Goal: Task Accomplishment & Management: Manage account settings

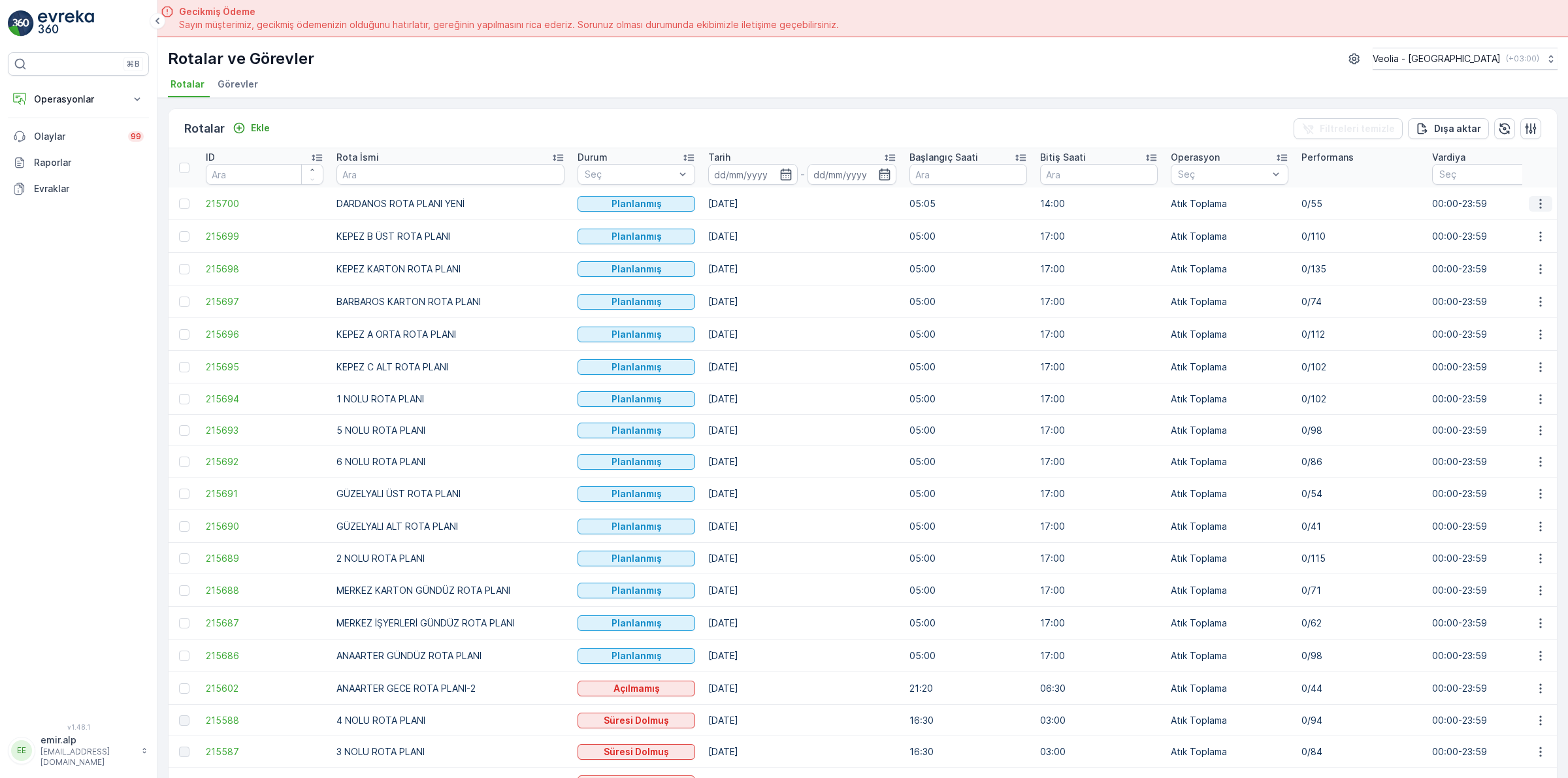
click at [1540, 202] on icon "button" at bounding box center [1540, 204] width 13 height 13
click at [1517, 278] on span "Atanan Kişiyi Değiştir" at bounding box center [1503, 278] width 91 height 13
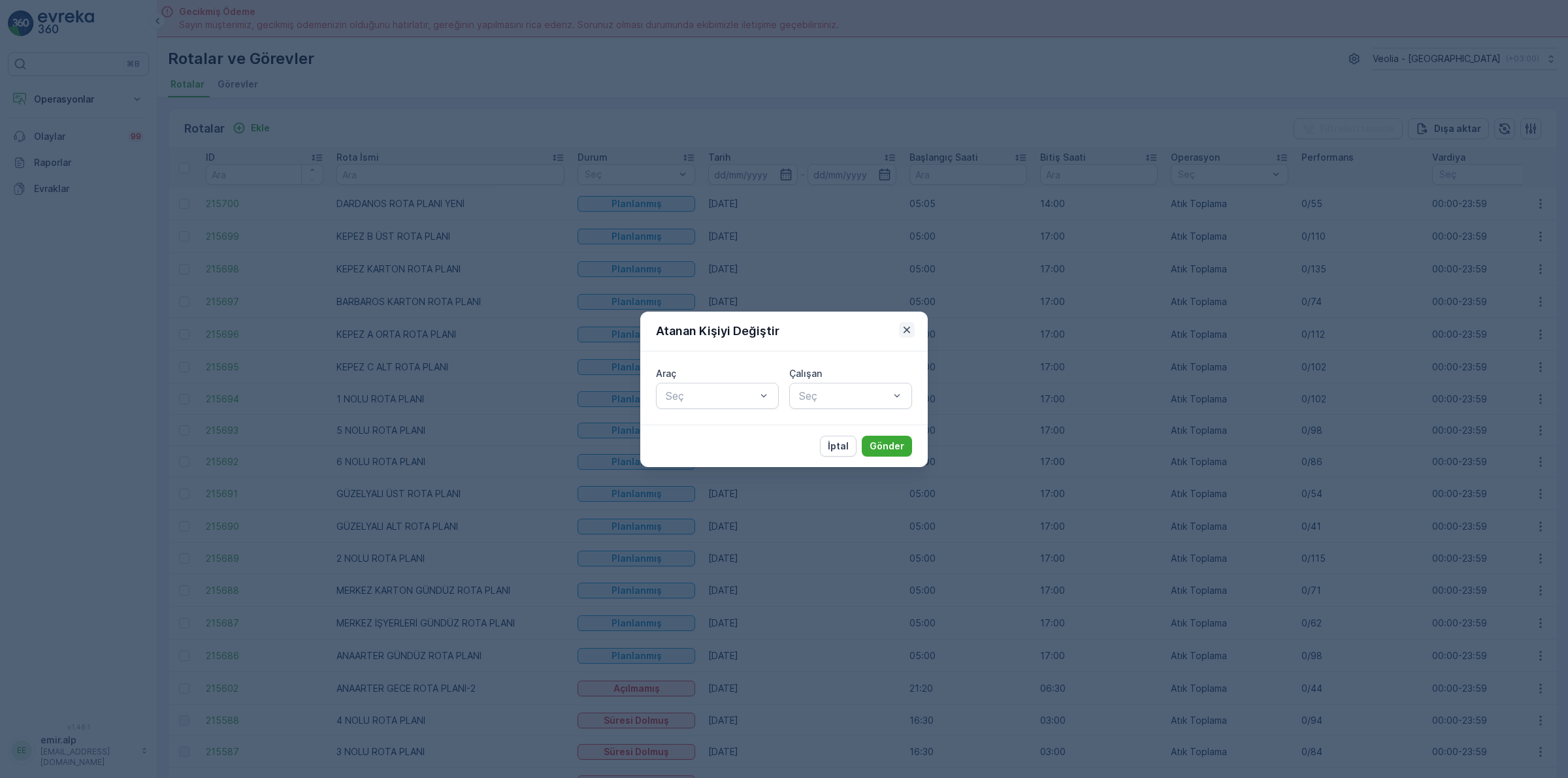
click at [903, 325] on icon "button" at bounding box center [906, 330] width 13 height 13
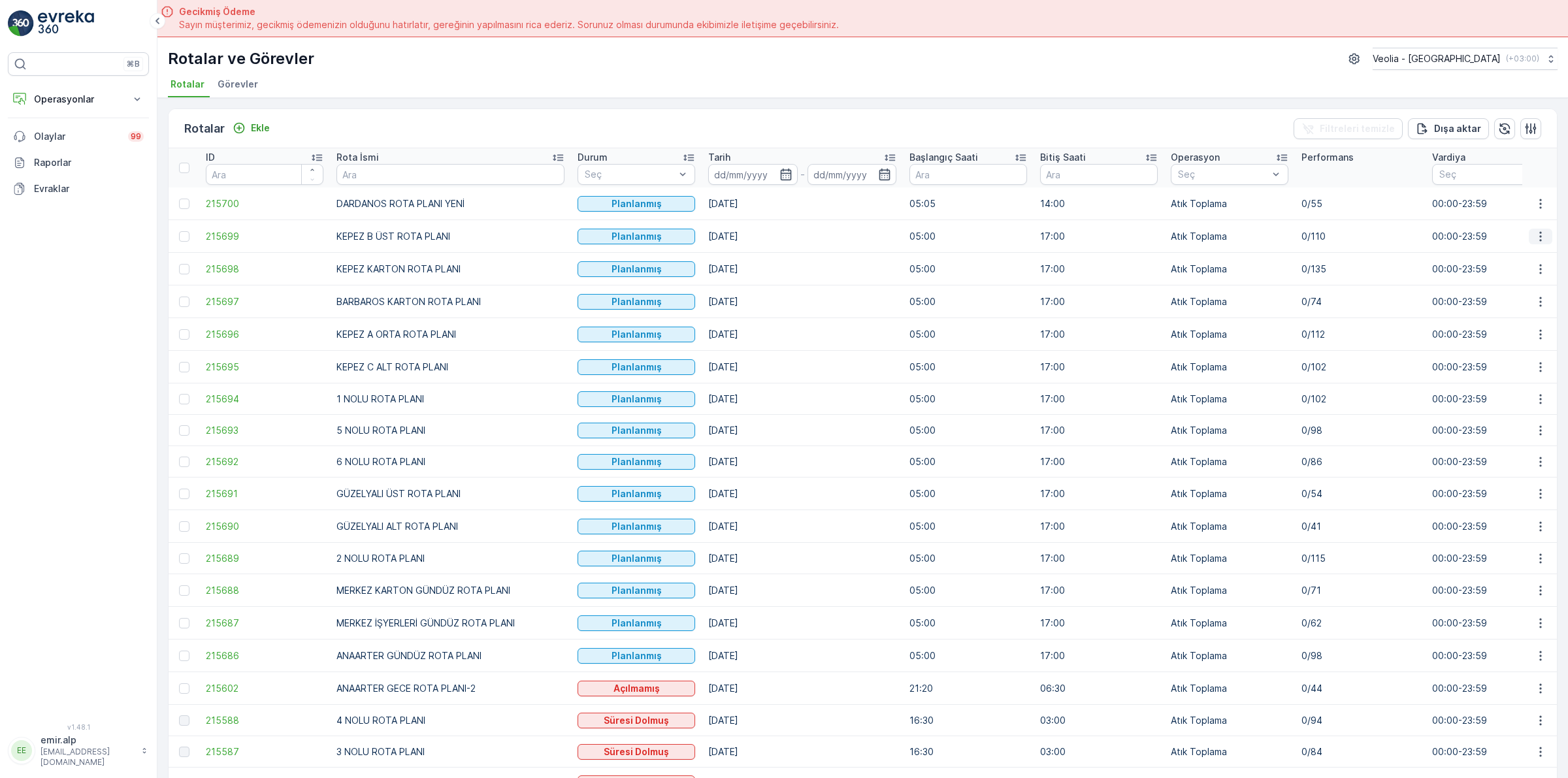
click at [1534, 235] on icon "button" at bounding box center [1540, 236] width 13 height 13
click at [1508, 309] on span "Atanan Kişiyi Değiştir" at bounding box center [1503, 311] width 91 height 13
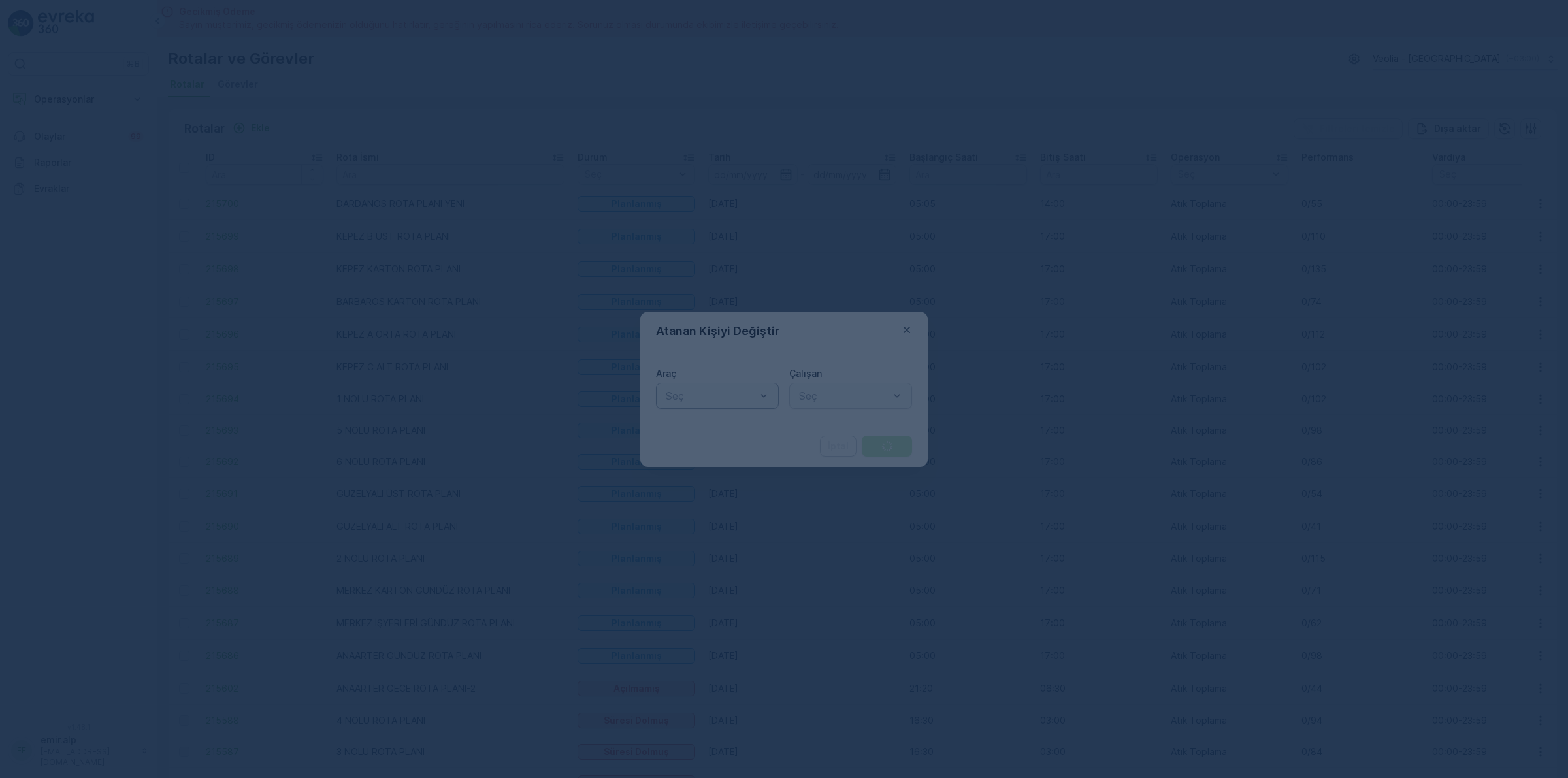
click at [705, 394] on div at bounding box center [710, 396] width 93 height 12
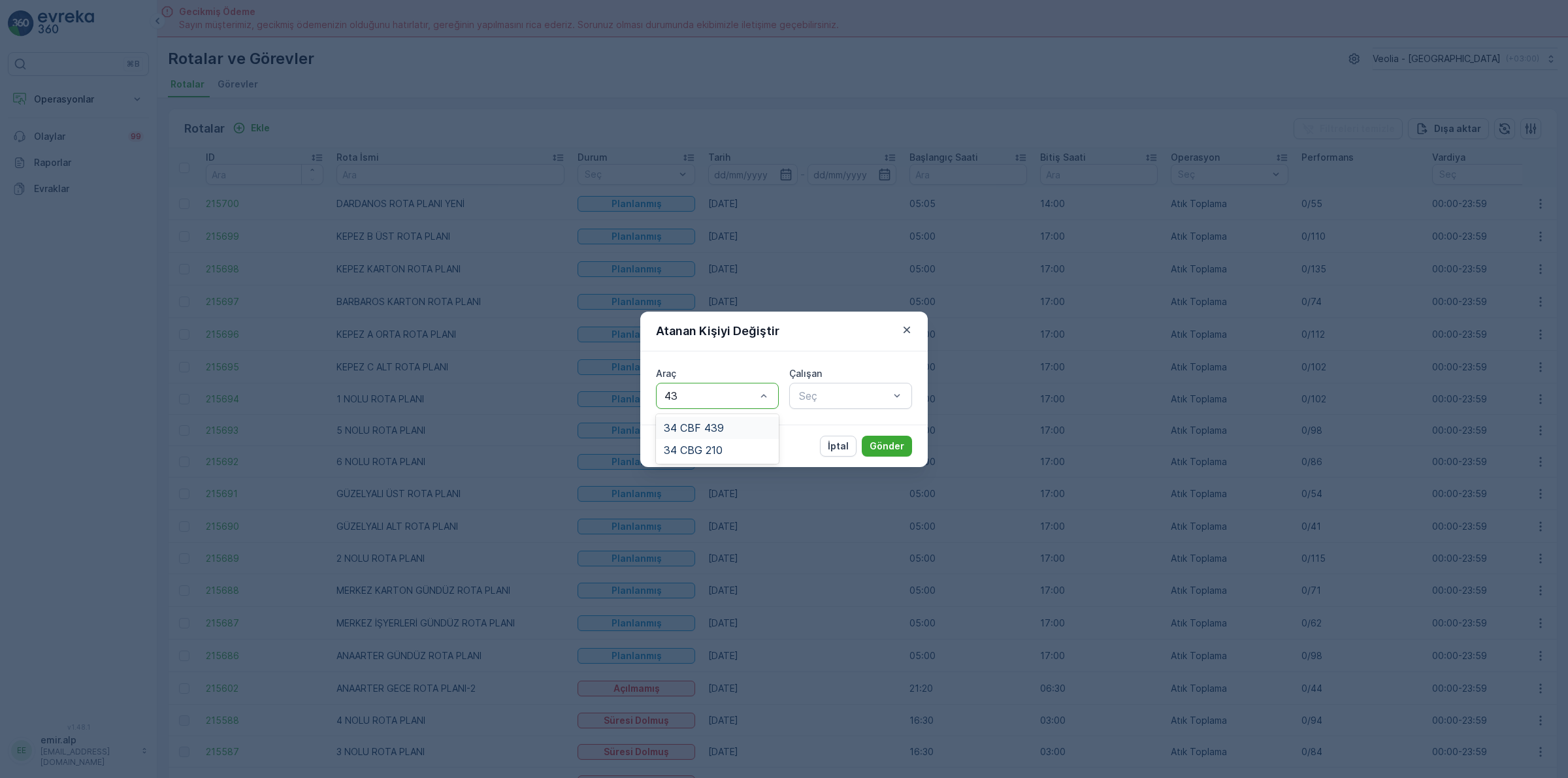
type input "439"
click at [746, 441] on div "34 CBF 439" at bounding box center [717, 428] width 123 height 28
click at [755, 428] on div "34 CBF 439" at bounding box center [717, 428] width 107 height 12
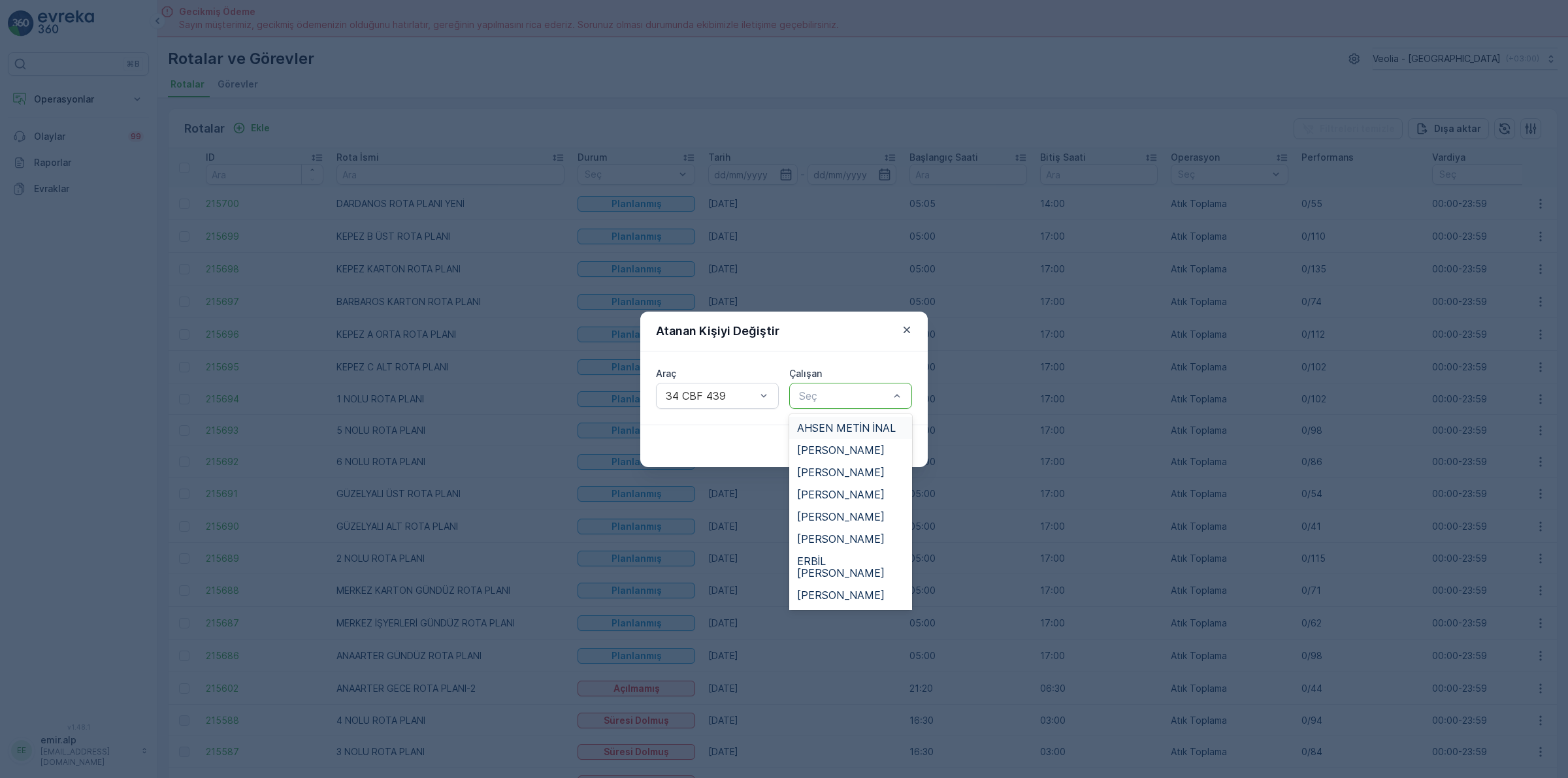
click at [850, 395] on div at bounding box center [844, 396] width 93 height 12
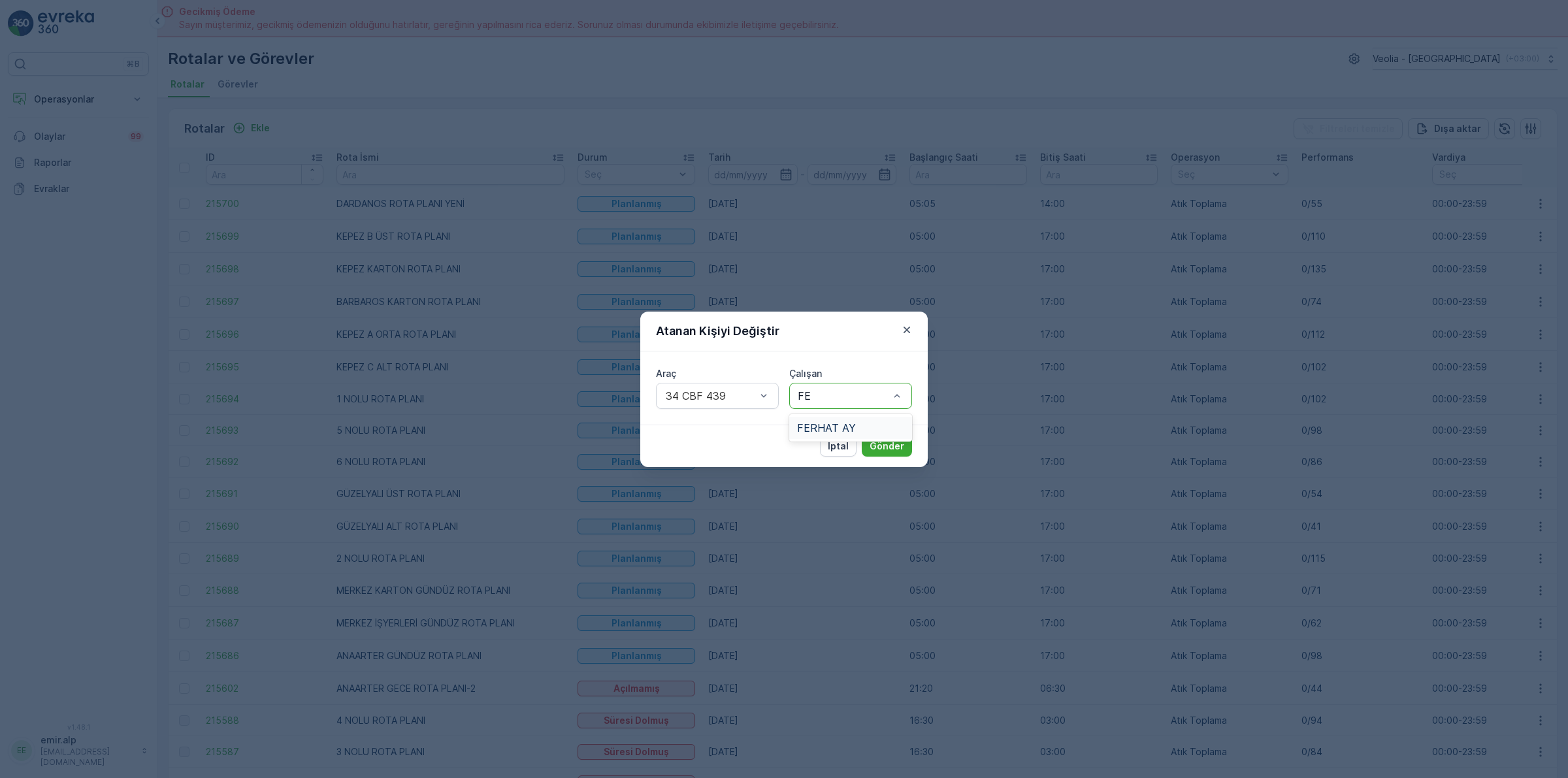
type input "FER"
click at [865, 425] on div "FERHAT AY" at bounding box center [850, 428] width 107 height 12
click at [902, 445] on p "Gönder" at bounding box center [886, 446] width 34 height 13
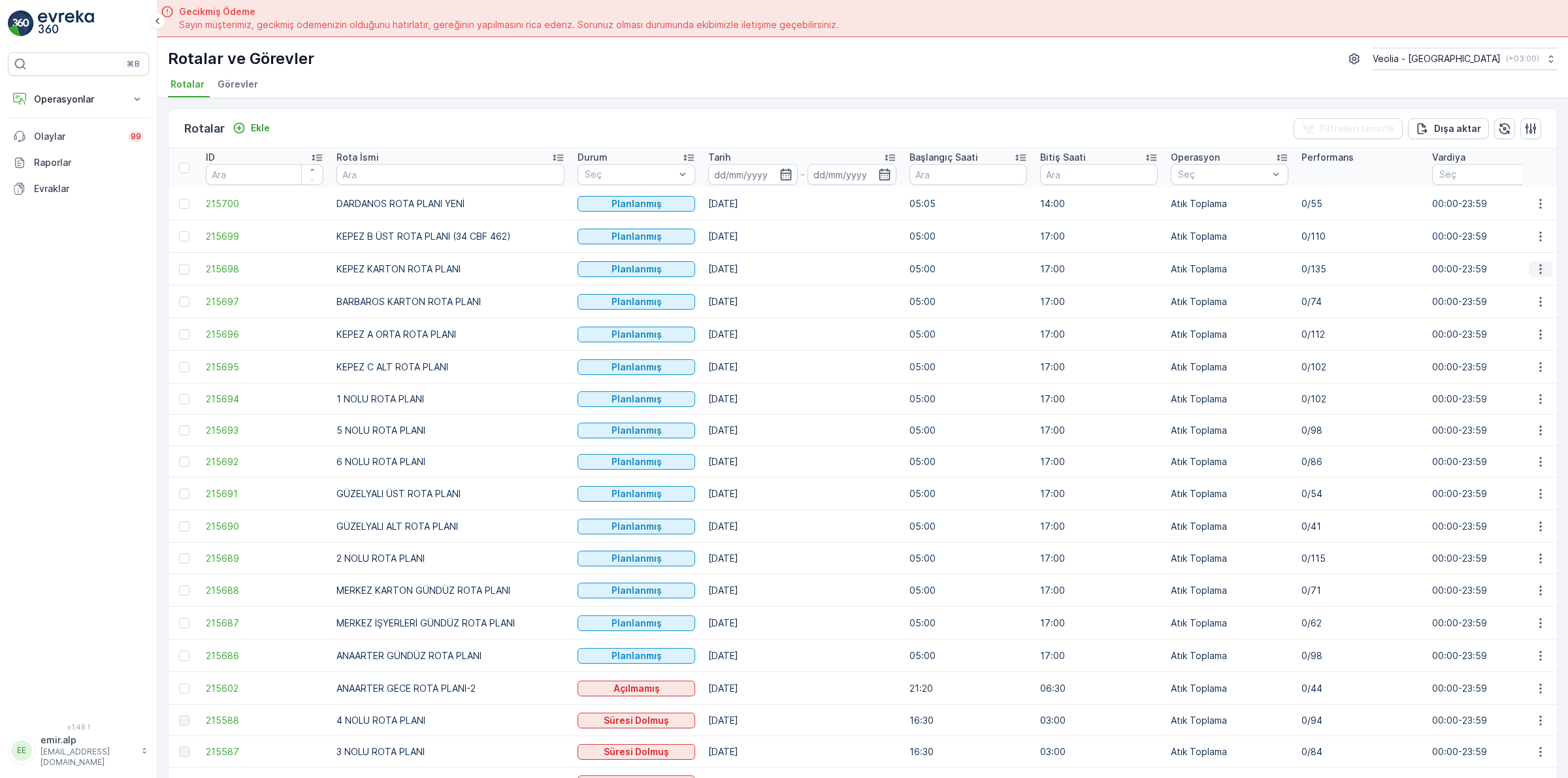
click at [1534, 269] on icon "button" at bounding box center [1540, 269] width 13 height 13
click at [1529, 343] on span "Atanan Kişiyi Değiştir" at bounding box center [1503, 343] width 91 height 13
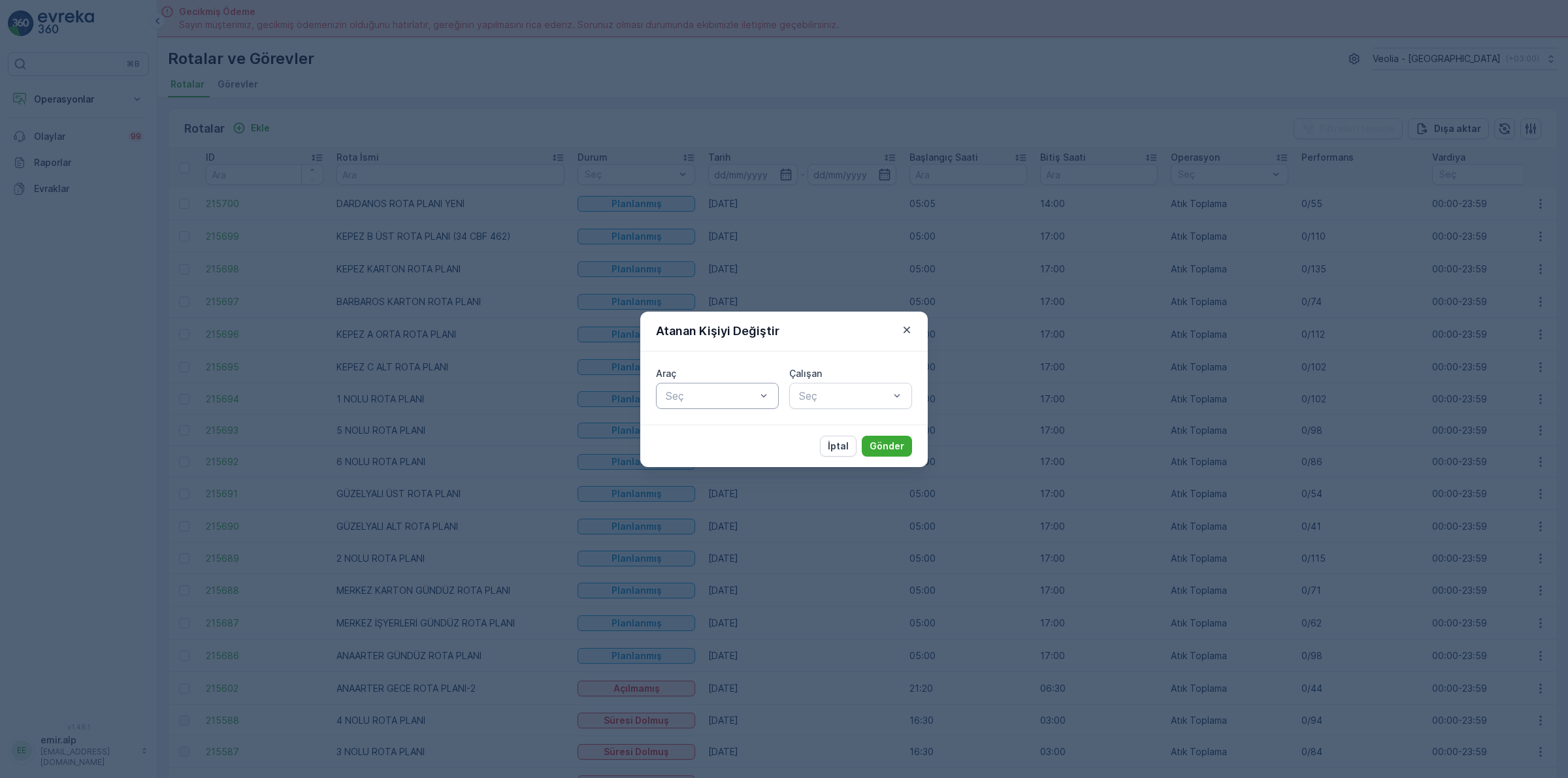
click at [756, 397] on div at bounding box center [710, 396] width 93 height 12
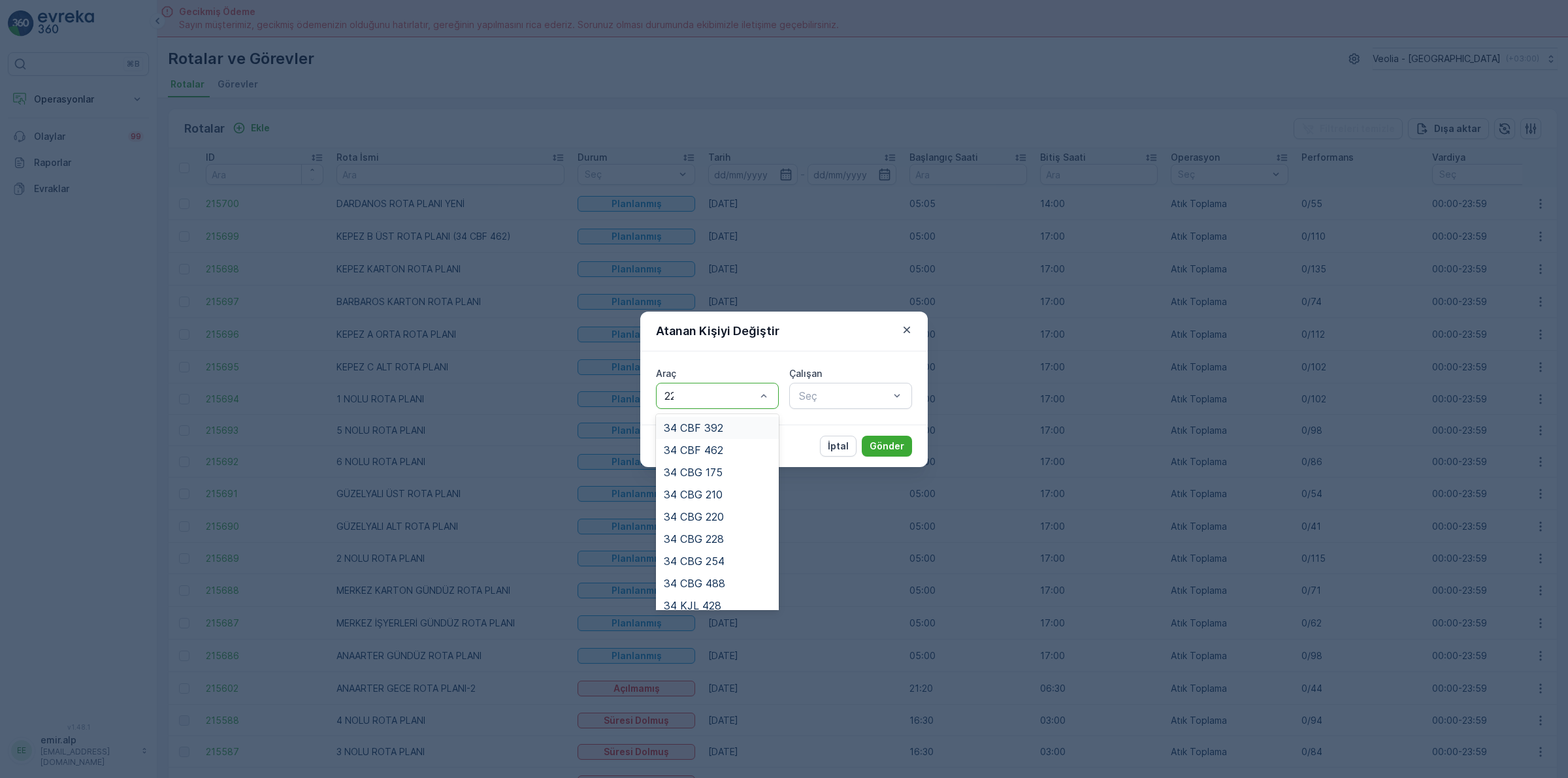
type input "220"
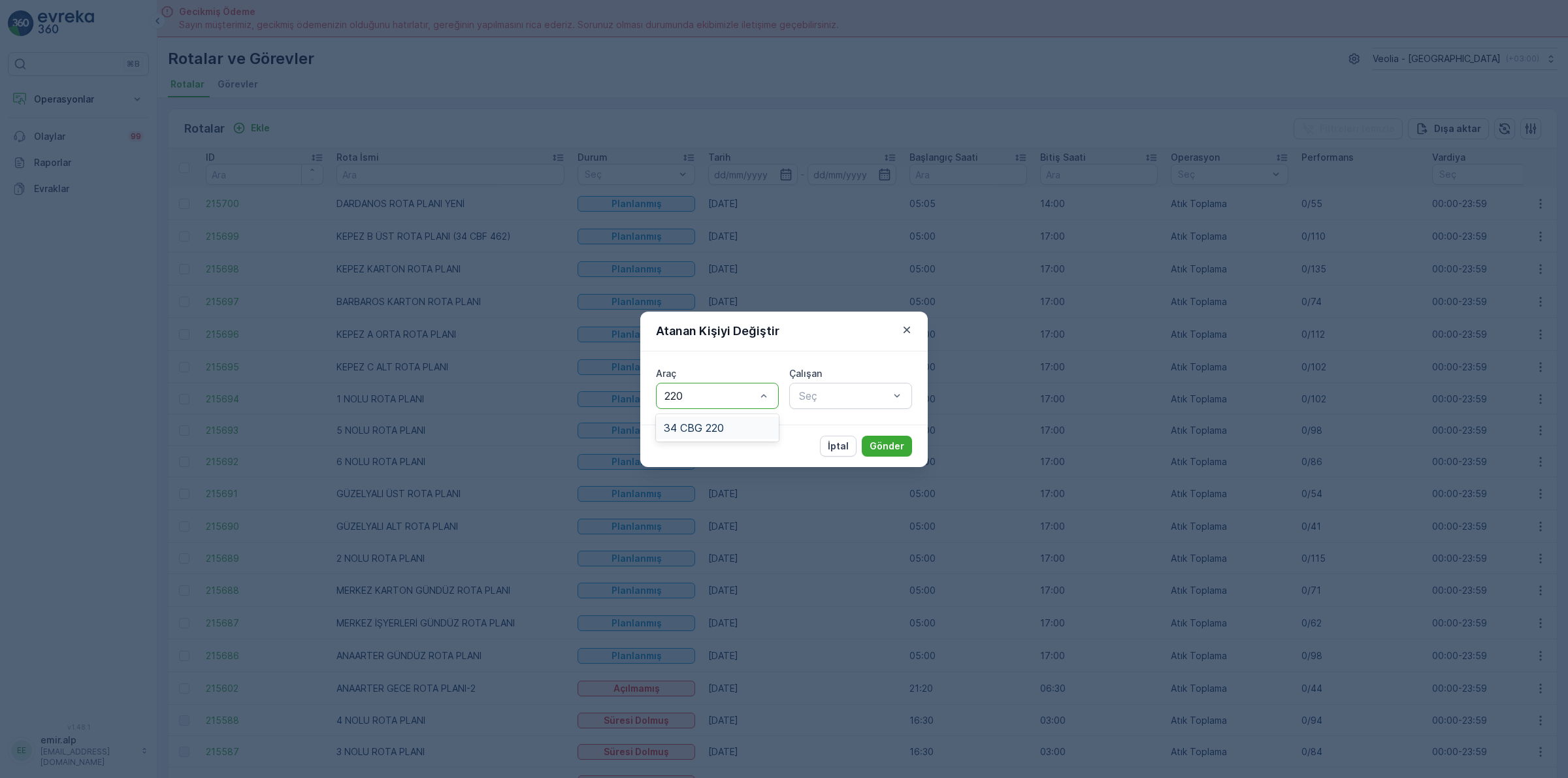
click at [775, 424] on div "34 CBG 220" at bounding box center [717, 428] width 123 height 23
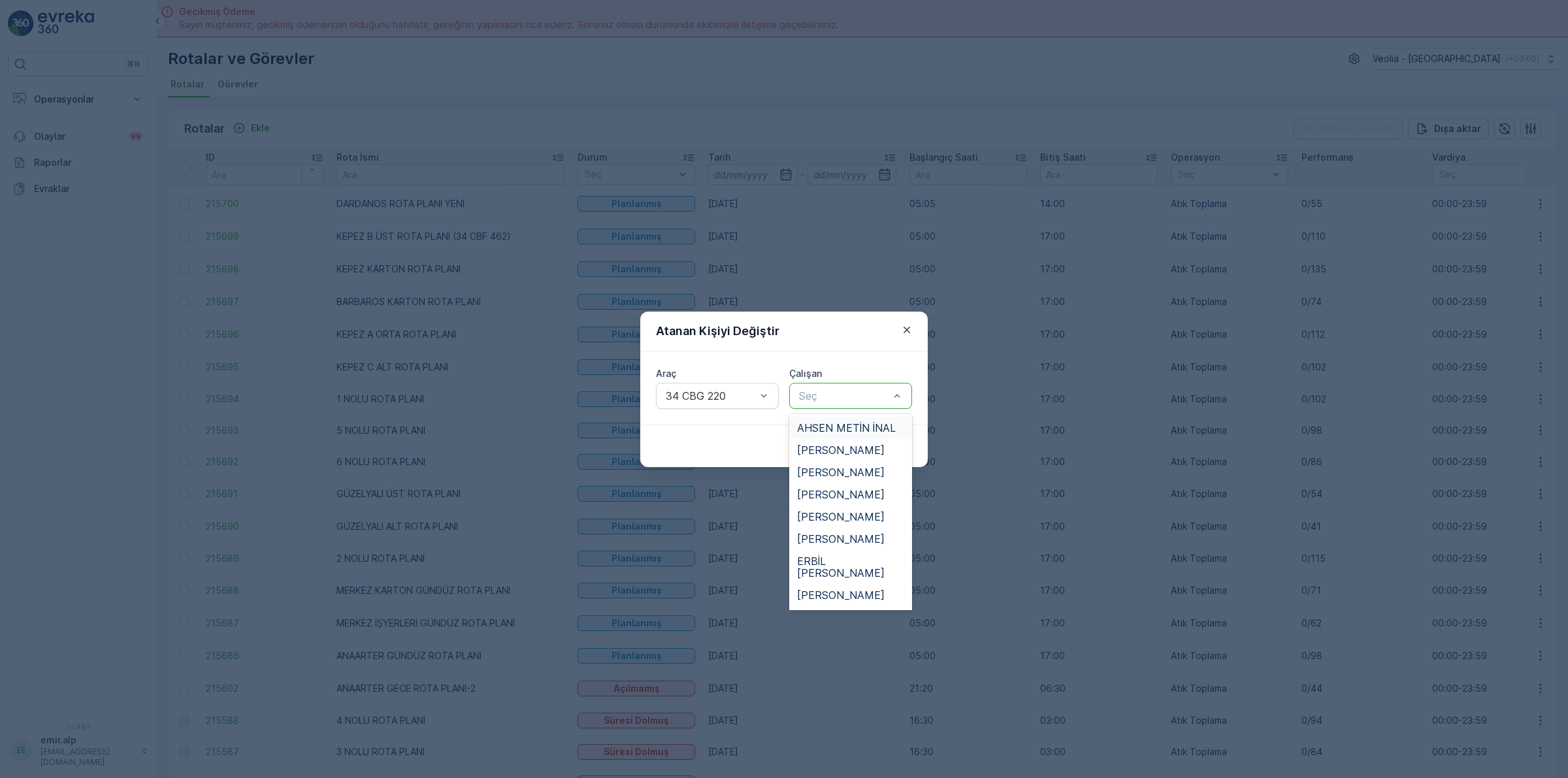
click at [817, 405] on div "Seç" at bounding box center [850, 395] width 123 height 26
click at [856, 417] on div "AHSEN METİN İNAL" at bounding box center [850, 428] width 123 height 23
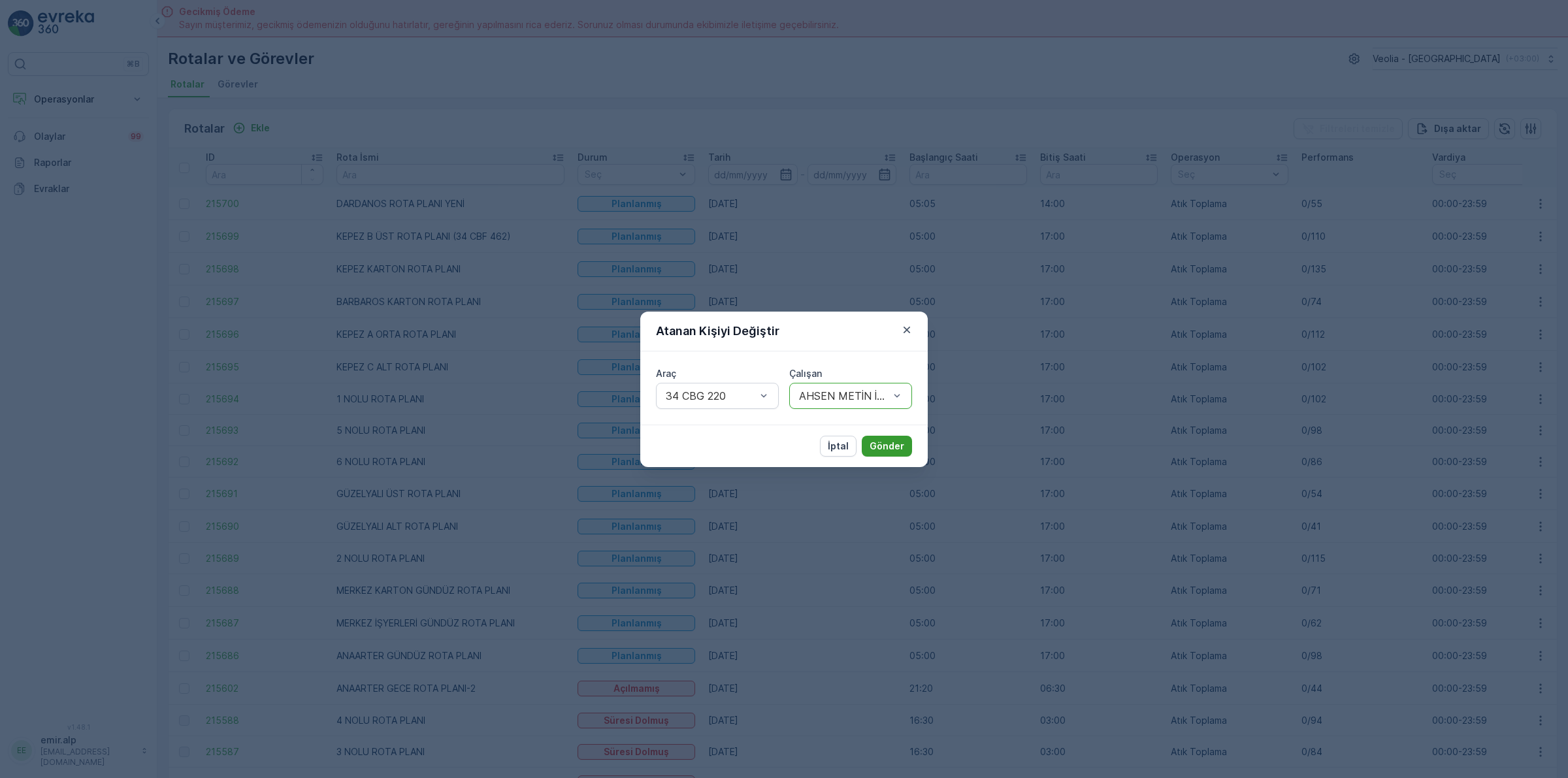
click at [899, 436] on button "Gönder" at bounding box center [886, 446] width 50 height 21
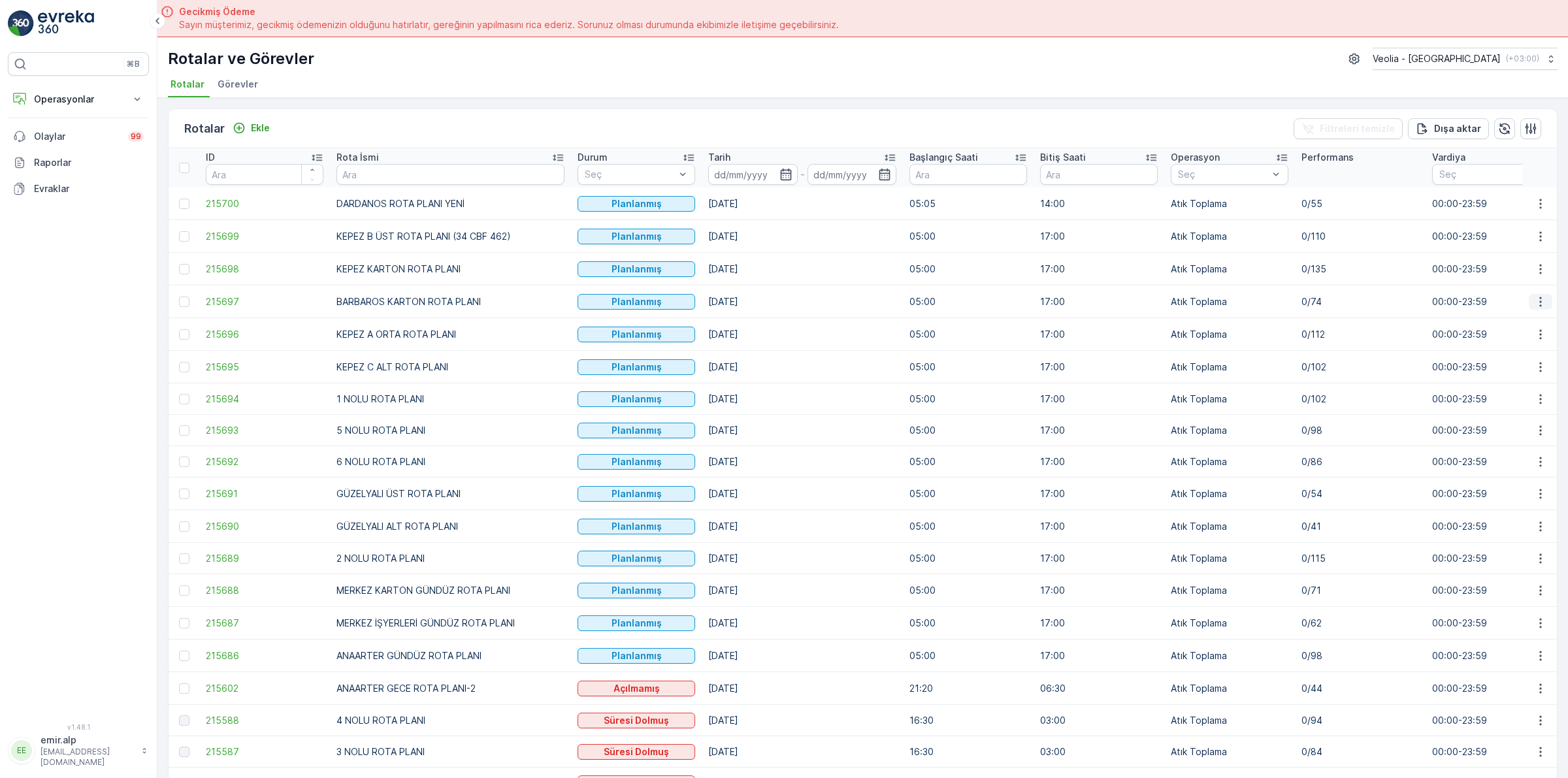
click at [1538, 304] on icon "button" at bounding box center [1540, 302] width 13 height 13
click at [1533, 370] on span "Atanan Kişiyi Değiştir" at bounding box center [1503, 377] width 91 height 13
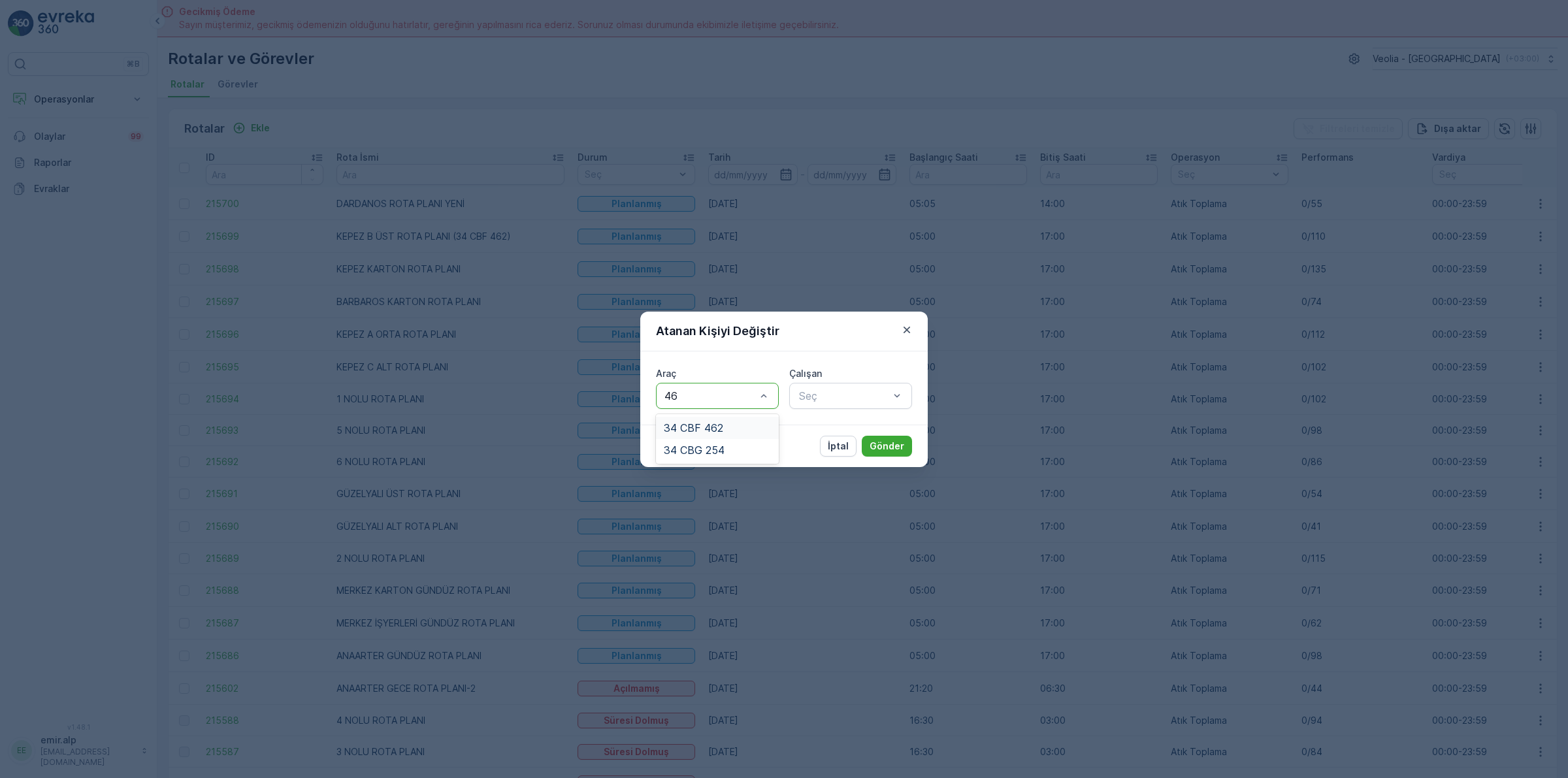
type input "462"
click at [723, 417] on div "34 CBF 462" at bounding box center [717, 428] width 123 height 23
click at [825, 397] on div at bounding box center [844, 396] width 93 height 12
type input "S"
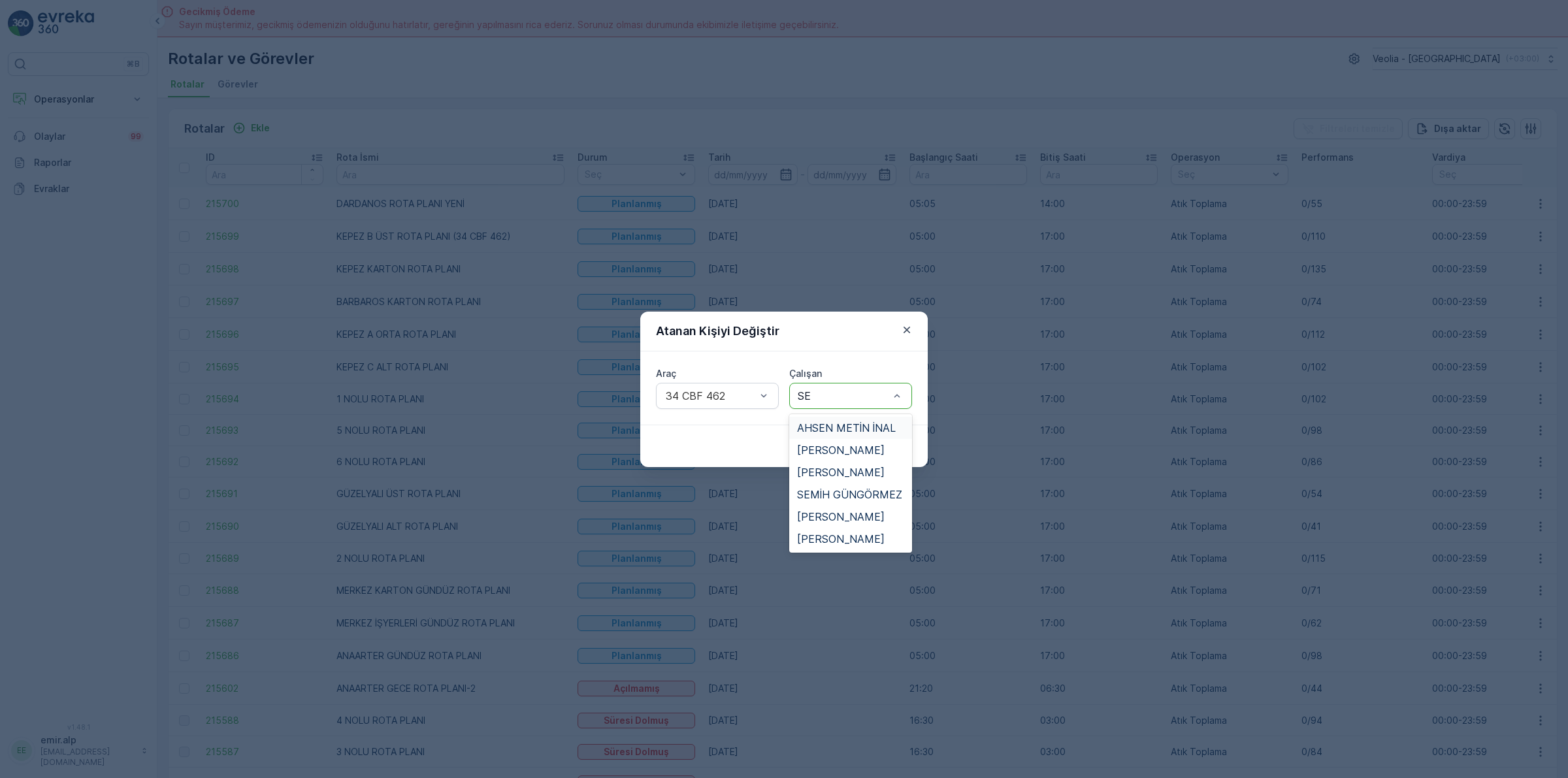
type input "SEL"
click at [831, 415] on div "[PERSON_NAME]" at bounding box center [850, 428] width 123 height 28
click at [834, 418] on div "[PERSON_NAME]" at bounding box center [850, 428] width 123 height 23
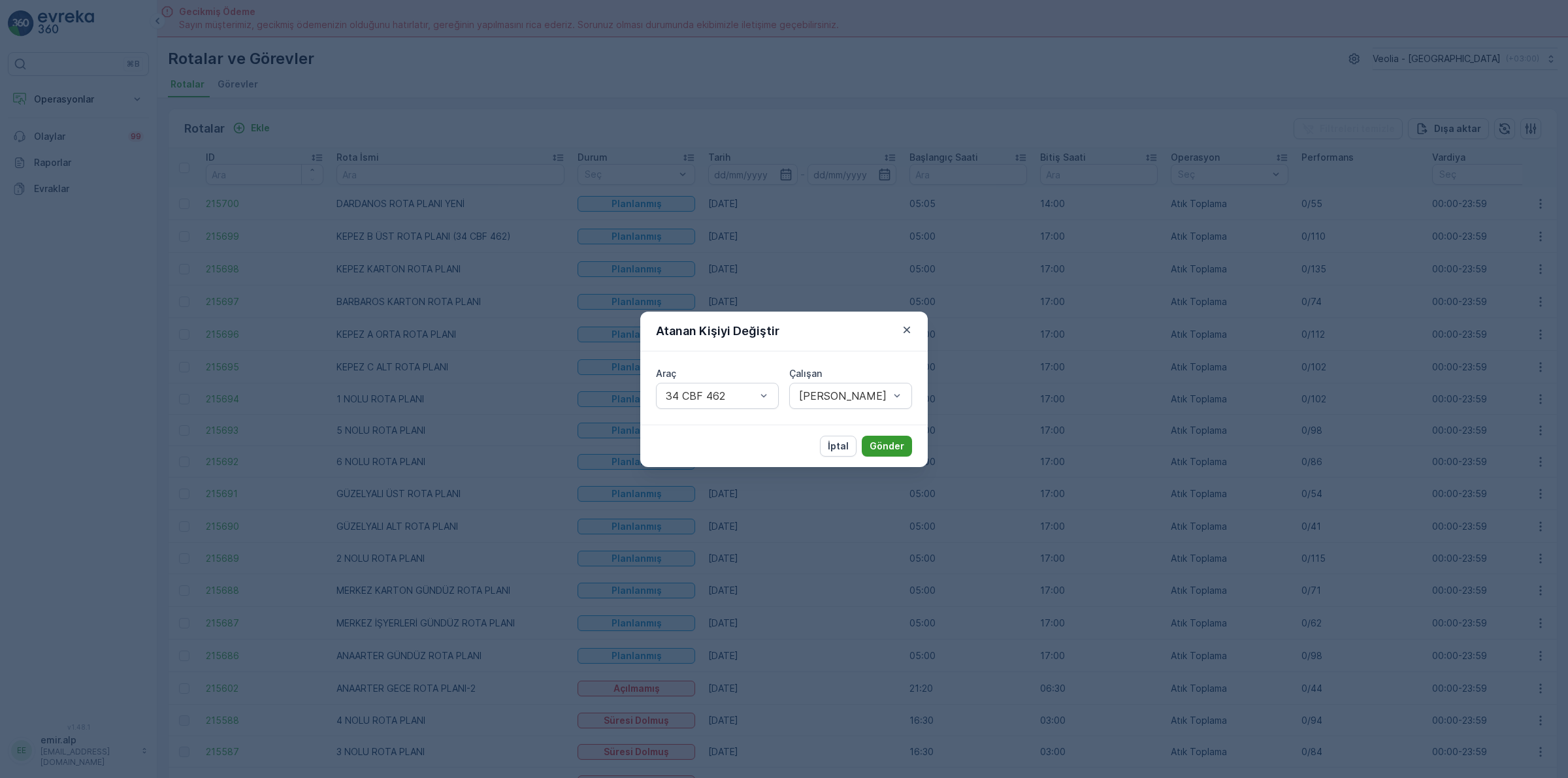
click at [873, 438] on button "Gönder" at bounding box center [886, 446] width 50 height 21
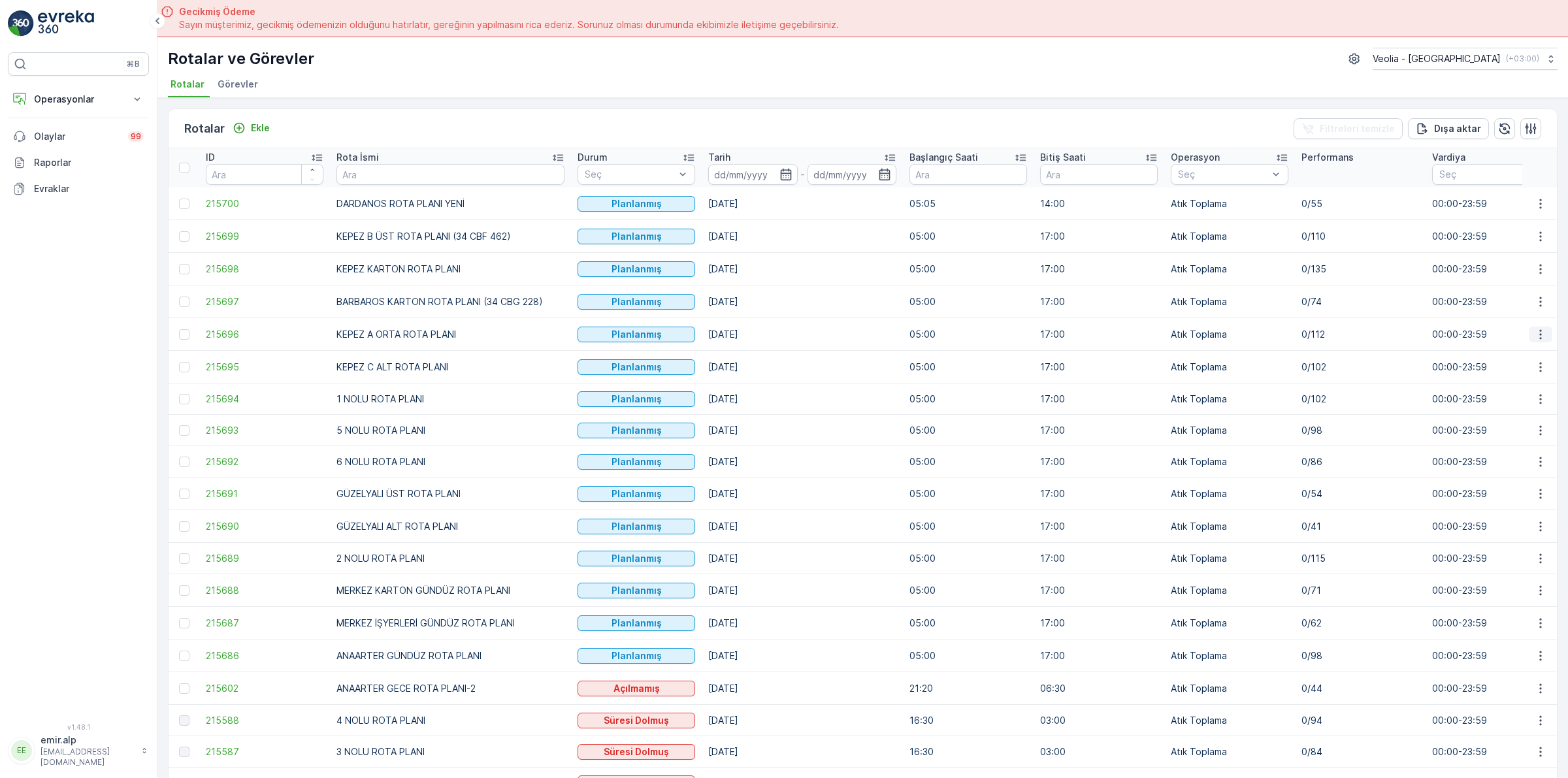
click at [1535, 341] on icon "button" at bounding box center [1540, 335] width 13 height 13
click at [1517, 409] on span "Atanan Kişiyi Değiştir" at bounding box center [1503, 409] width 91 height 13
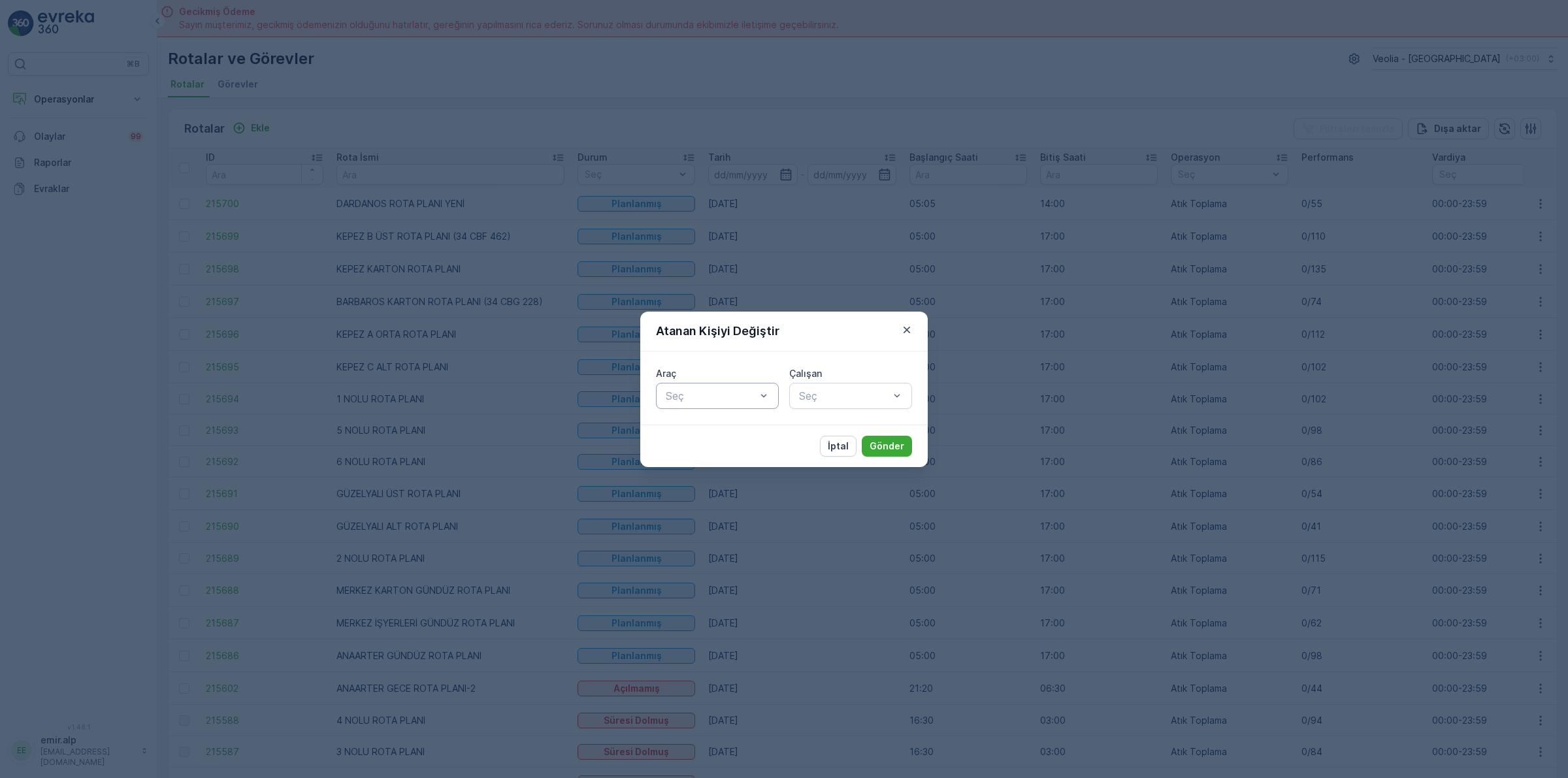
click at [706, 392] on div at bounding box center [710, 396] width 93 height 12
type input "210"
drag, startPoint x: 689, startPoint y: 433, endPoint x: 836, endPoint y: 390, distance: 153.2
click at [696, 433] on span "34 CBG 210" at bounding box center [693, 428] width 58 height 12
type input "YAV"
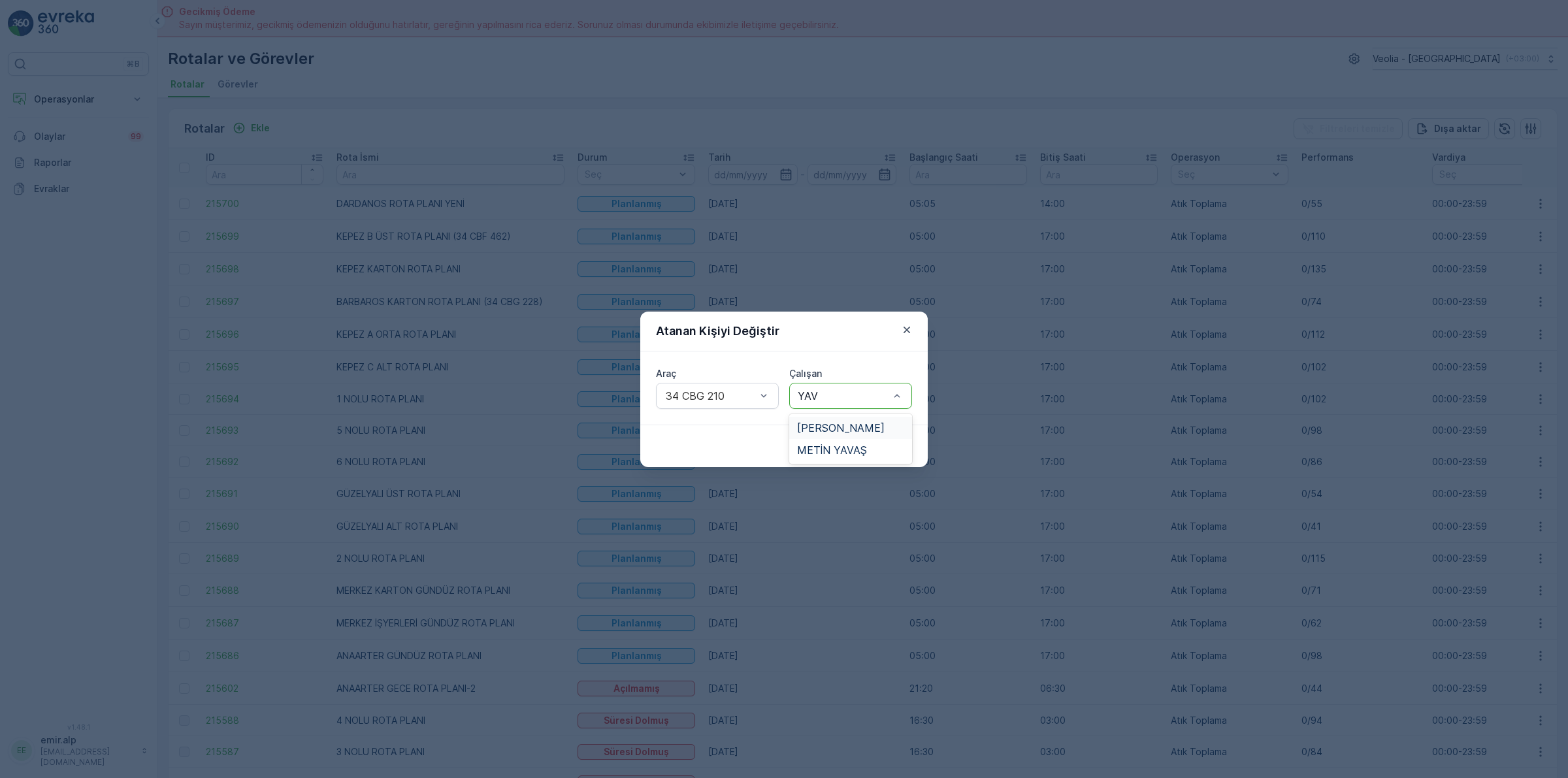
drag, startPoint x: 837, startPoint y: 417, endPoint x: 887, endPoint y: 424, distance: 50.5
click at [838, 418] on div "[PERSON_NAME]" at bounding box center [850, 428] width 123 height 23
click at [894, 445] on p "Gönder" at bounding box center [886, 446] width 34 height 13
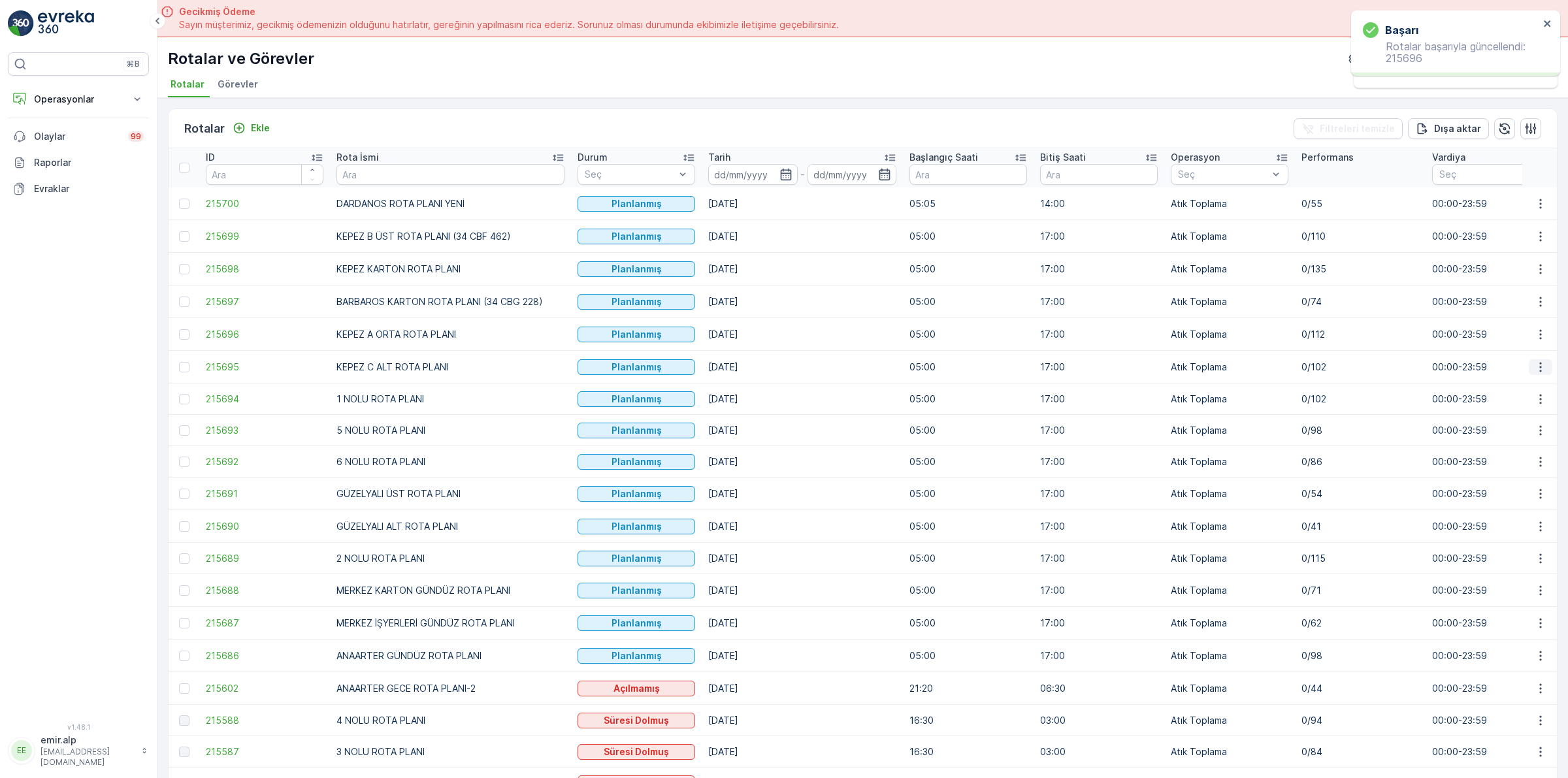
click at [1538, 364] on icon "button" at bounding box center [1540, 368] width 13 height 13
click at [1510, 439] on span "Atanan Kişiyi Değiştir" at bounding box center [1503, 443] width 91 height 13
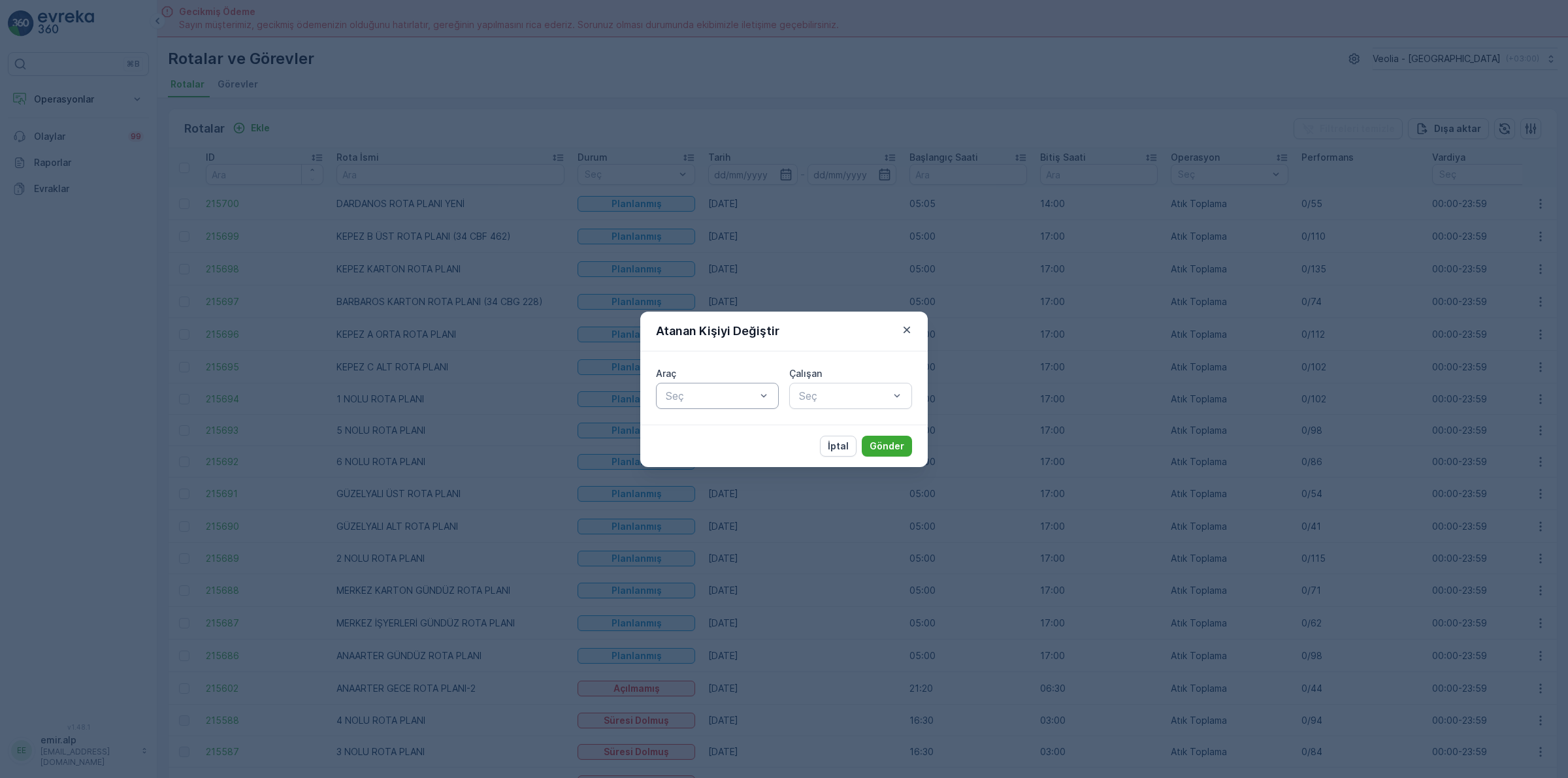
click at [747, 399] on div at bounding box center [710, 396] width 93 height 12
type input "188"
click at [732, 436] on div "34 CBG 188" at bounding box center [717, 428] width 123 height 23
click at [802, 405] on div "Seç" at bounding box center [850, 395] width 123 height 26
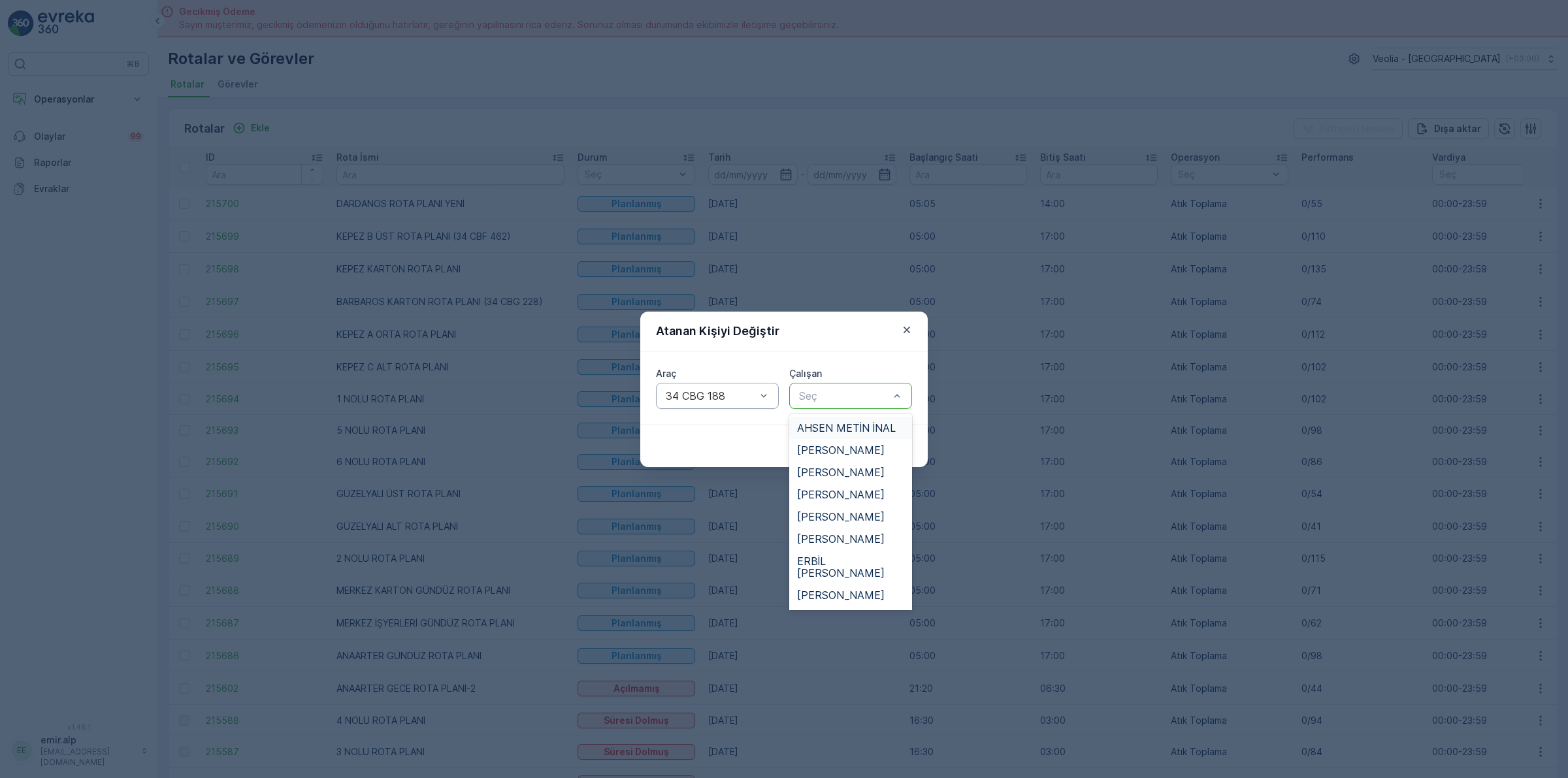
click at [743, 390] on div at bounding box center [710, 396] width 93 height 12
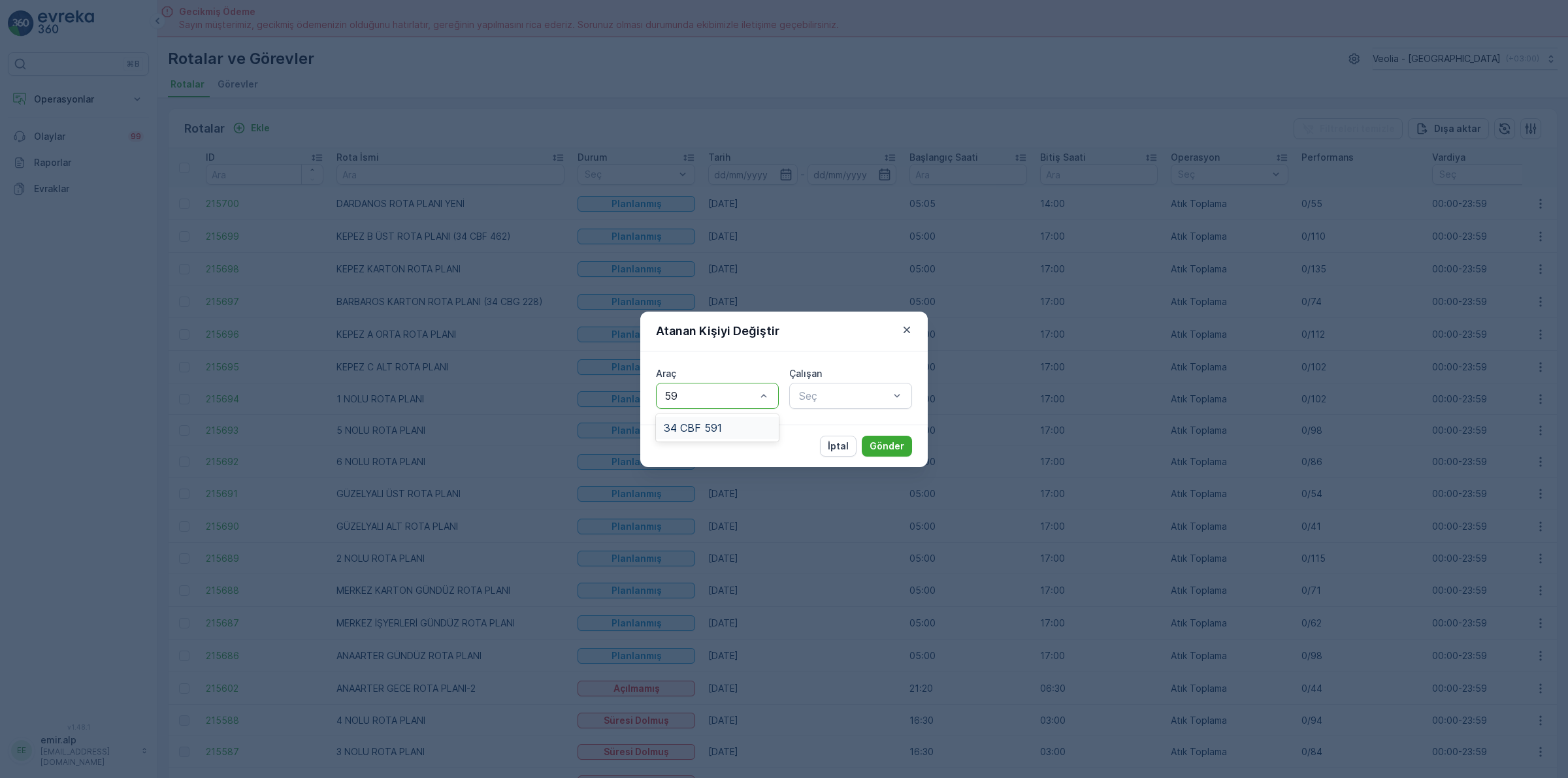
type input "591"
click at [712, 432] on span "34 CBF 591" at bounding box center [693, 428] width 58 height 12
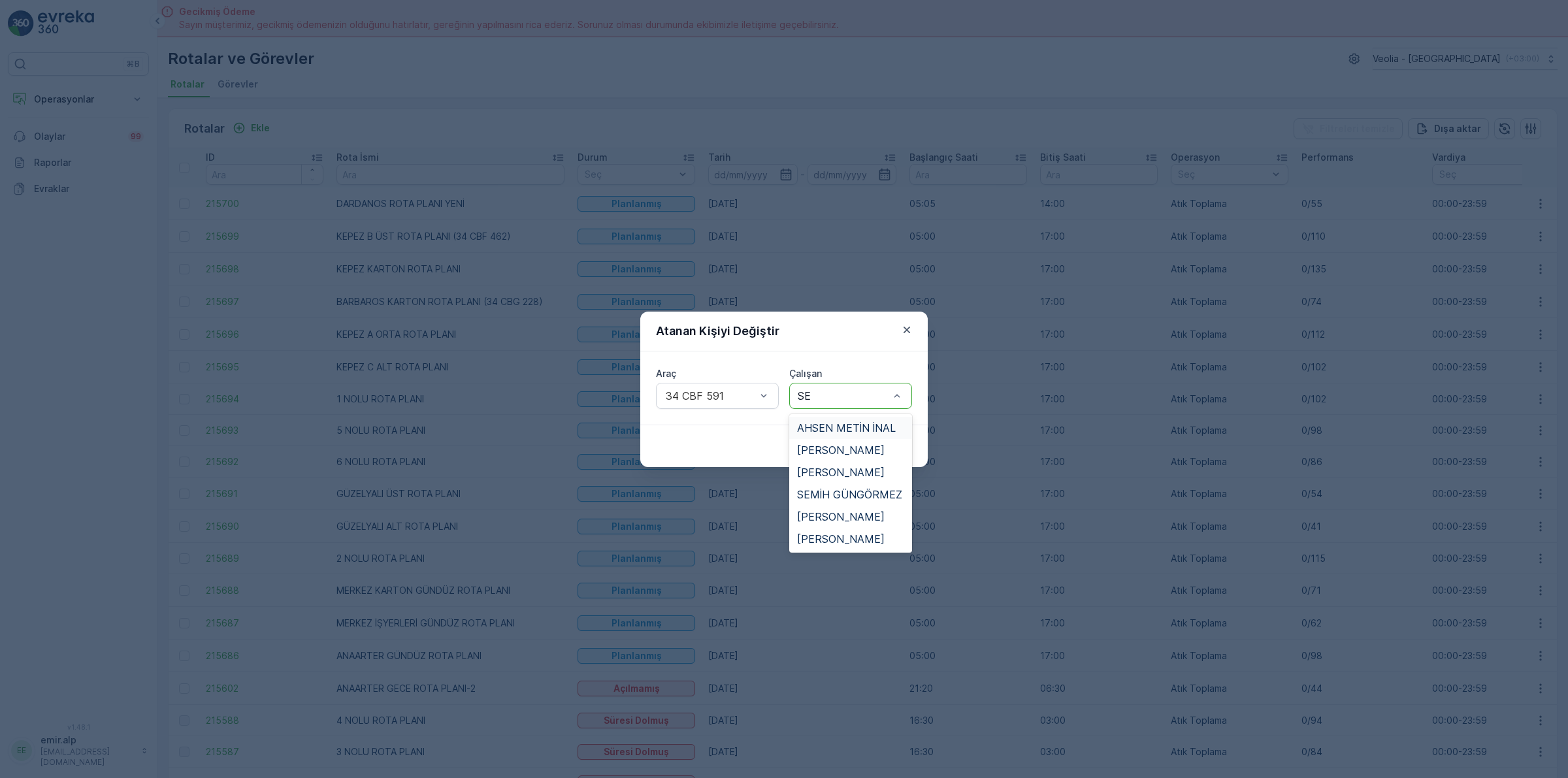
type input "SEV"
drag, startPoint x: 810, startPoint y: 418, endPoint x: 840, endPoint y: 422, distance: 30.3
click at [816, 419] on div "[PERSON_NAME]" at bounding box center [850, 428] width 123 height 23
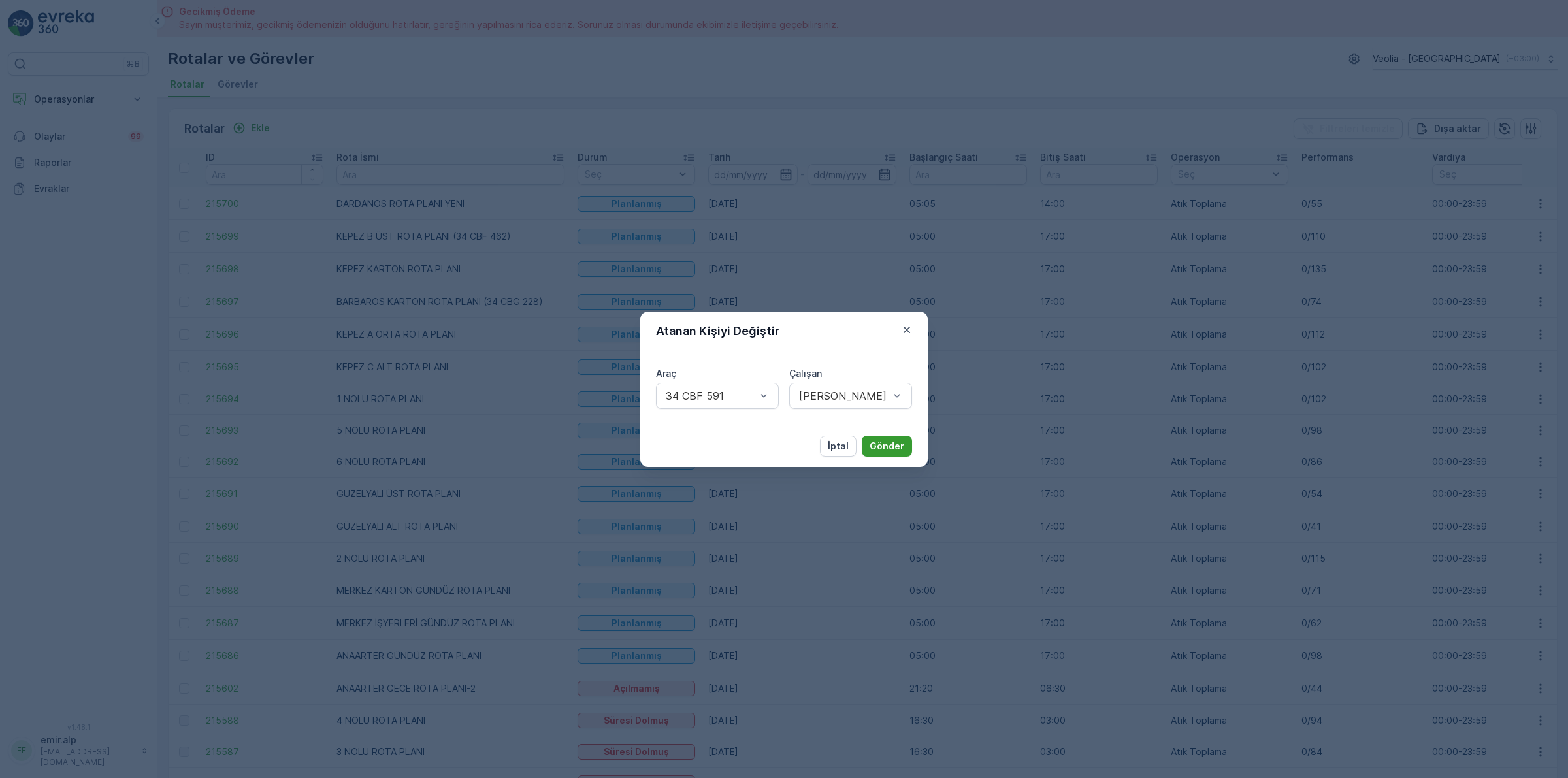
click at [879, 443] on p "Gönder" at bounding box center [886, 446] width 34 height 13
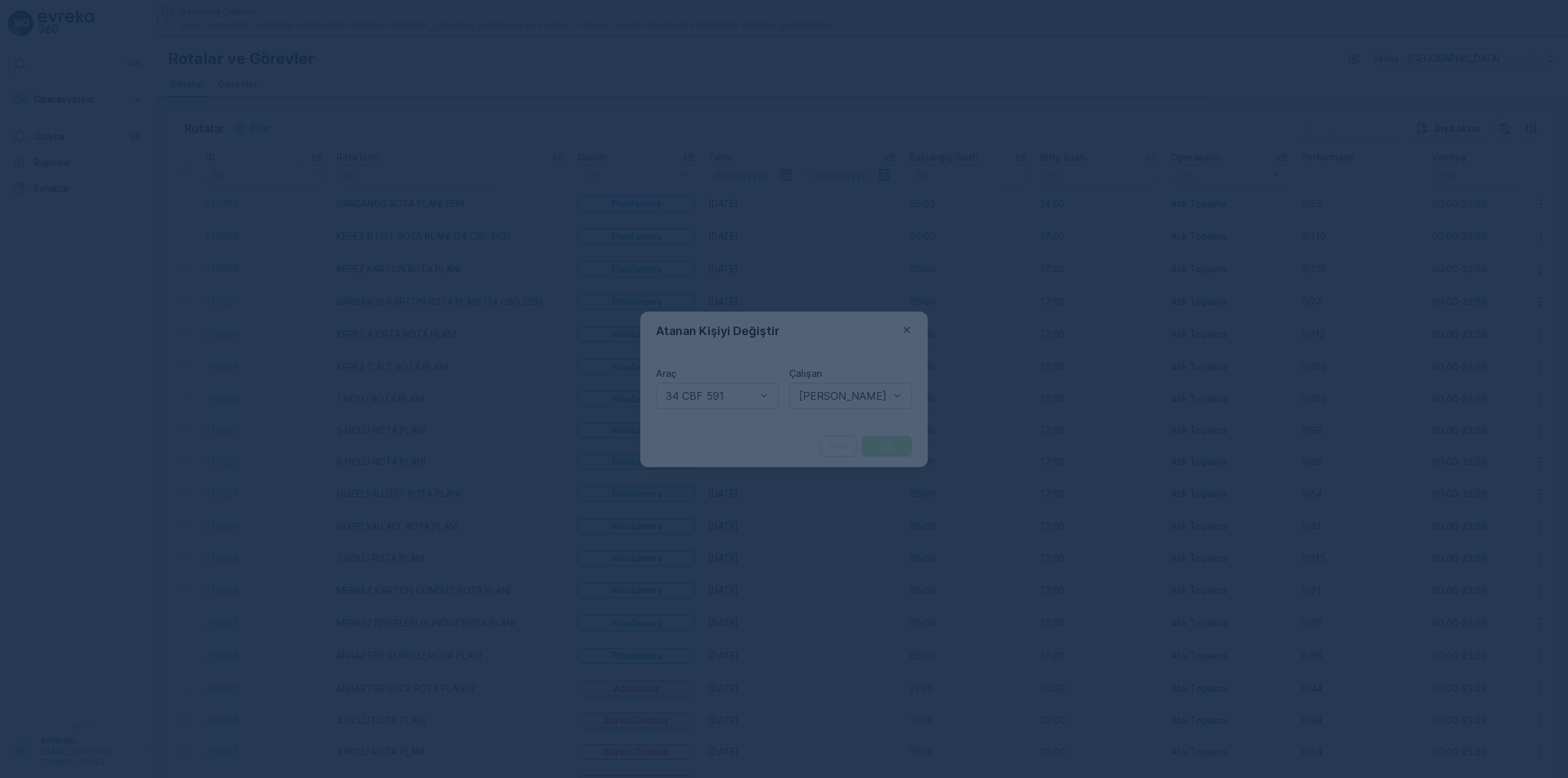
click at [879, 443] on div at bounding box center [784, 389] width 1568 height 778
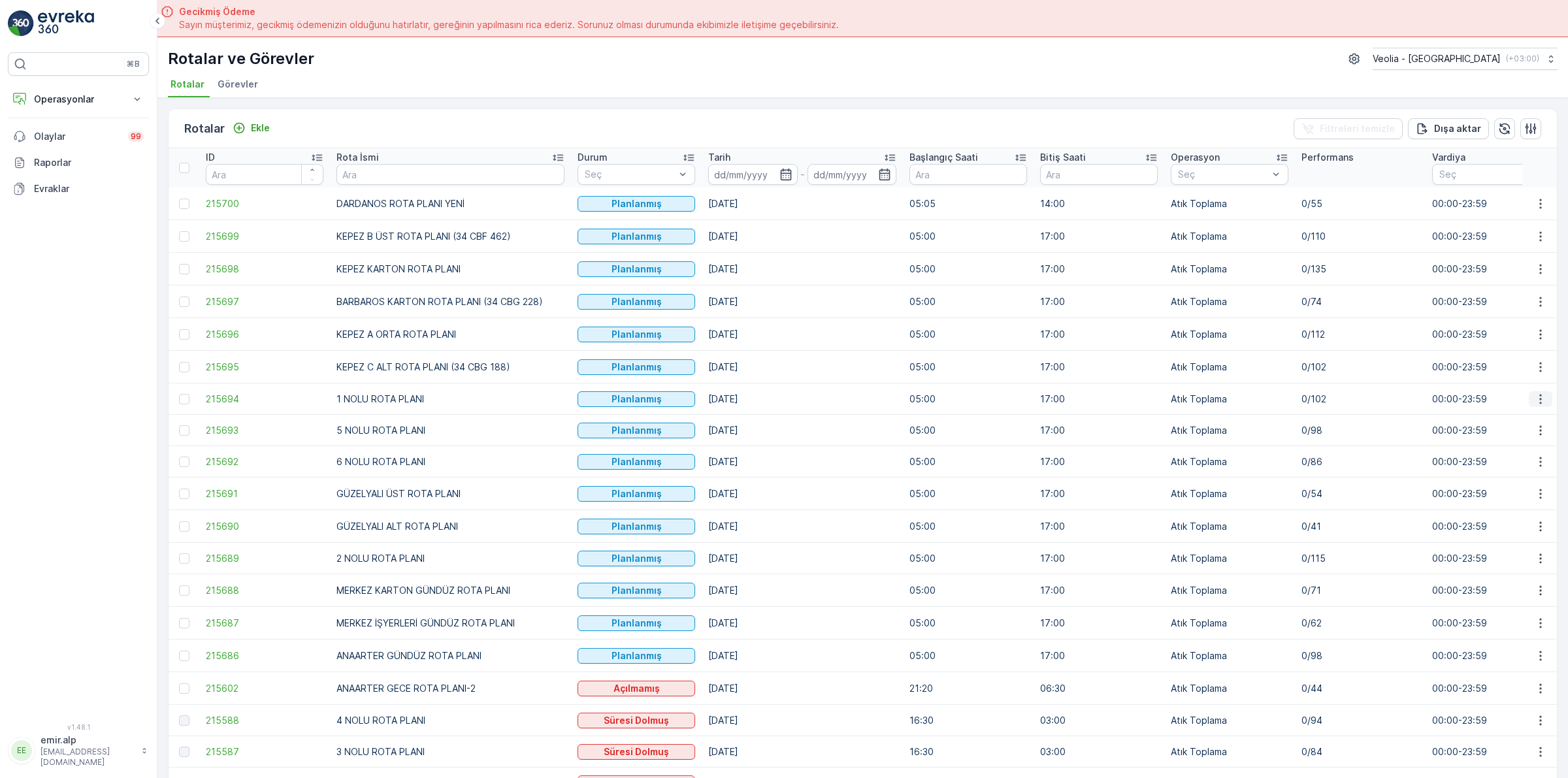
click at [1540, 397] on icon "button" at bounding box center [1540, 399] width 13 height 13
click at [1530, 468] on span "Atanan Kişiyi Değiştir" at bounding box center [1503, 475] width 91 height 13
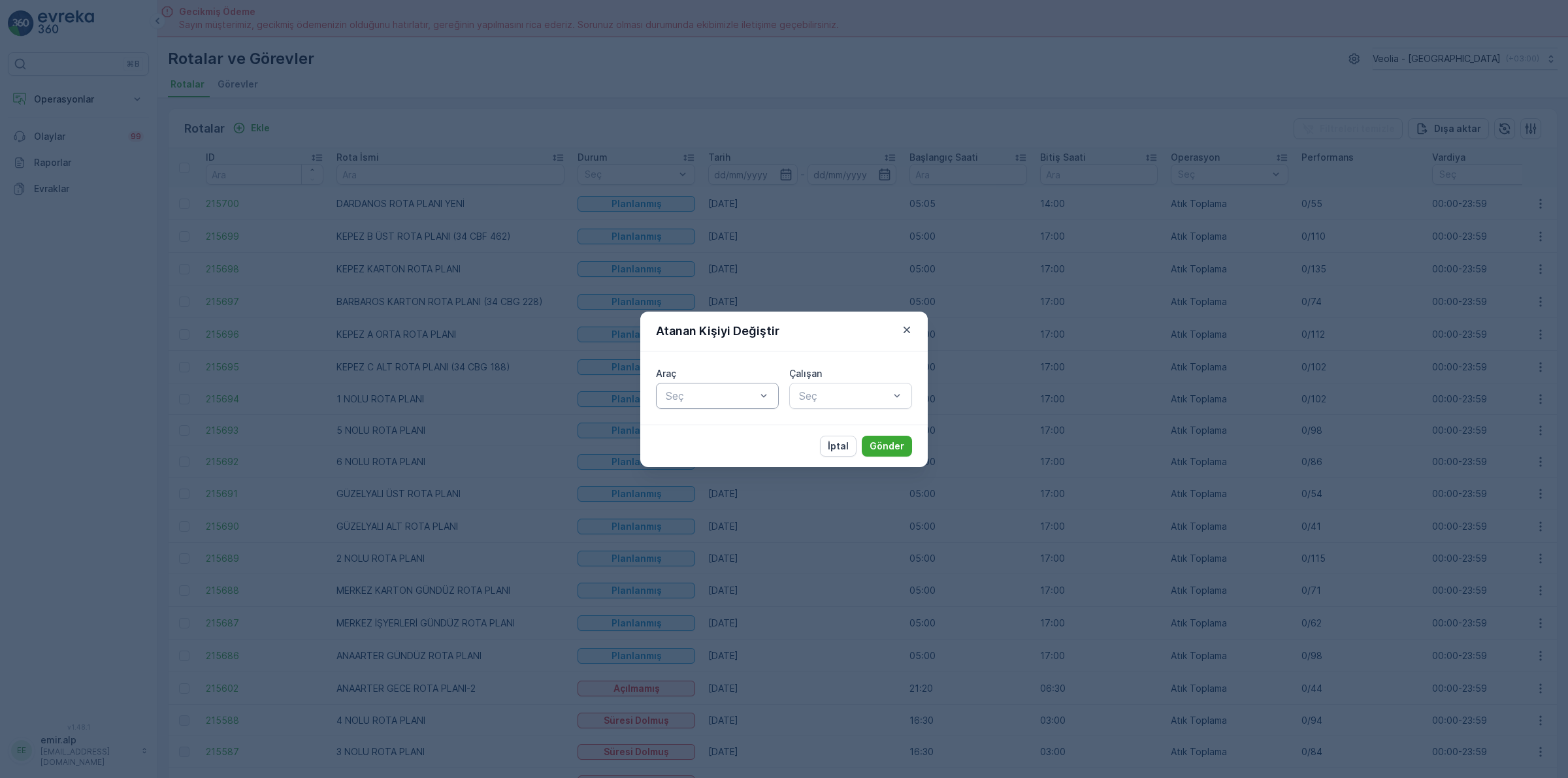
click at [712, 393] on div at bounding box center [710, 396] width 93 height 12
type input "428"
click at [708, 427] on span "34 KJL 428" at bounding box center [692, 428] width 58 height 12
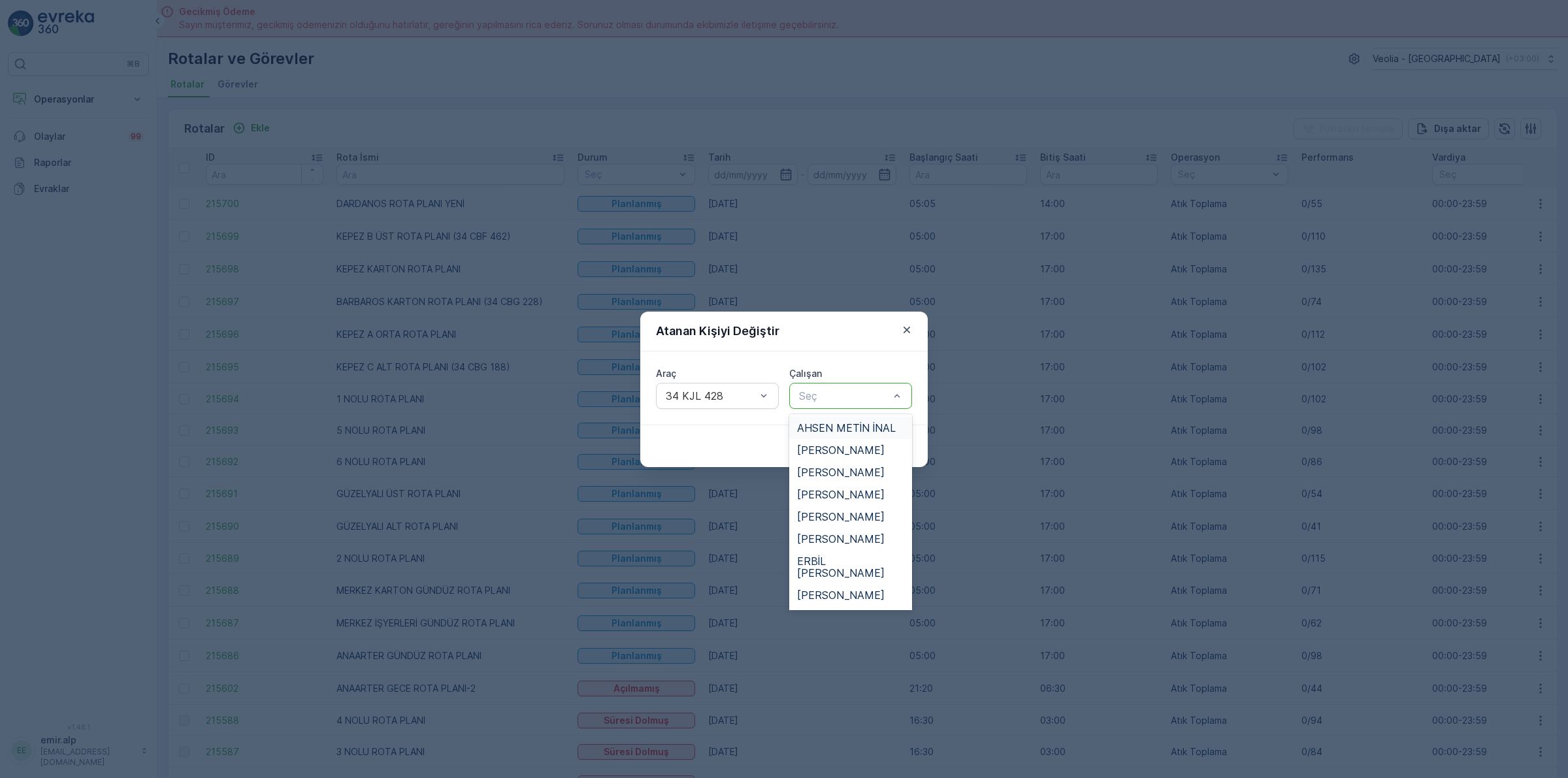
click at [807, 397] on div at bounding box center [844, 396] width 93 height 12
type input "YAV"
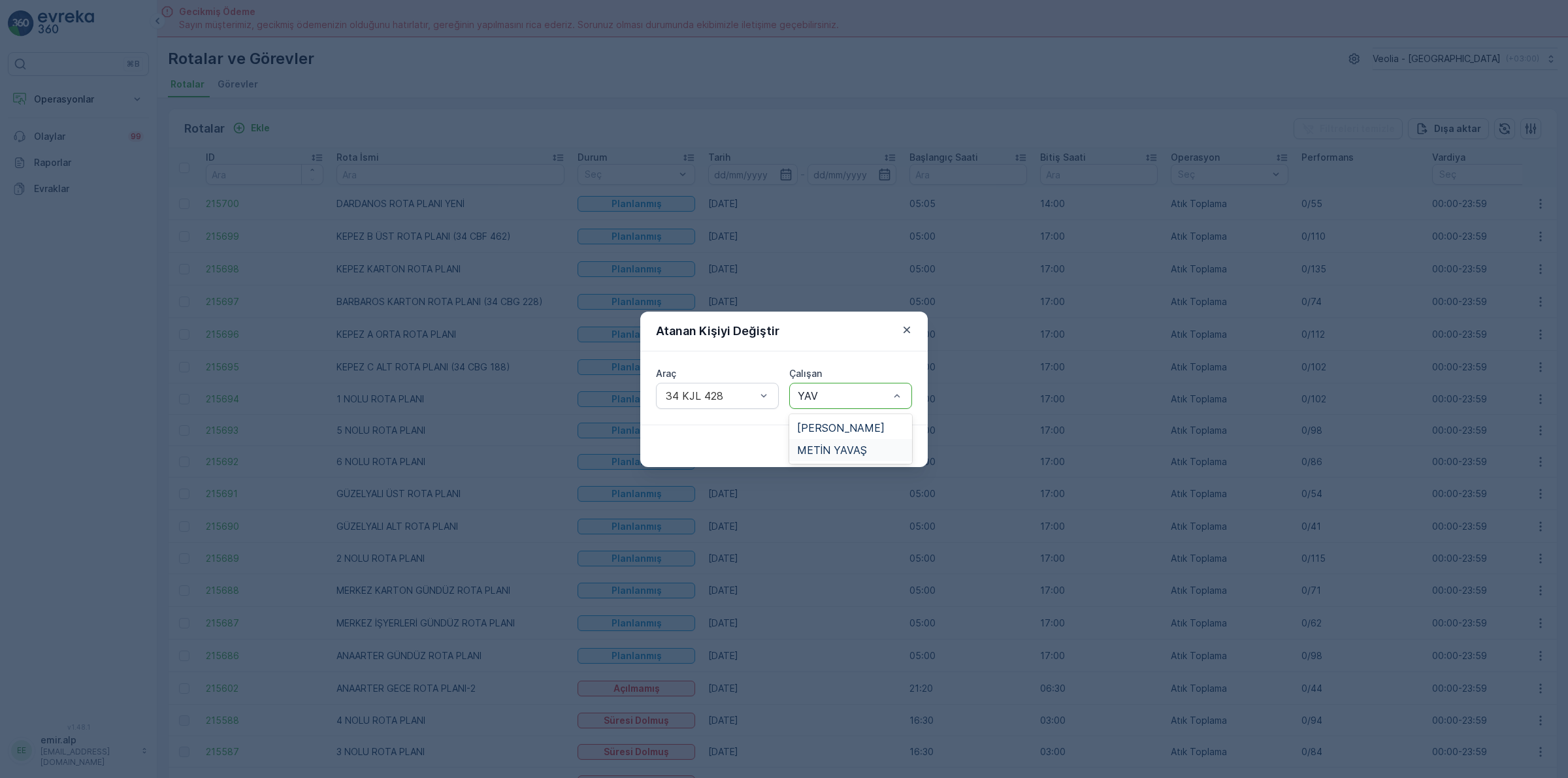
click at [827, 452] on span "METİN YAVAŞ" at bounding box center [832, 450] width 70 height 12
click at [870, 445] on p "Gönder" at bounding box center [886, 446] width 34 height 13
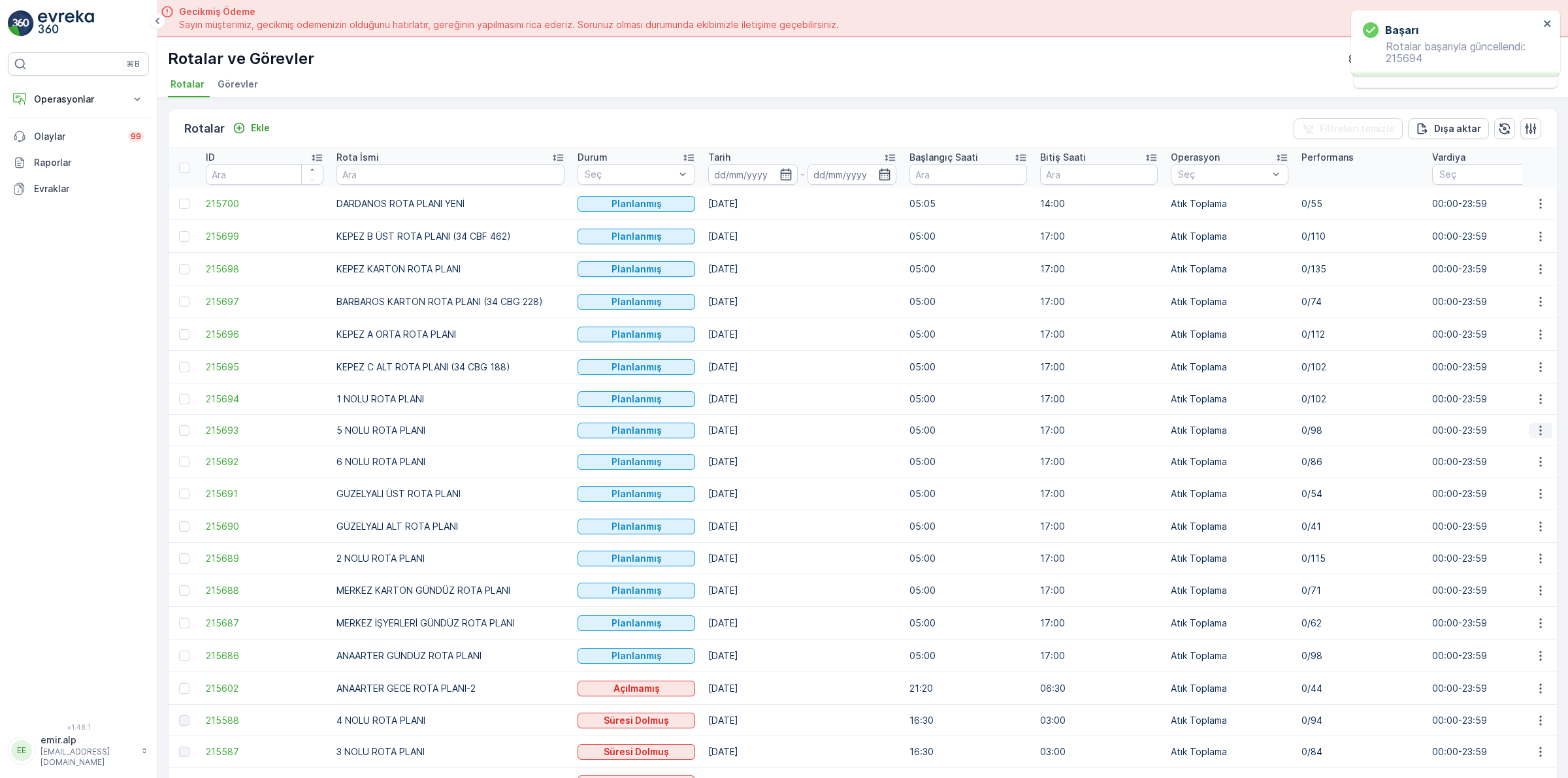
click at [1540, 431] on icon "button" at bounding box center [1540, 430] width 13 height 13
click at [1538, 505] on span "Atanan Kişiyi Değiştir" at bounding box center [1503, 506] width 91 height 13
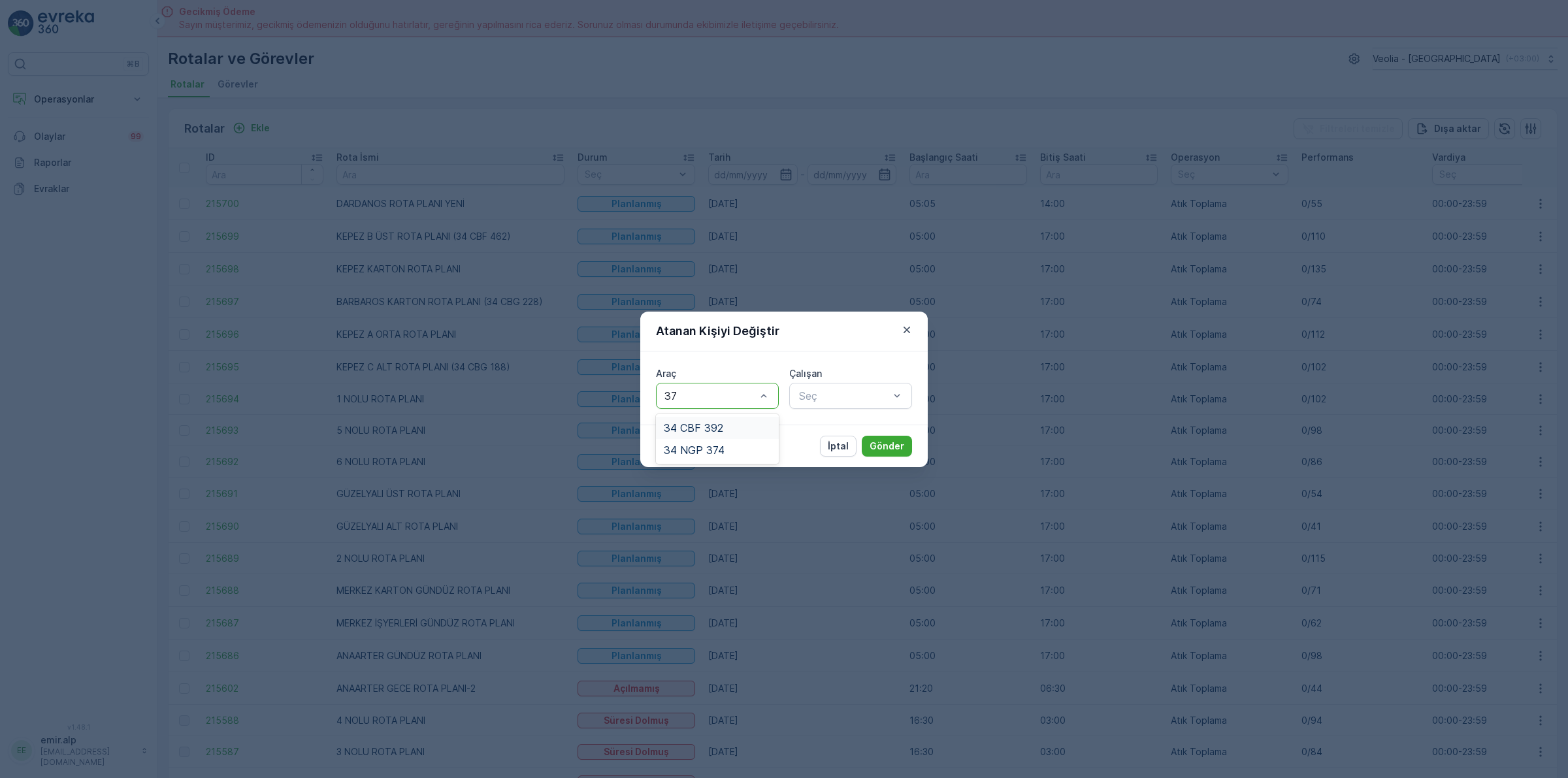
type input "374"
click at [761, 419] on div "34 NGP 374" at bounding box center [717, 428] width 123 height 23
click at [826, 400] on div at bounding box center [844, 396] width 93 height 12
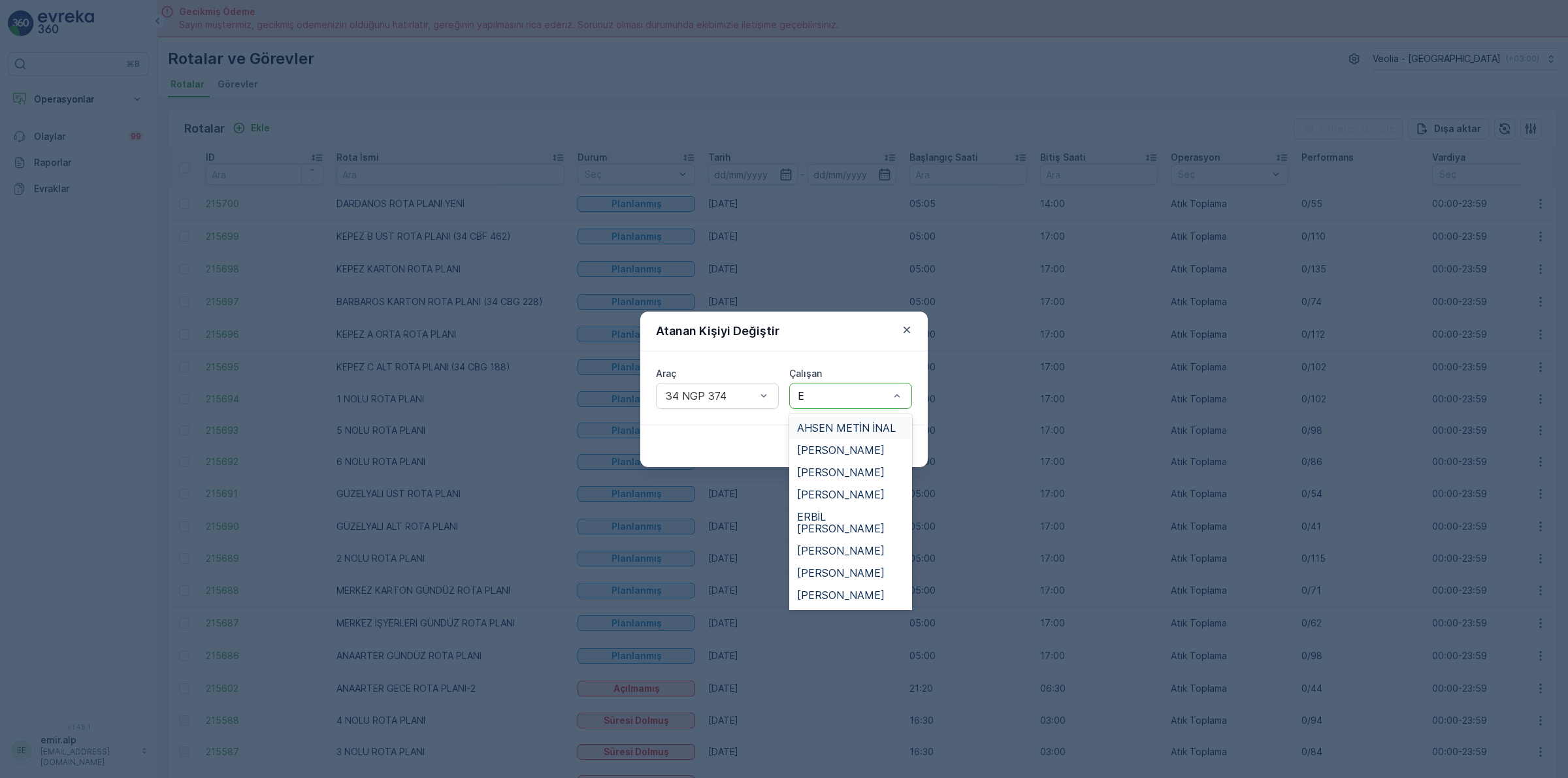
type input "ER"
click at [819, 456] on span "[PERSON_NAME]" at bounding box center [840, 462] width 88 height 12
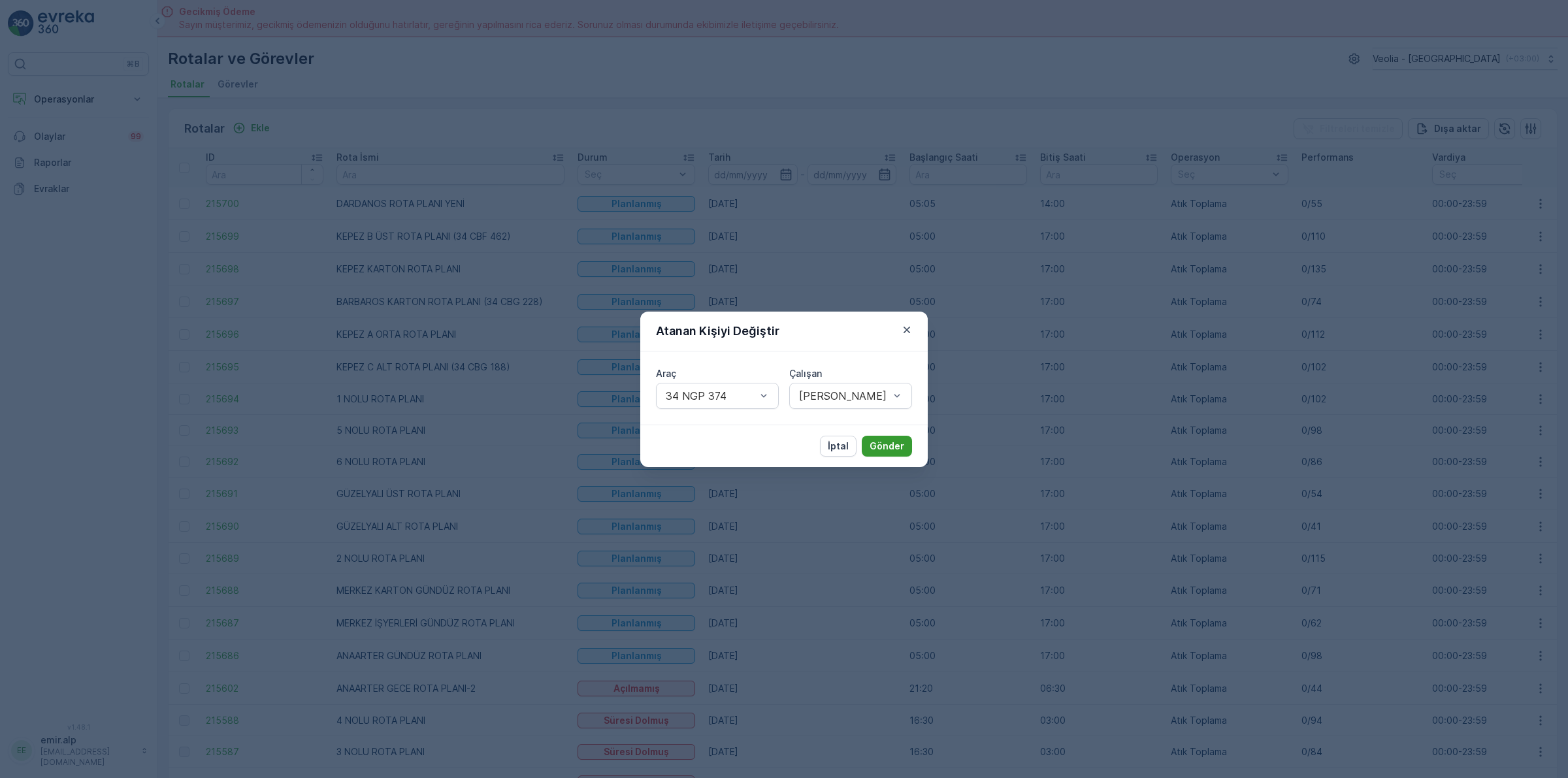
click at [879, 445] on p "Gönder" at bounding box center [886, 446] width 34 height 13
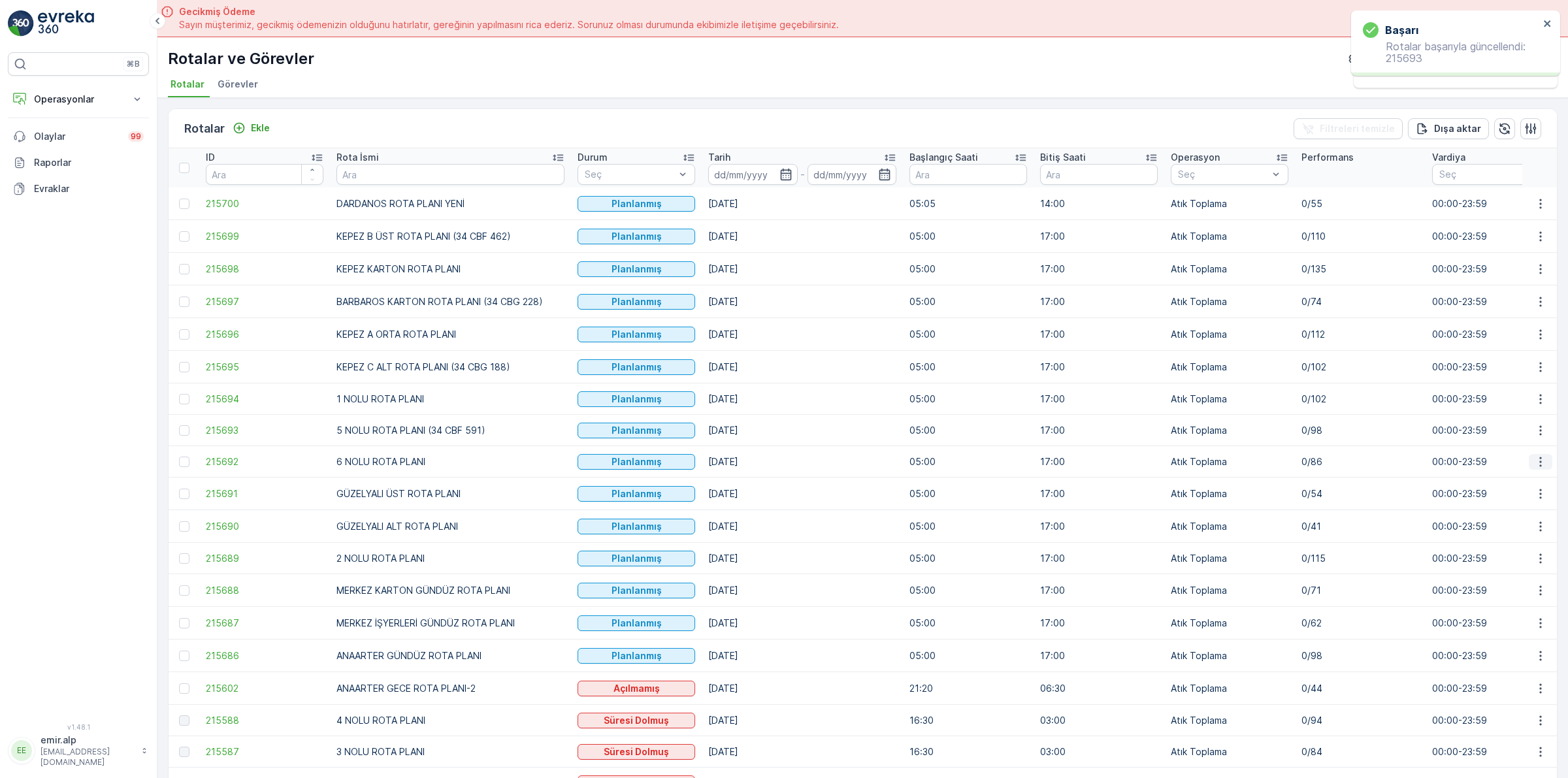
click at [1538, 458] on icon "button" at bounding box center [1540, 462] width 13 height 13
click at [1532, 536] on span "Atanan Kişiyi Değiştir" at bounding box center [1503, 537] width 91 height 13
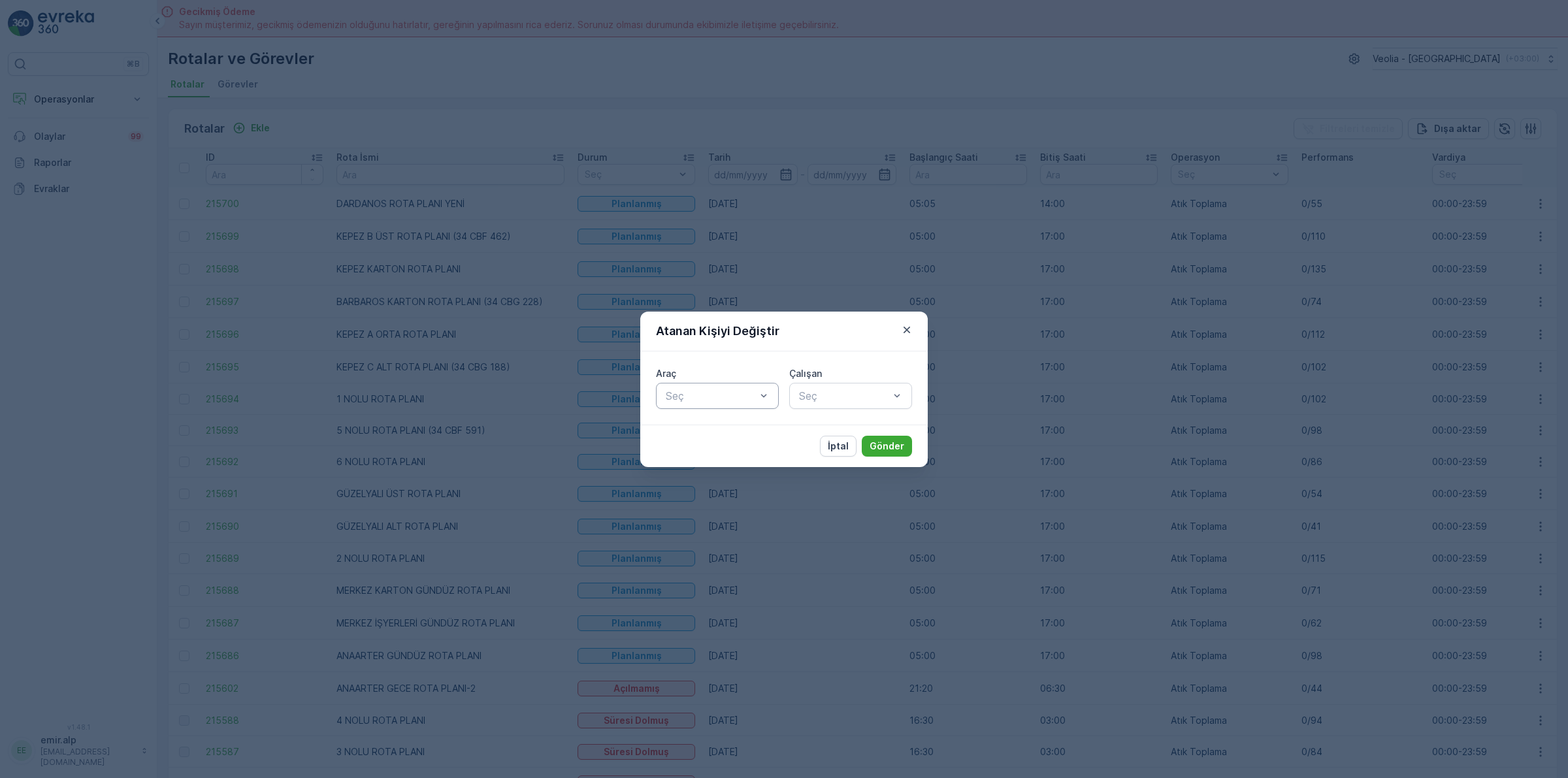
click at [716, 390] on div at bounding box center [710, 396] width 93 height 12
type input "403"
drag, startPoint x: 716, startPoint y: 438, endPoint x: 771, endPoint y: 425, distance: 56.5
click at [717, 438] on div "34 NGP 403" at bounding box center [717, 428] width 123 height 23
click at [846, 404] on div "Seç" at bounding box center [850, 395] width 123 height 26
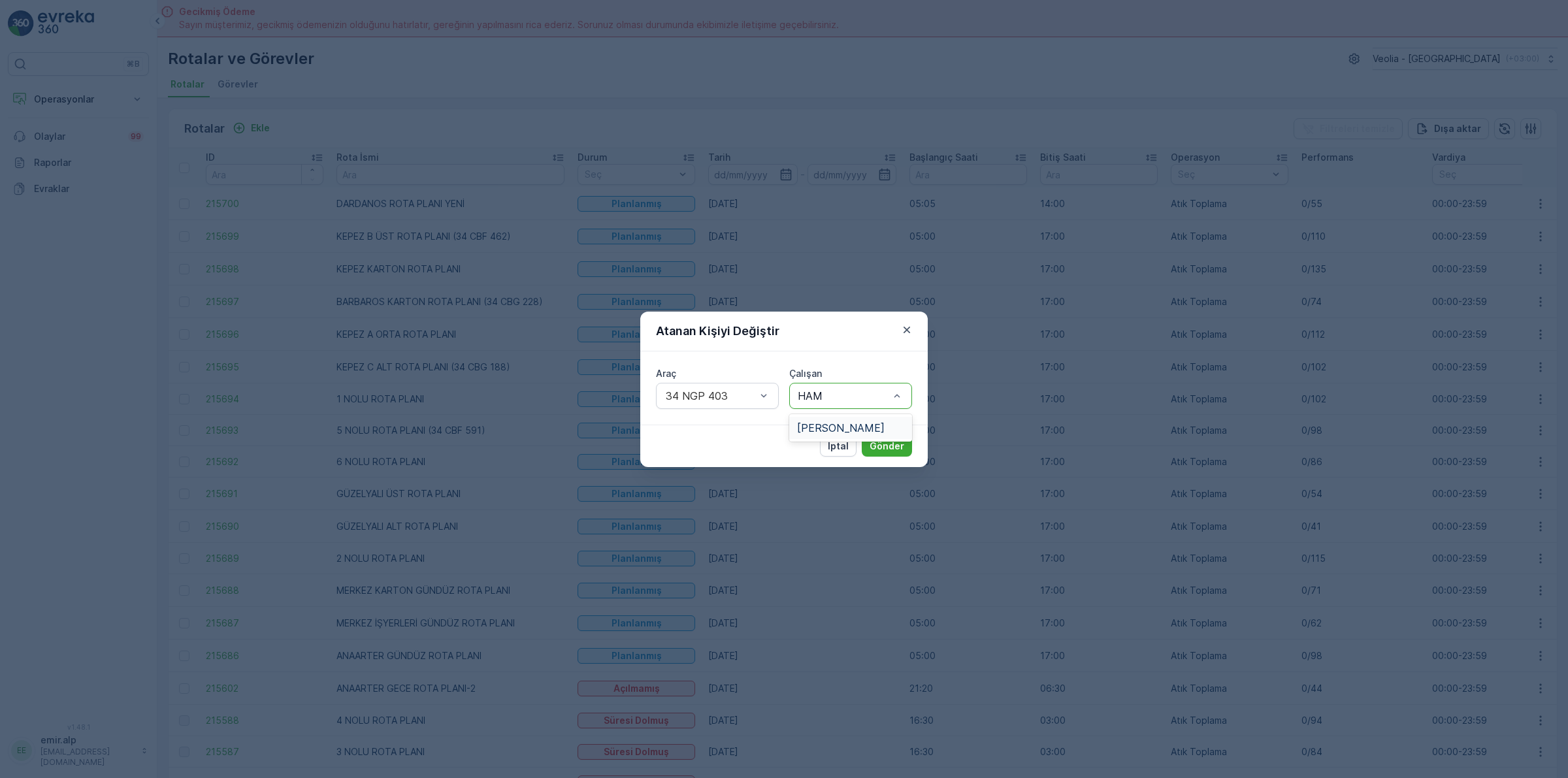
type input "HAMD"
click at [847, 423] on span "[PERSON_NAME]" at bounding box center [840, 428] width 88 height 12
click at [884, 445] on p "Gönder" at bounding box center [886, 446] width 34 height 13
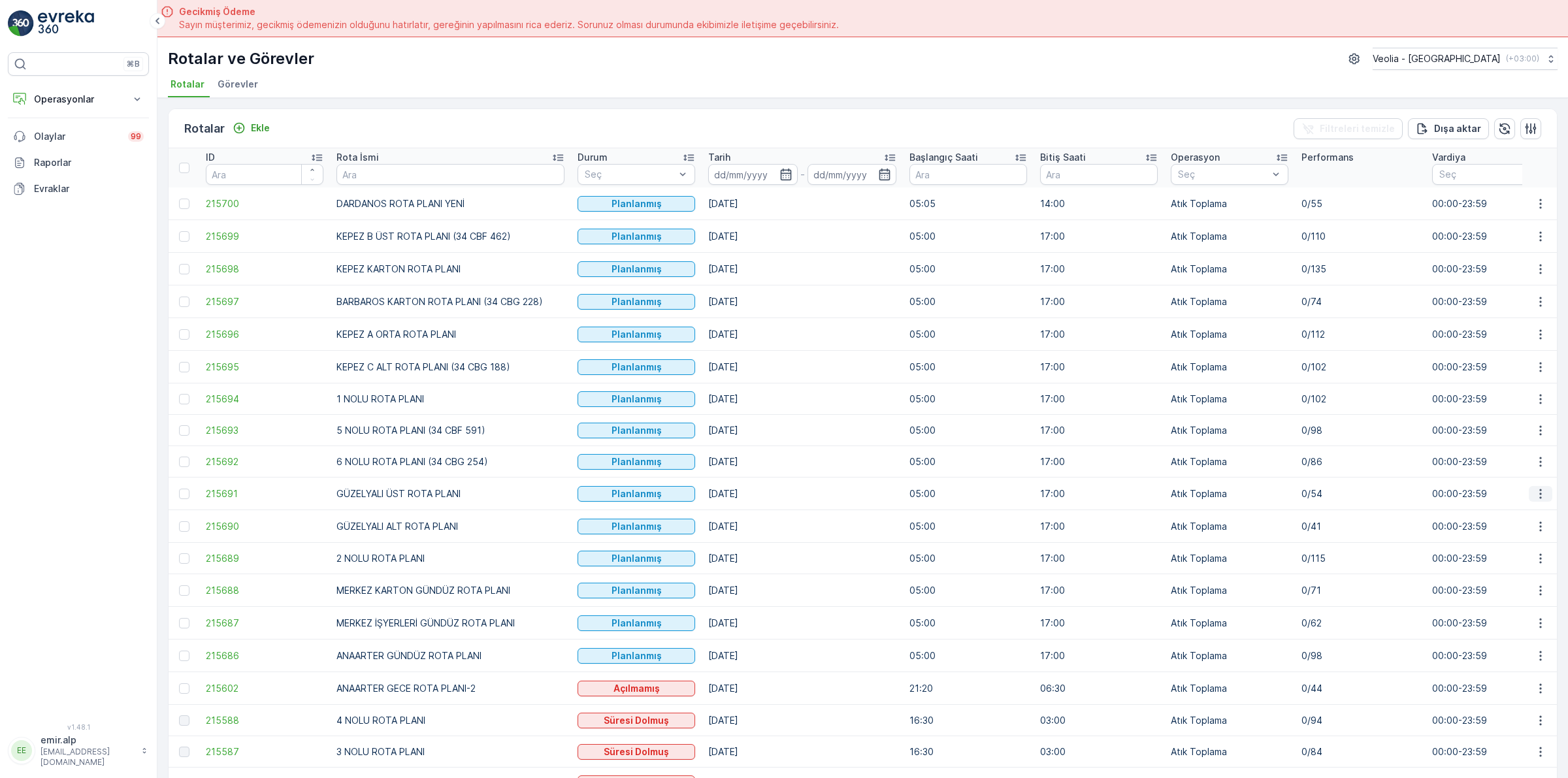
click at [1539, 495] on icon "button" at bounding box center [1540, 494] width 2 height 10
click at [1526, 565] on span "Atanan Kişiyi Değiştir" at bounding box center [1503, 569] width 91 height 13
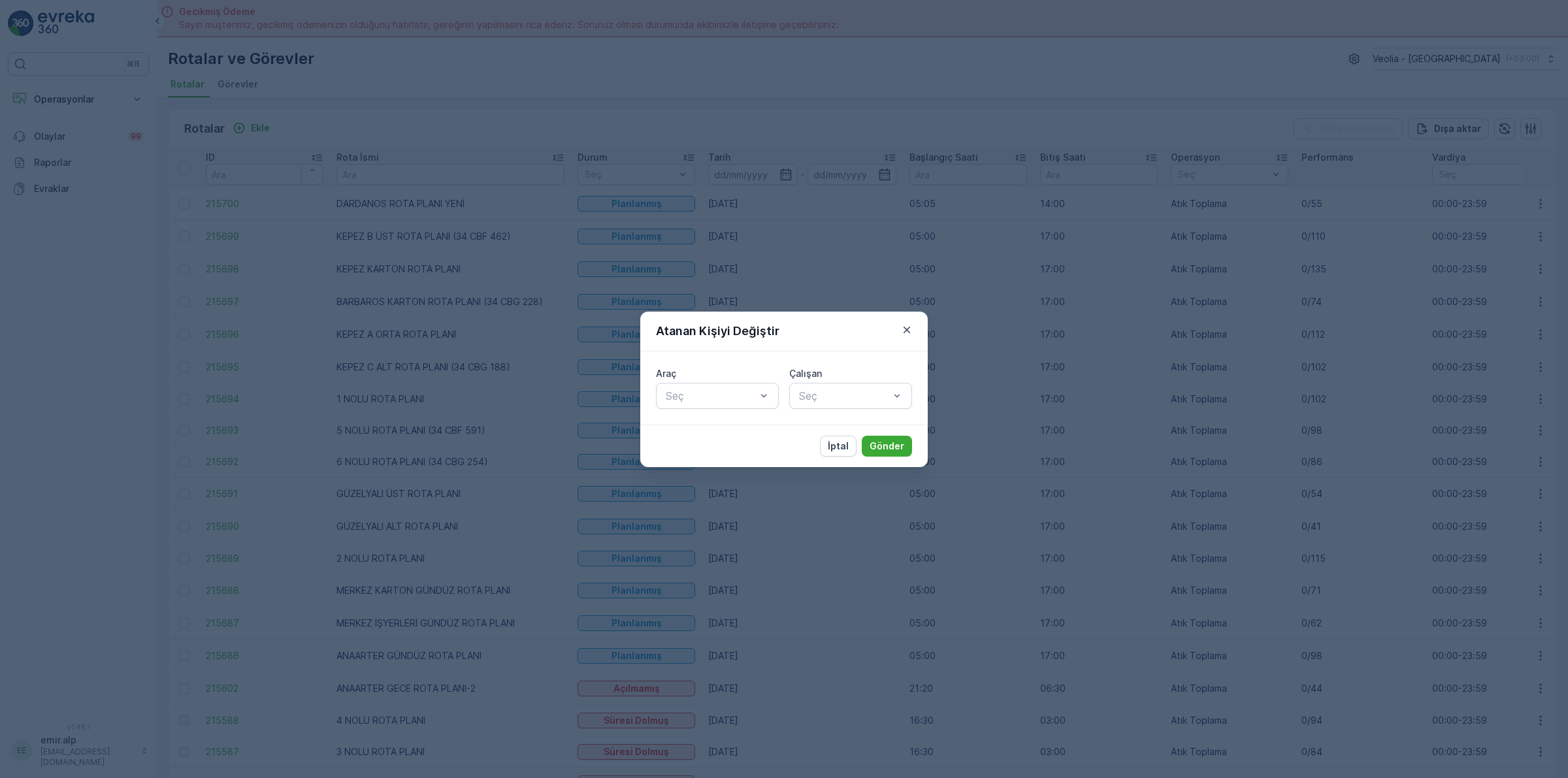
click at [730, 376] on div "Araç" at bounding box center [717, 374] width 123 height 13
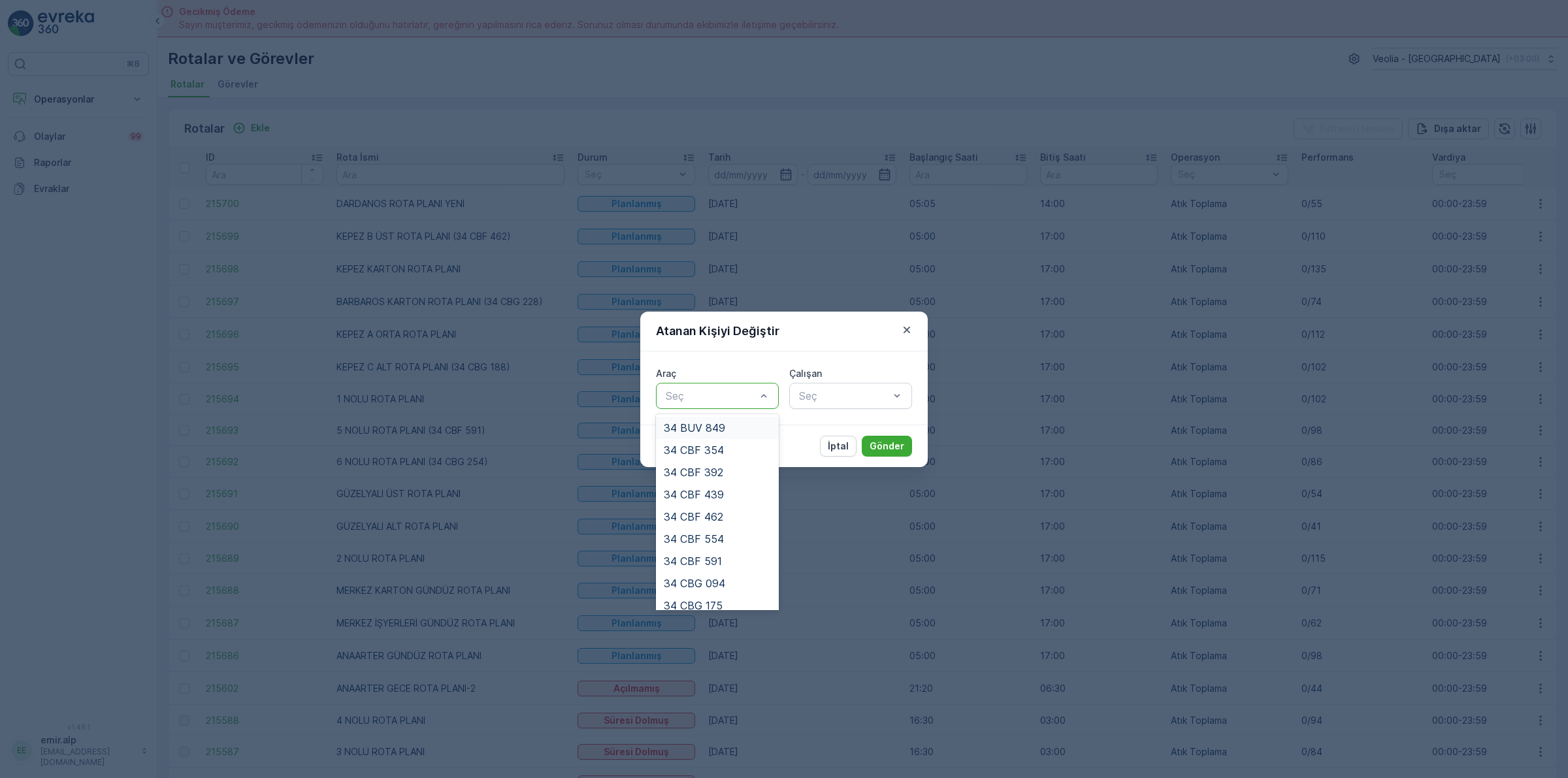
click at [737, 395] on div at bounding box center [710, 396] width 93 height 12
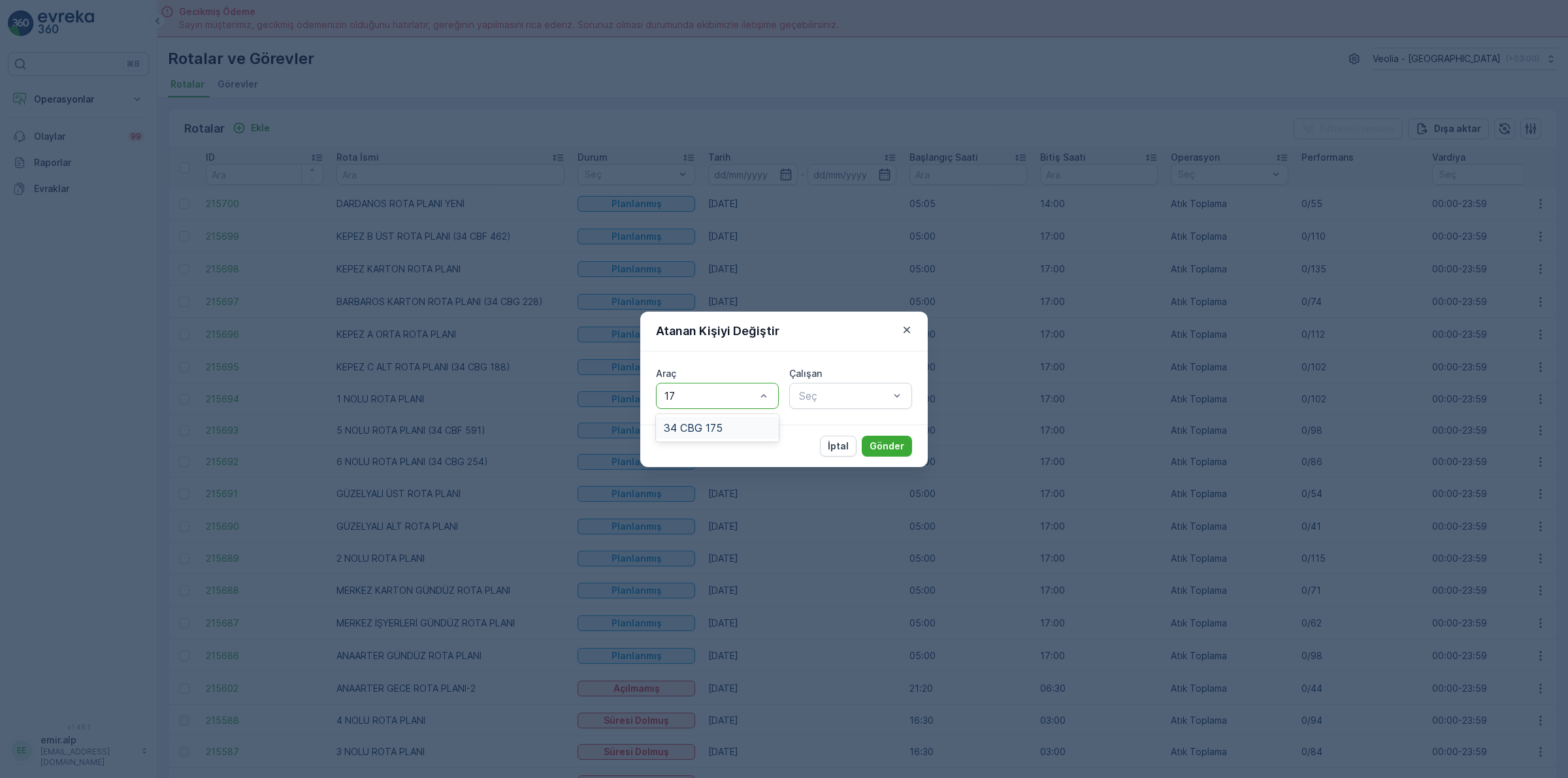
type input "175"
click at [756, 423] on div "34 CBG 175" at bounding box center [717, 428] width 107 height 12
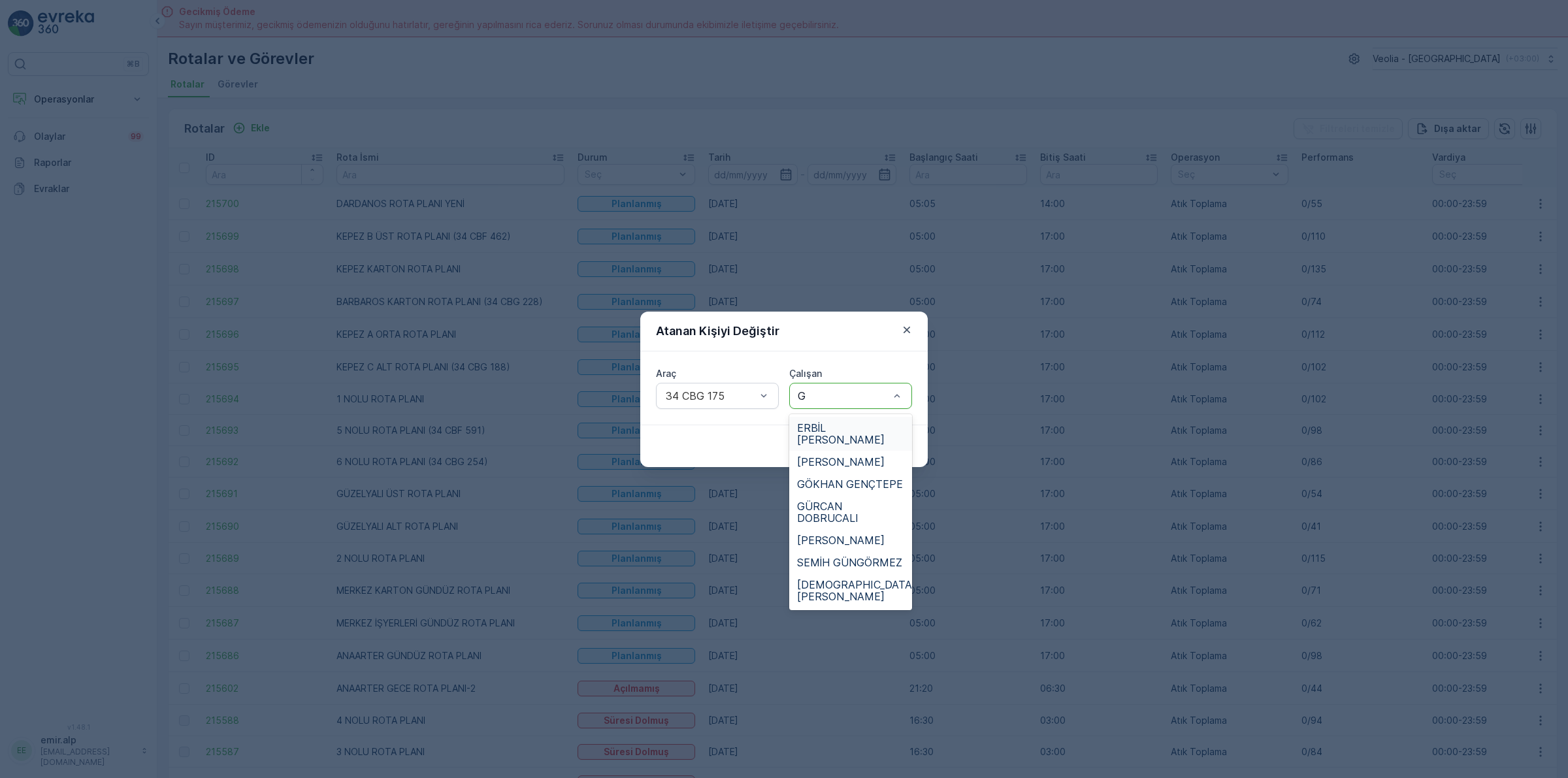
type input "GÜ"
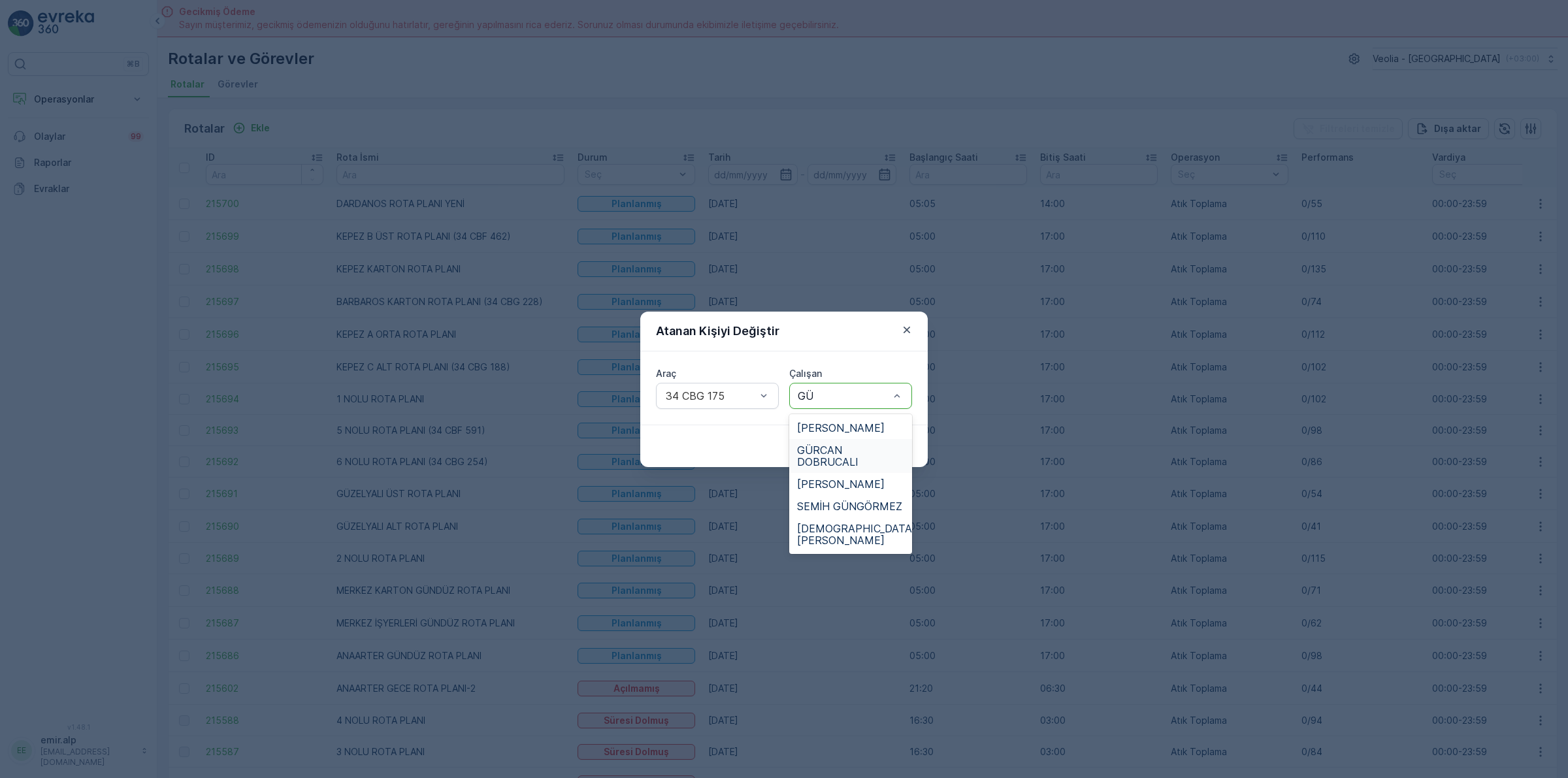
click at [835, 454] on span "GÜRCAN DOBRUCALI" at bounding box center [850, 456] width 107 height 23
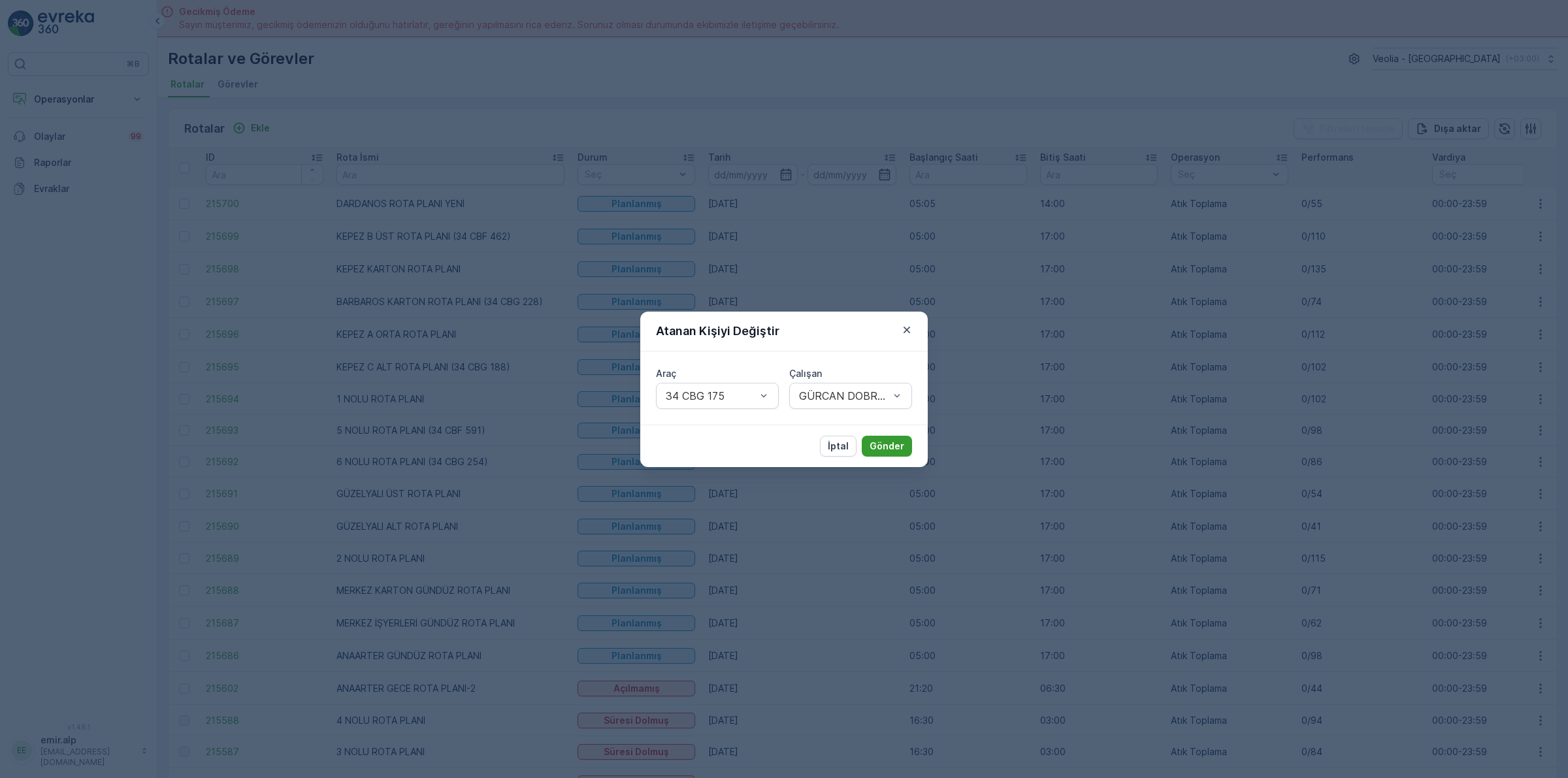
click at [877, 442] on p "Gönder" at bounding box center [886, 446] width 34 height 13
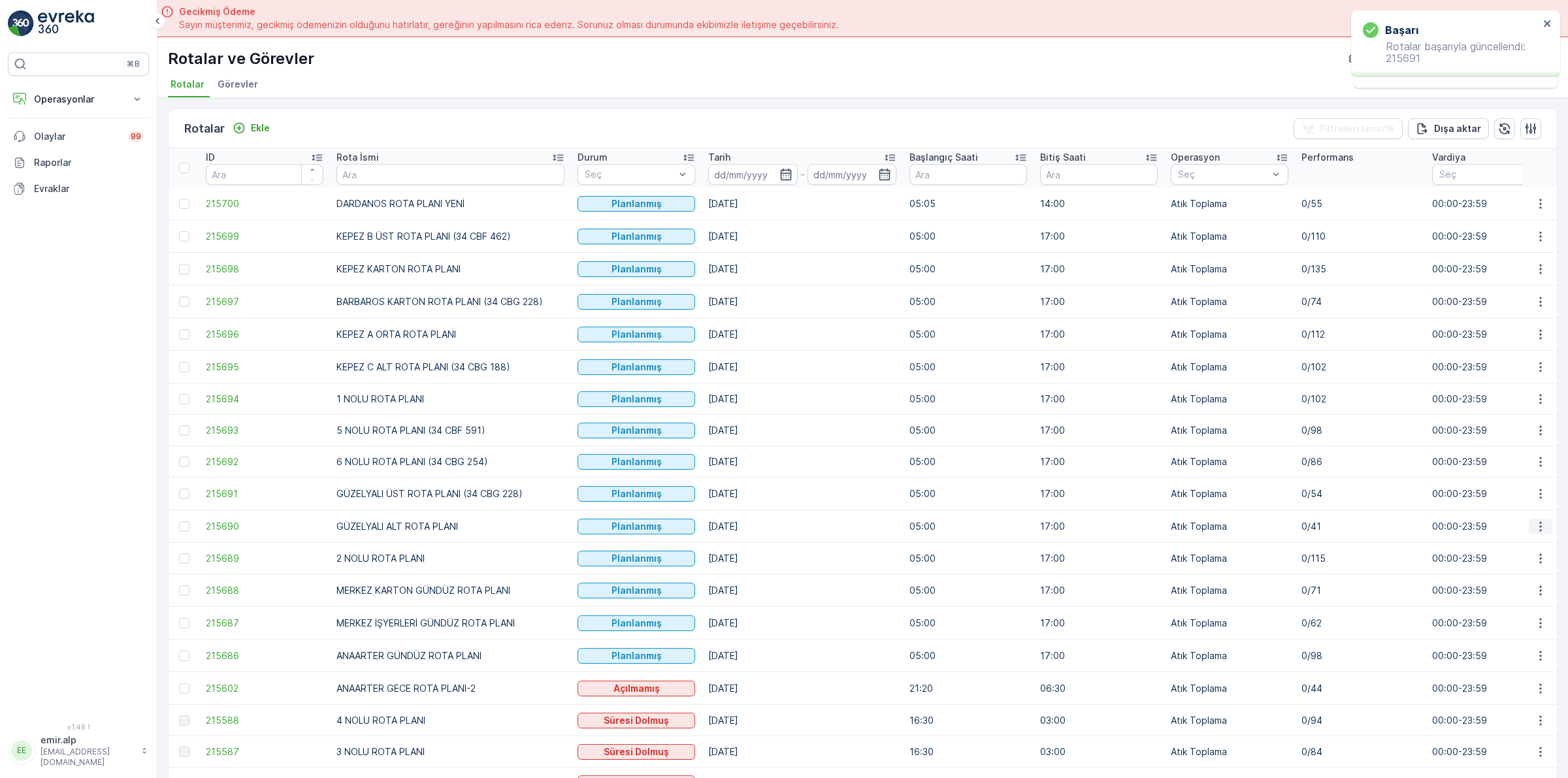
click at [1535, 526] on icon "button" at bounding box center [1540, 526] width 13 height 13
click at [1520, 601] on span "Atanan Kişiyi Değiştir" at bounding box center [1503, 602] width 91 height 13
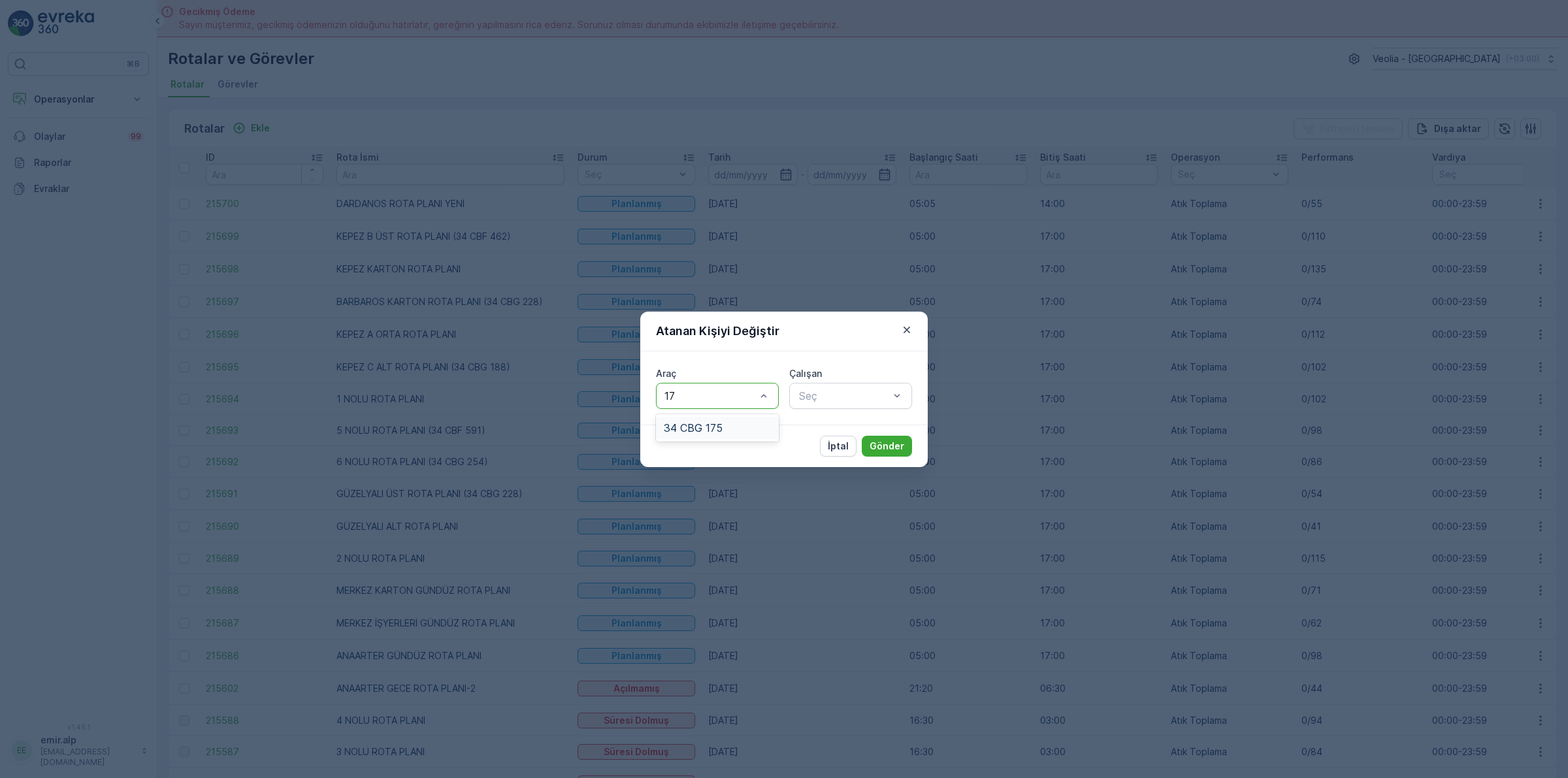
type input "175"
click at [723, 417] on div "34 CBG 175" at bounding box center [717, 428] width 123 height 23
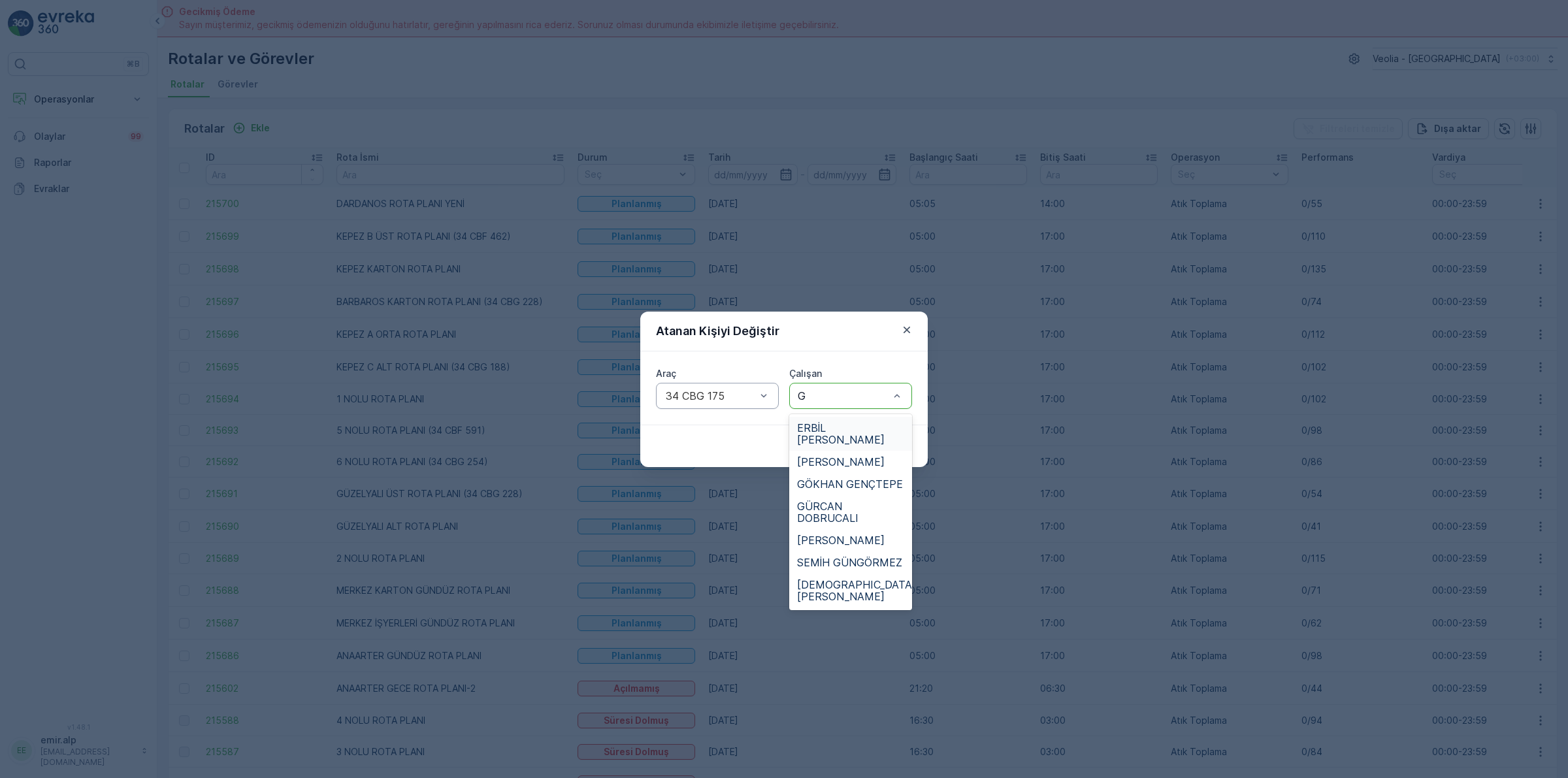
type input "GÜ"
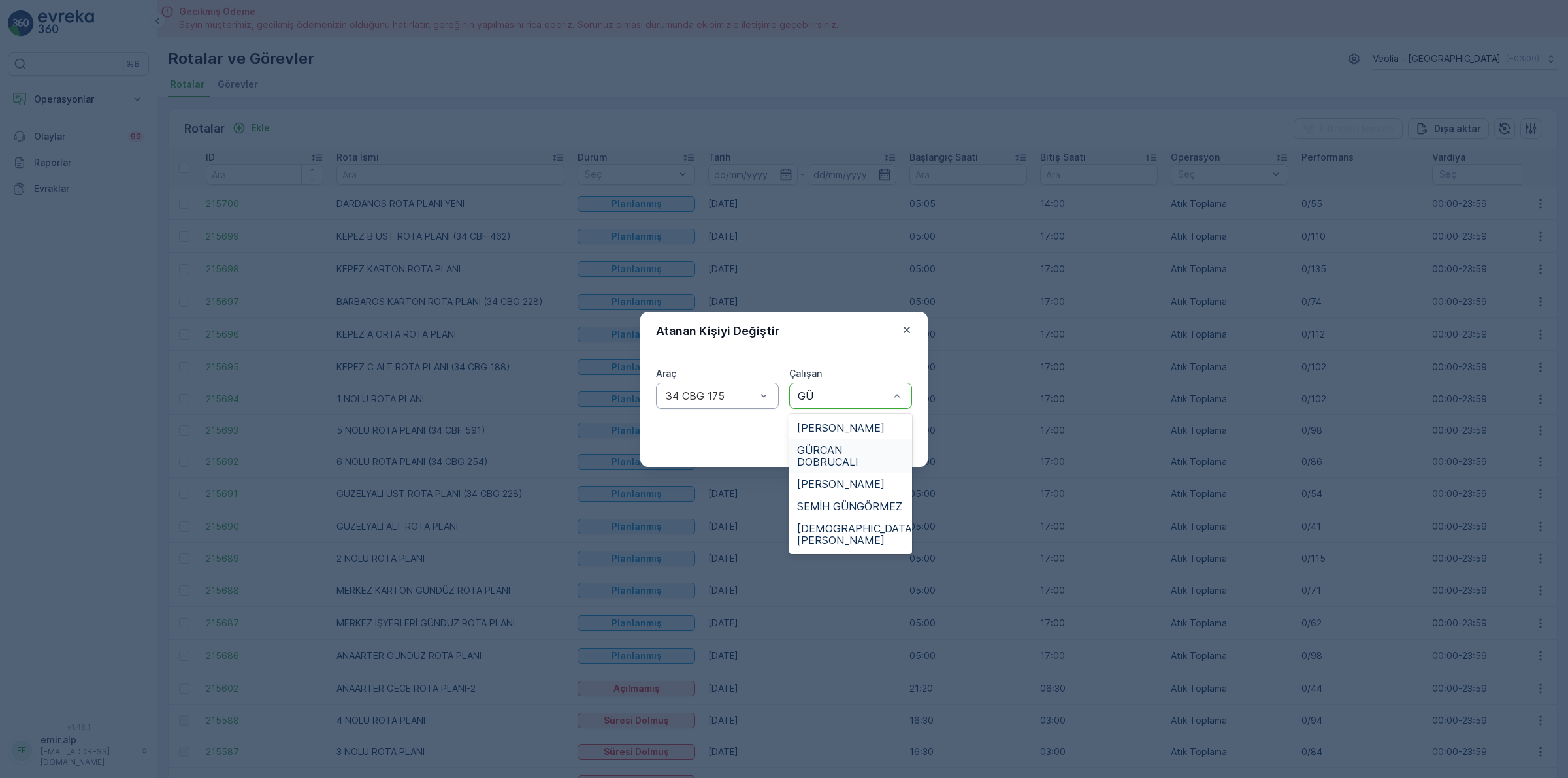
click at [834, 454] on span "GÜRCAN DOBRUCALI" at bounding box center [850, 456] width 107 height 23
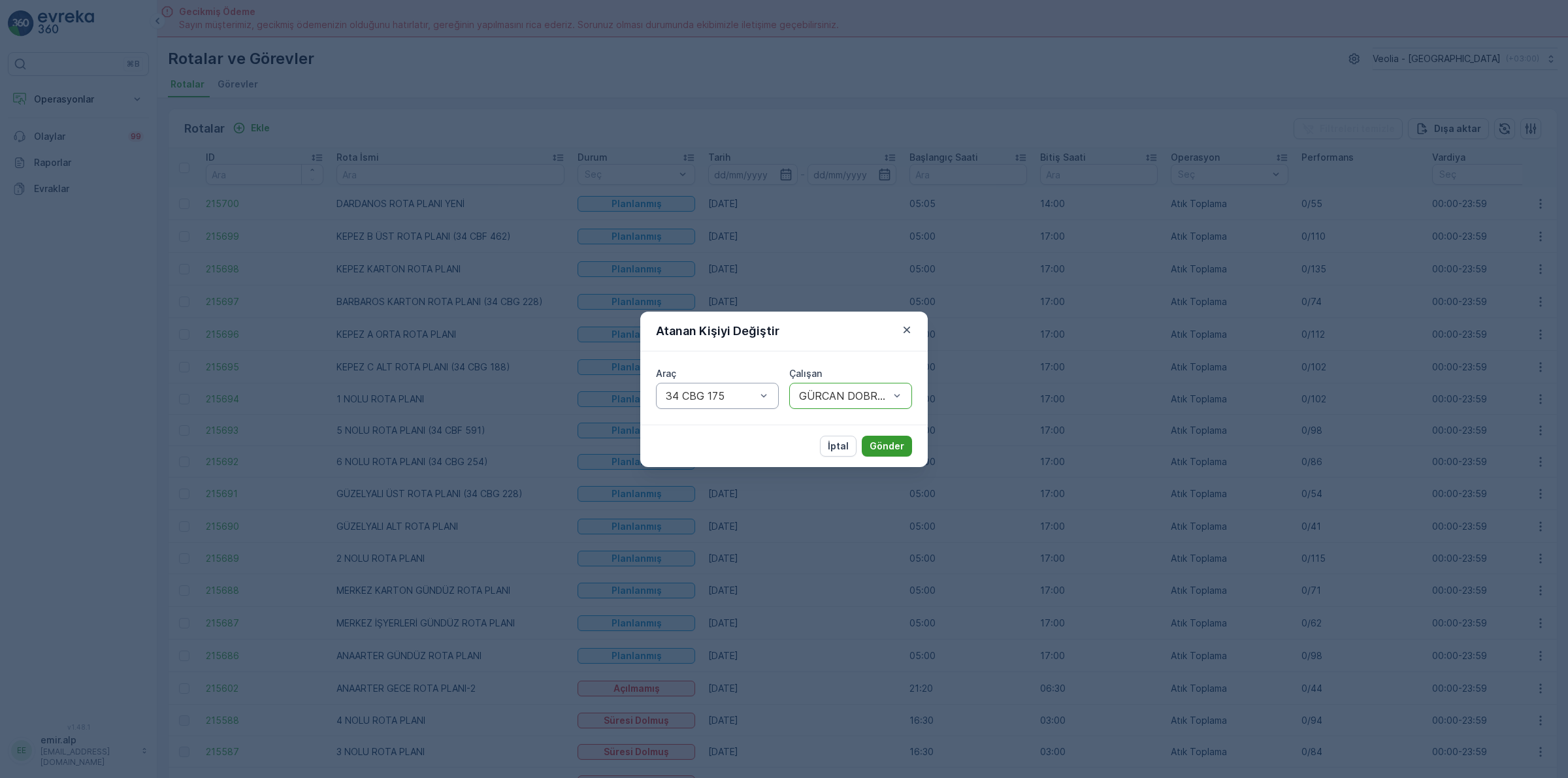
click at [879, 451] on p "Gönder" at bounding box center [886, 446] width 34 height 13
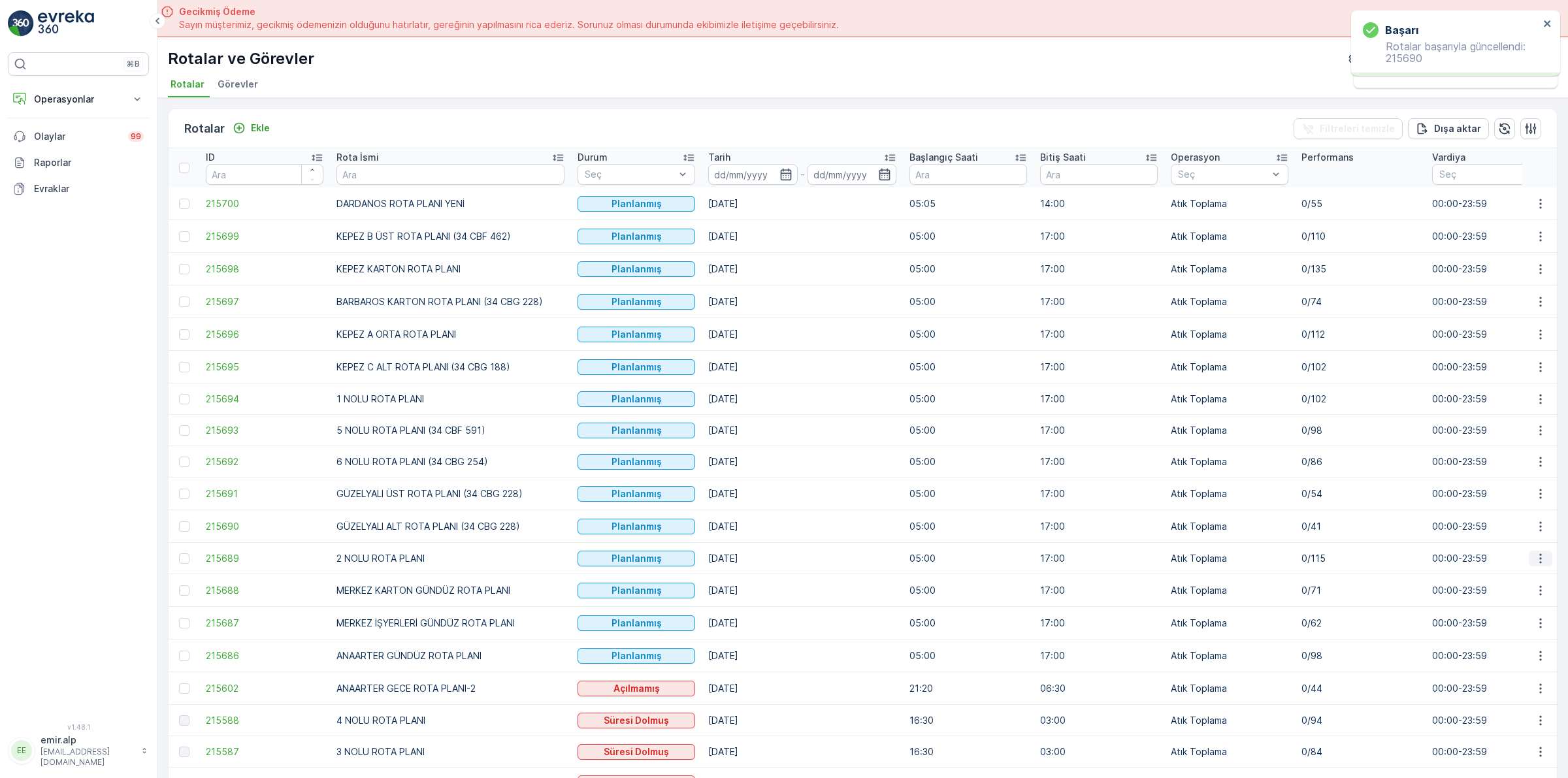
click at [1534, 560] on icon "button" at bounding box center [1540, 559] width 13 height 13
click at [1507, 636] on span "Atanan Kişiyi Değiştir" at bounding box center [1503, 634] width 91 height 13
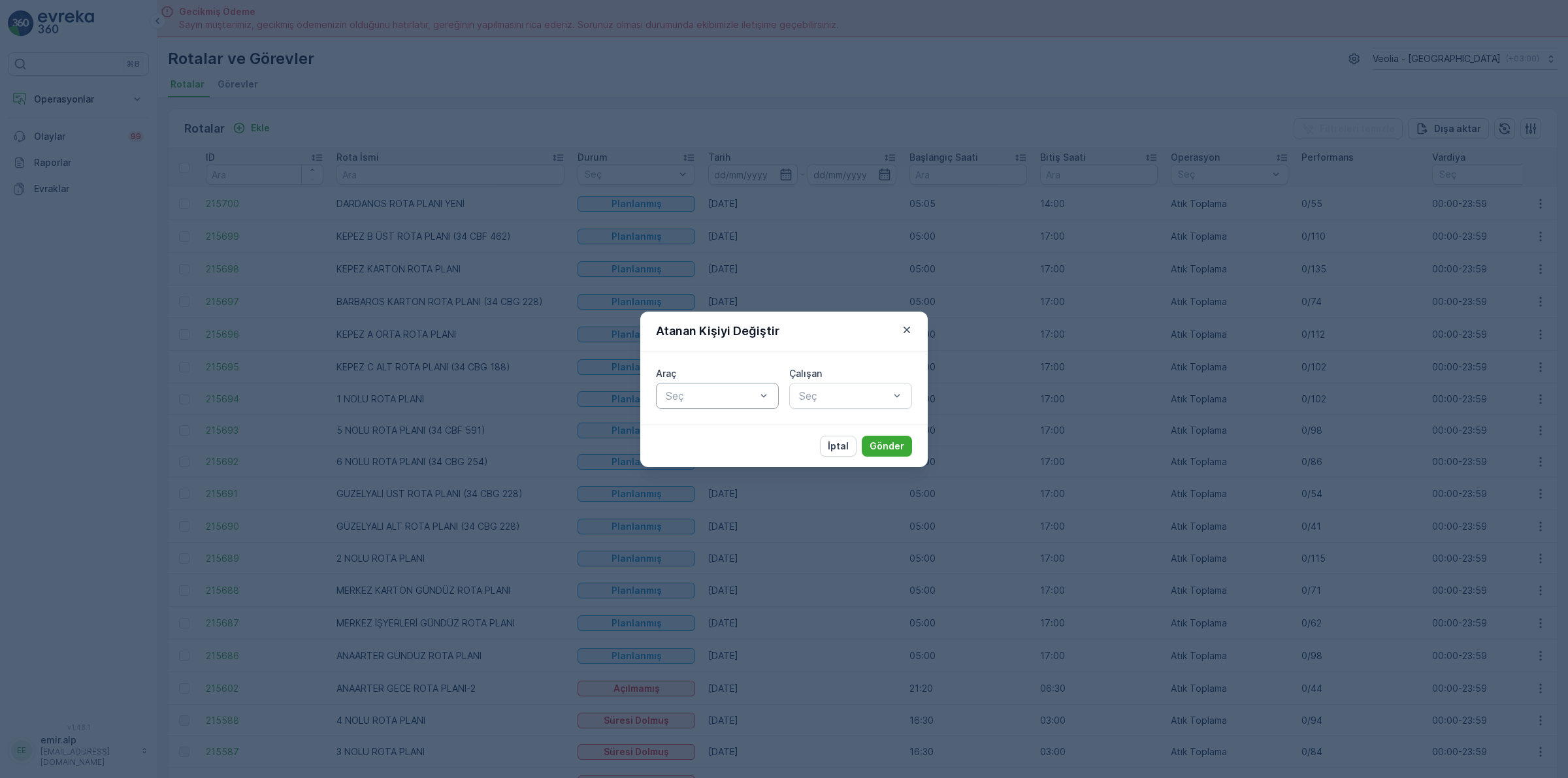
click at [743, 400] on div at bounding box center [710, 396] width 93 height 12
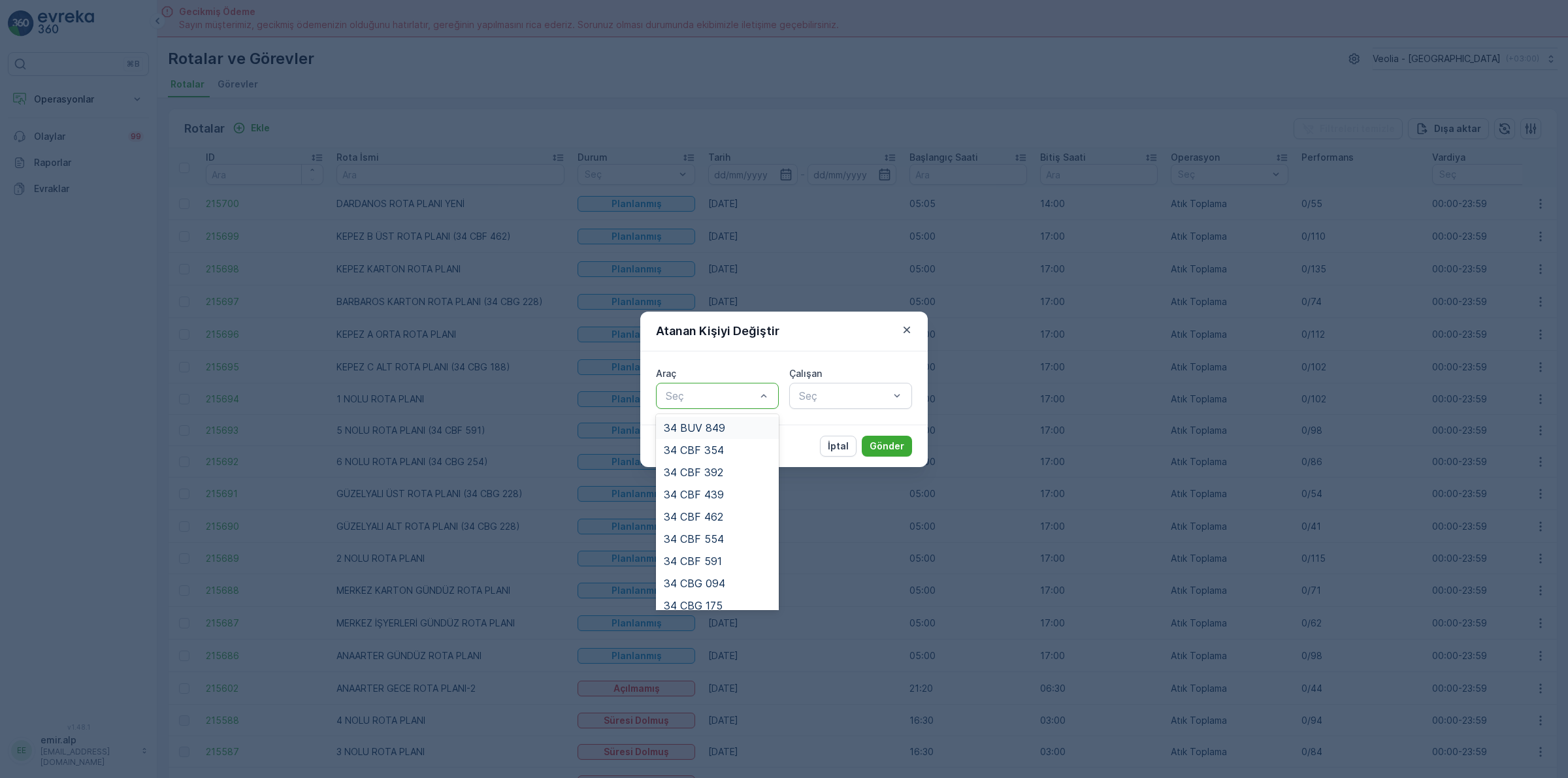
type input "5"
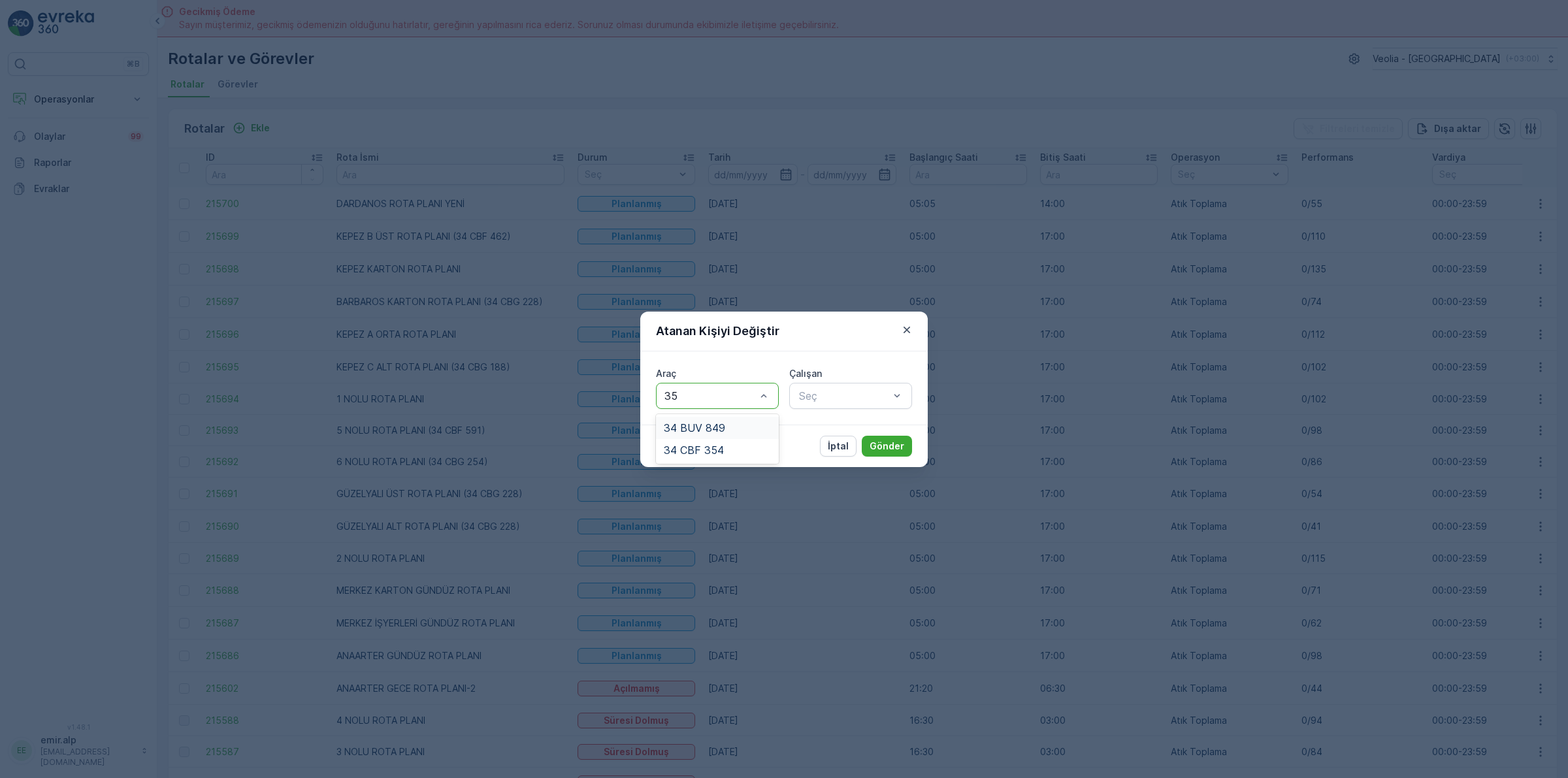
type input "354"
click at [720, 426] on span "34 CBF 354" at bounding box center [693, 428] width 60 height 12
click at [861, 410] on div "Araç 34 CBF 354 Çalışan Seç" at bounding box center [784, 389] width 287 height 74
click at [862, 407] on div "Seç" at bounding box center [850, 395] width 123 height 26
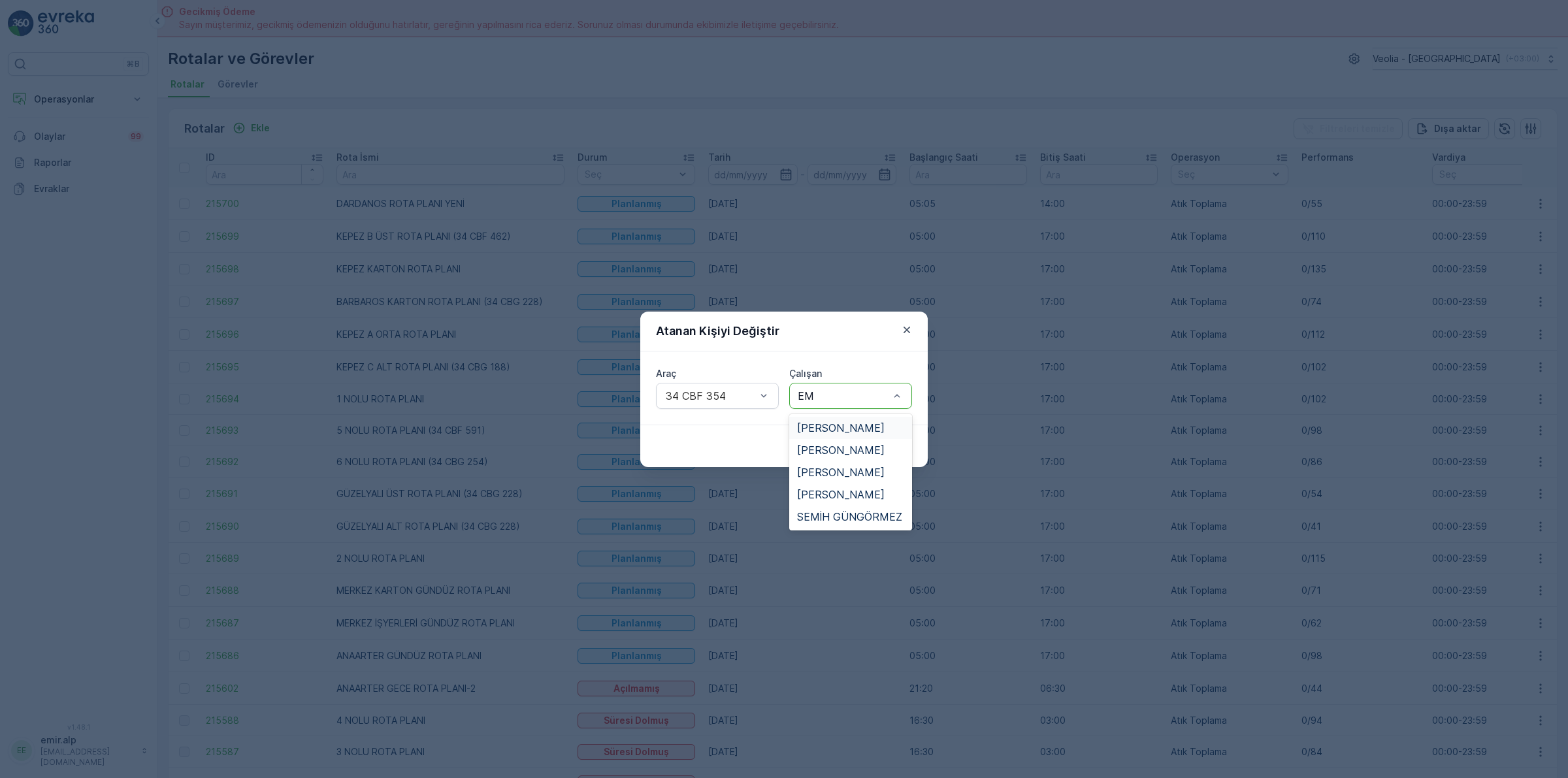
type input "EMR"
click at [873, 422] on div "[PERSON_NAME]" at bounding box center [850, 428] width 107 height 12
click at [890, 436] on button "Gönder" at bounding box center [886, 446] width 50 height 21
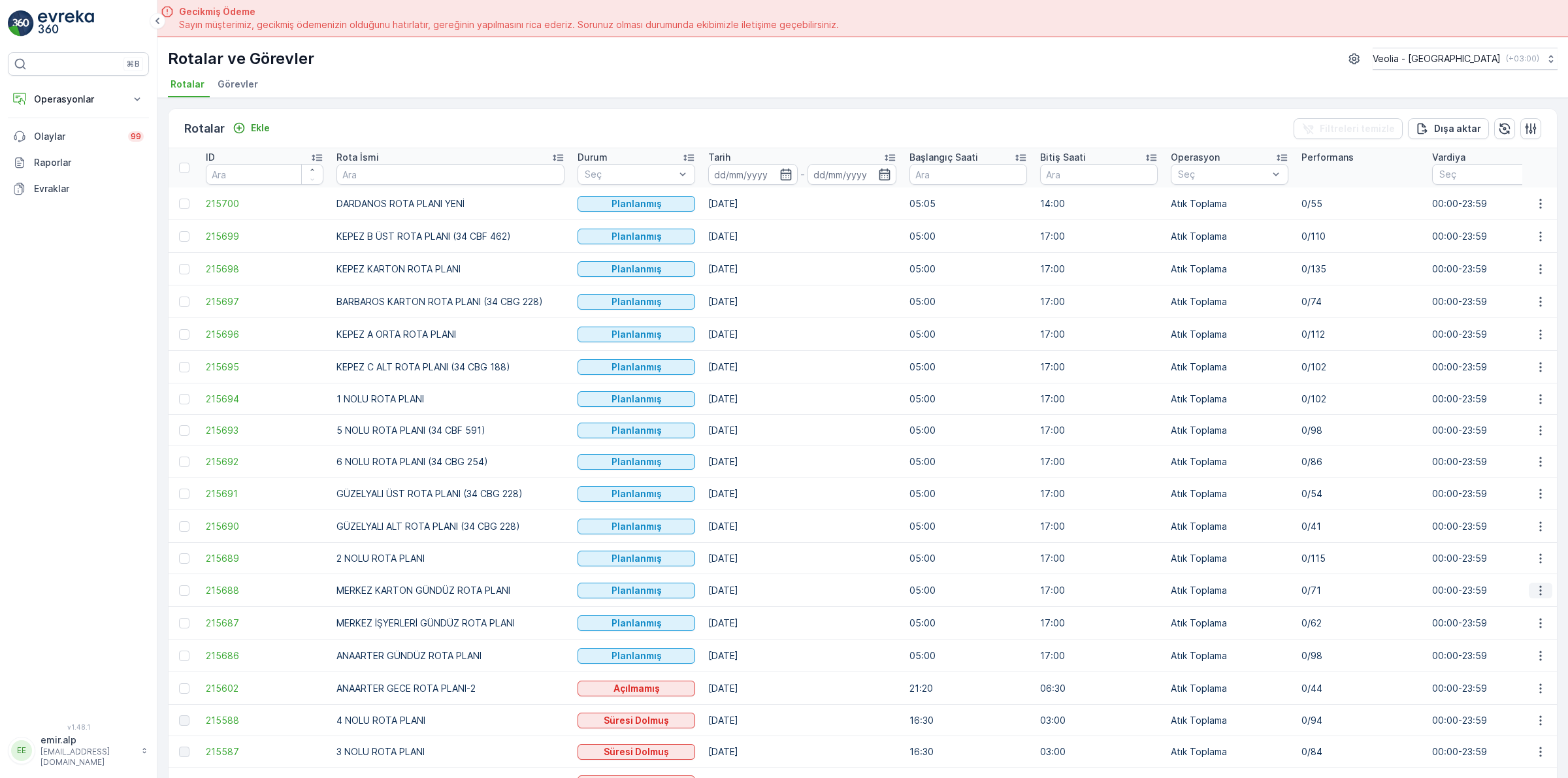
click at [1535, 592] on icon "button" at bounding box center [1540, 591] width 13 height 13
click at [1536, 664] on span "Atanan Kişiyi Değiştir" at bounding box center [1503, 666] width 91 height 13
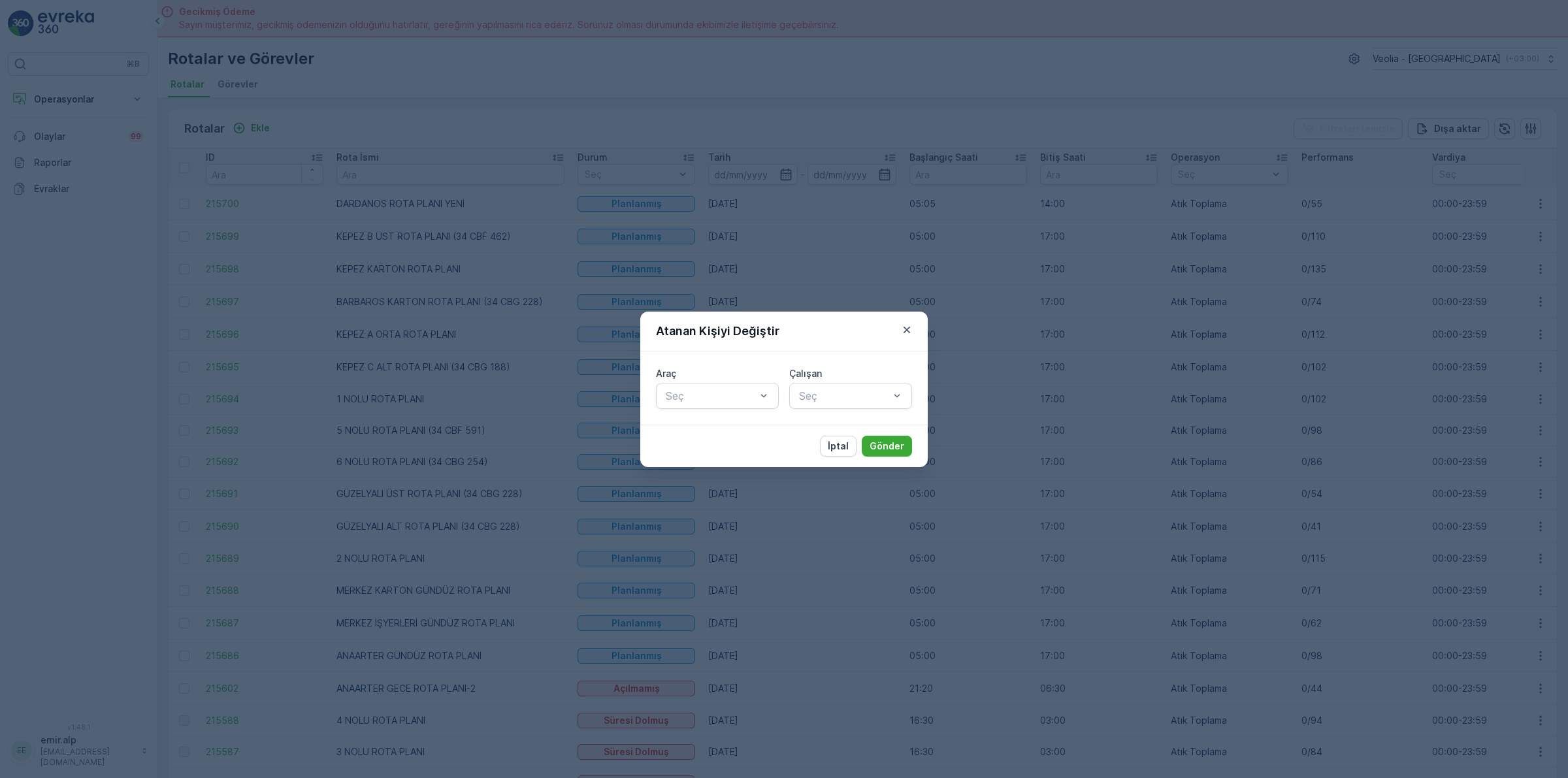
click at [723, 374] on div "Araç" at bounding box center [717, 374] width 123 height 13
click at [733, 400] on div at bounding box center [710, 396] width 93 height 12
type input "316"
drag, startPoint x: 741, startPoint y: 432, endPoint x: 799, endPoint y: 422, distance: 58.9
click at [743, 433] on div "34 NGP 316" at bounding box center [717, 428] width 107 height 12
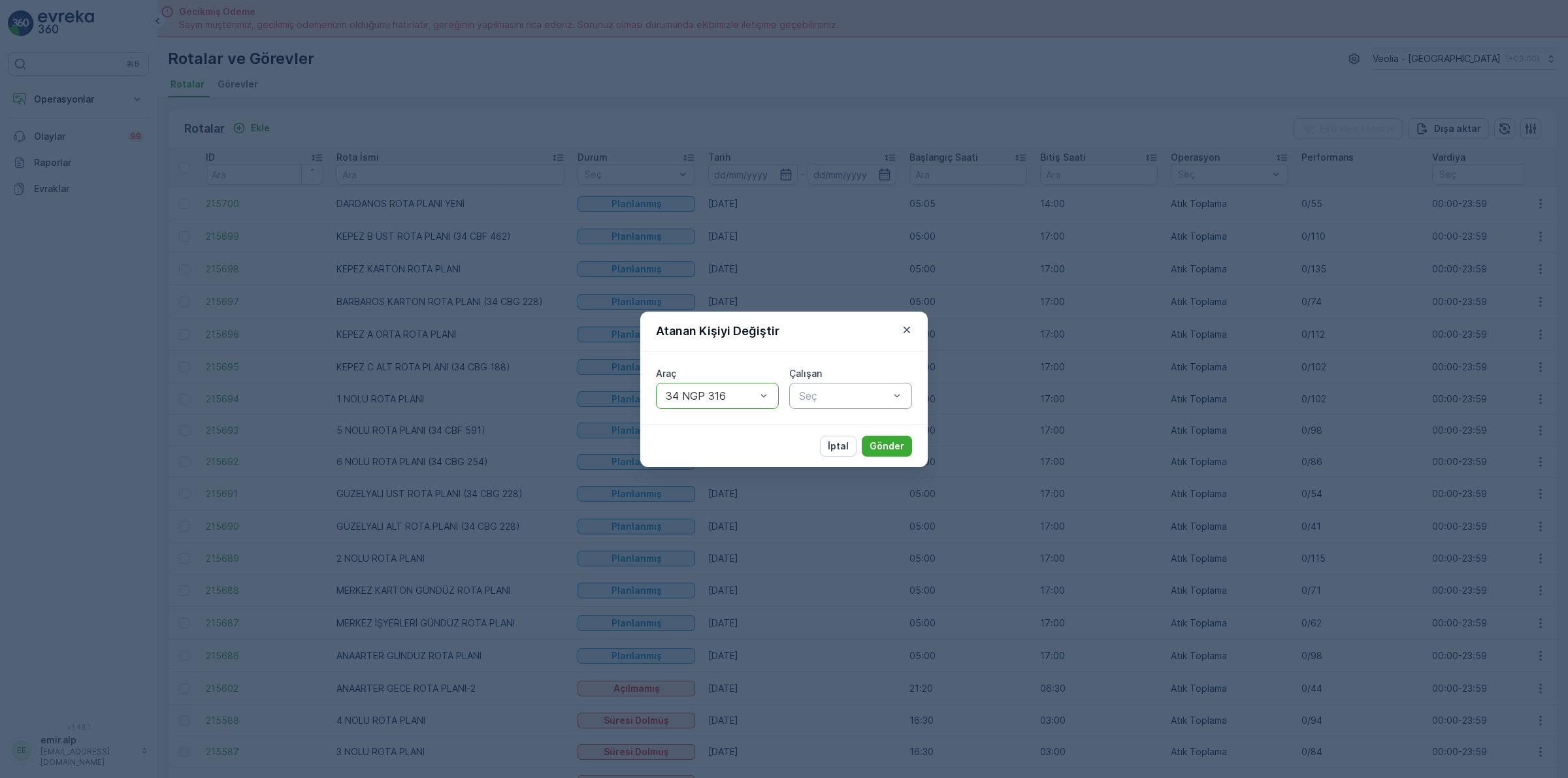
click at [824, 400] on div at bounding box center [844, 396] width 93 height 12
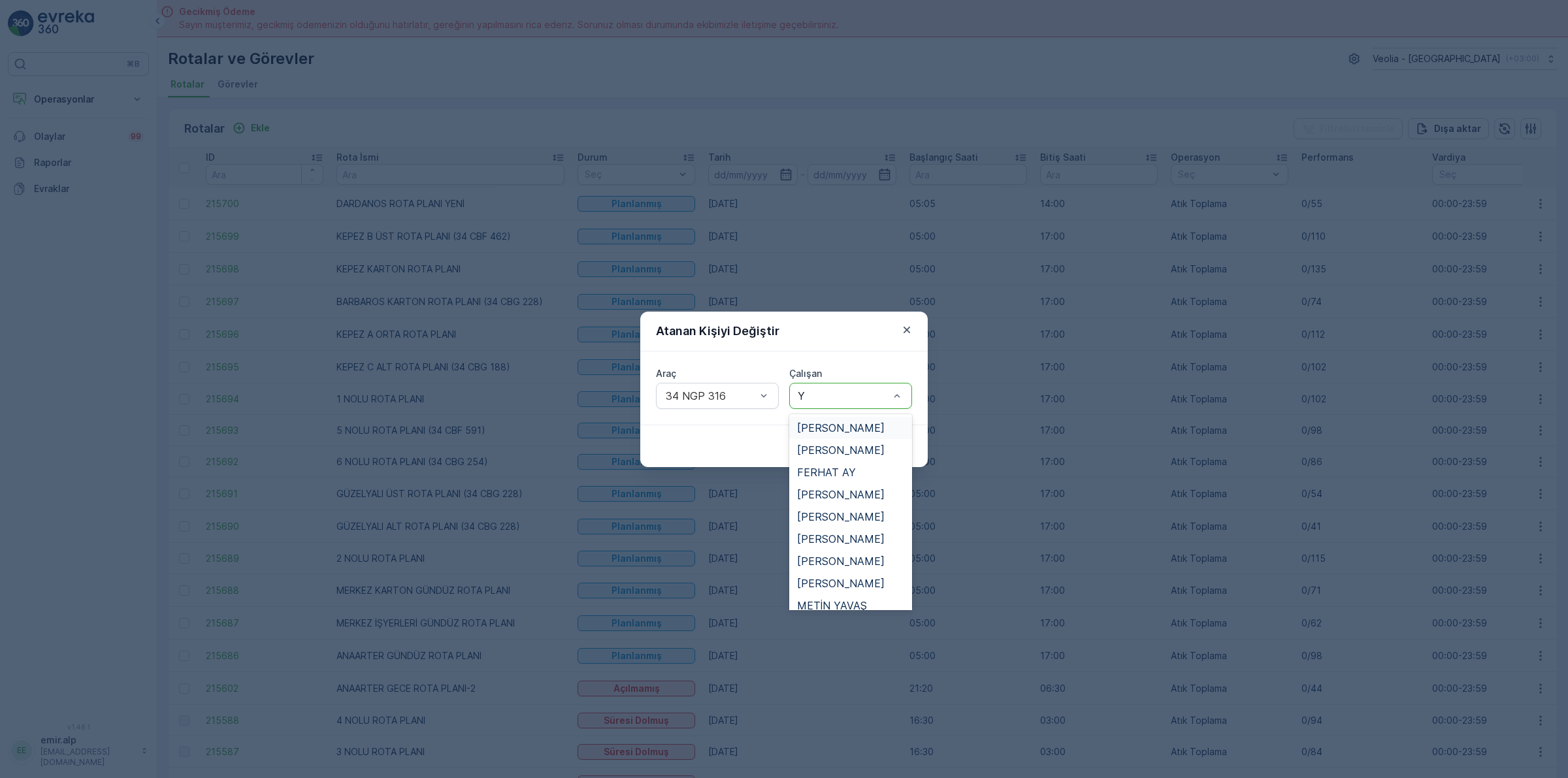
type input "YI"
drag, startPoint x: 844, startPoint y: 475, endPoint x: 849, endPoint y: 481, distance: 7.8
click at [844, 478] on span "[PERSON_NAME]" at bounding box center [840, 484] width 88 height 12
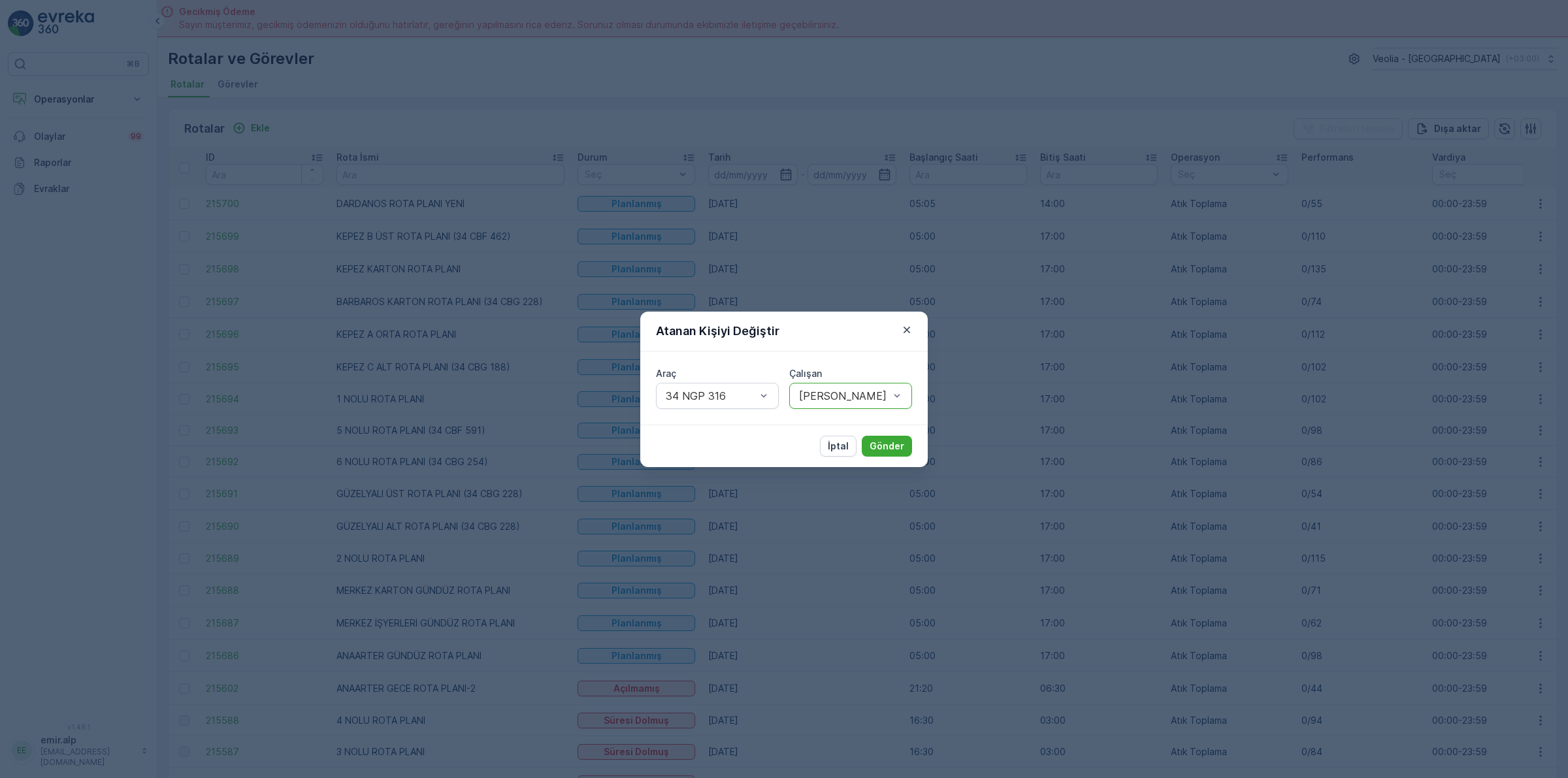
click at [890, 393] on div at bounding box center [844, 396] width 93 height 12
type input "YIL"
click at [853, 496] on div "[PERSON_NAME]" at bounding box center [850, 506] width 123 height 23
click at [885, 442] on p "Gönder" at bounding box center [886, 446] width 34 height 13
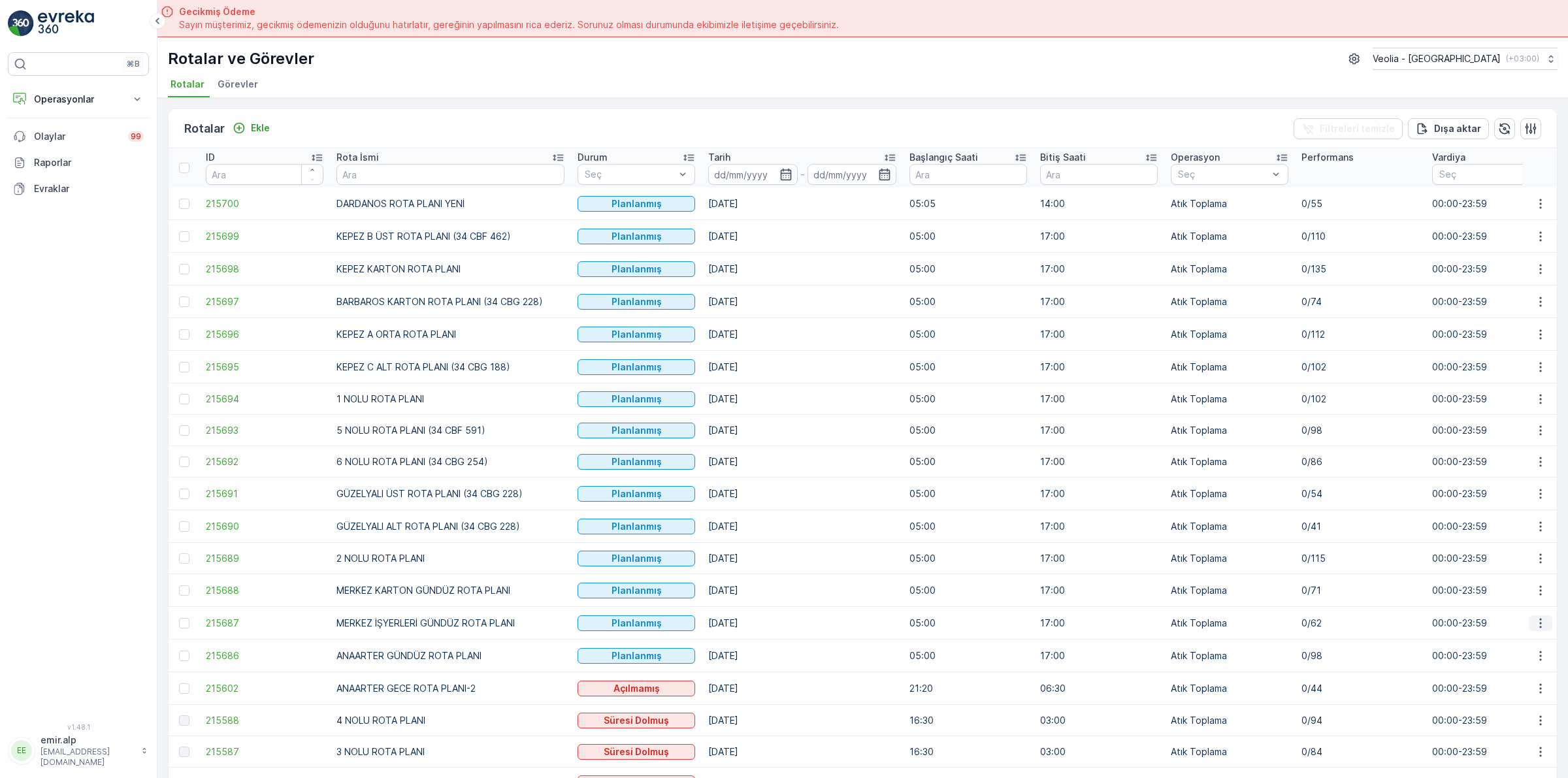
click at [1538, 628] on icon "button" at bounding box center [1540, 623] width 13 height 13
click at [1526, 697] on span "Atanan Kişiyi Değiştir" at bounding box center [1503, 699] width 91 height 13
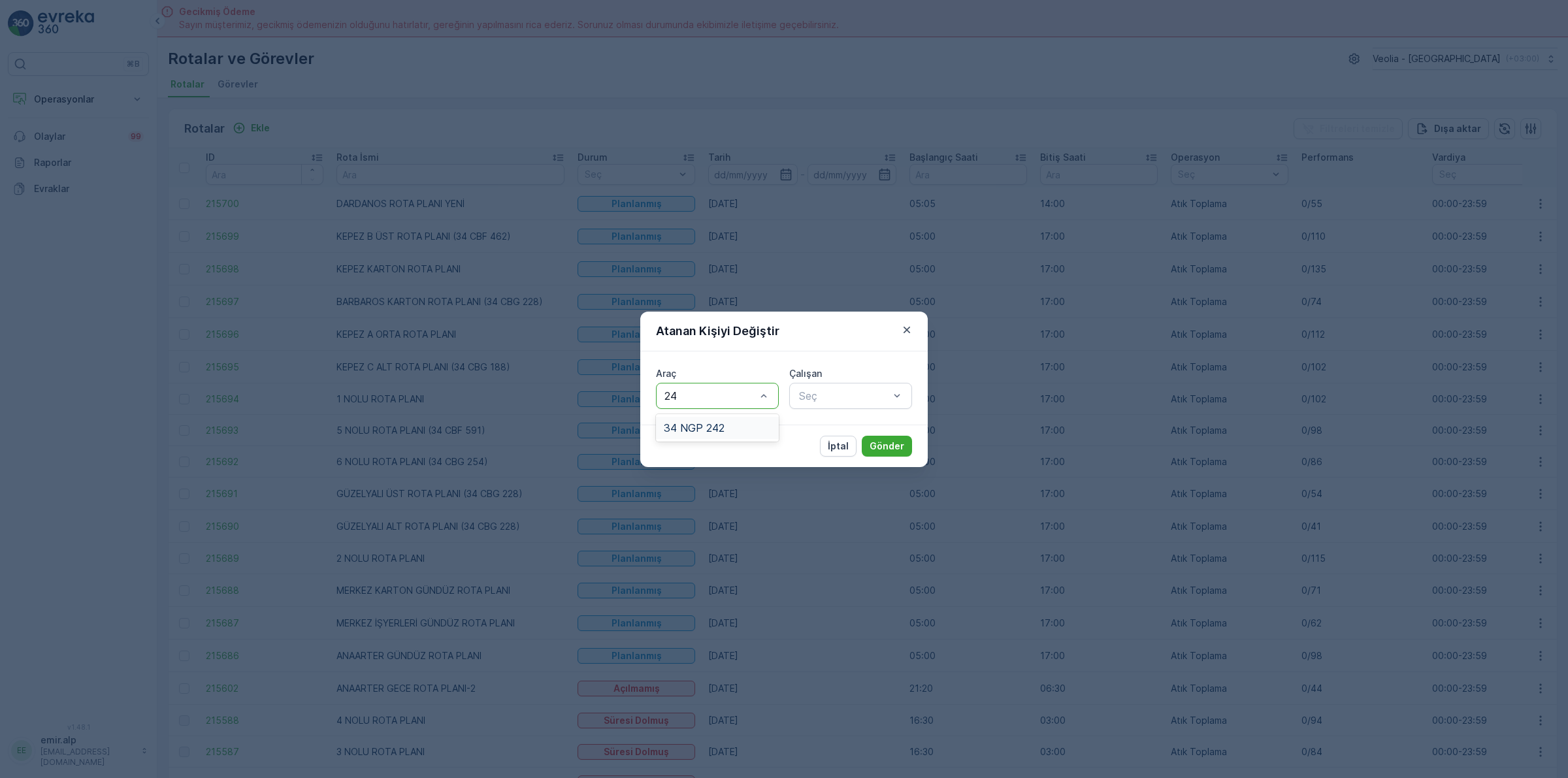
type input "242"
click at [712, 424] on span "34 NGP 242" at bounding box center [693, 428] width 61 height 12
click at [837, 381] on div "Çalışan Seç" at bounding box center [850, 388] width 123 height 42
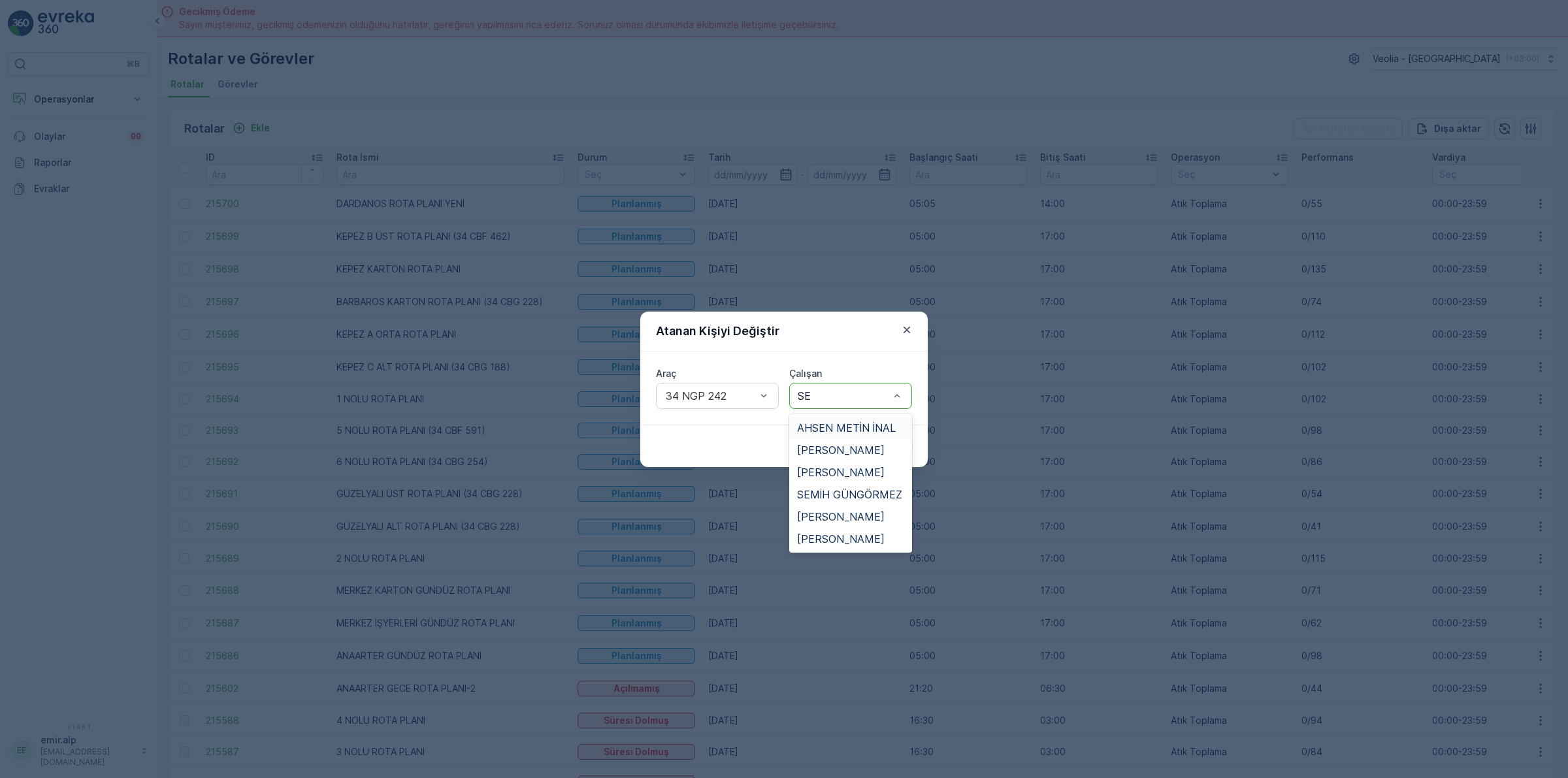
type input "SER"
click at [840, 422] on span "[PERSON_NAME]" at bounding box center [840, 428] width 88 height 12
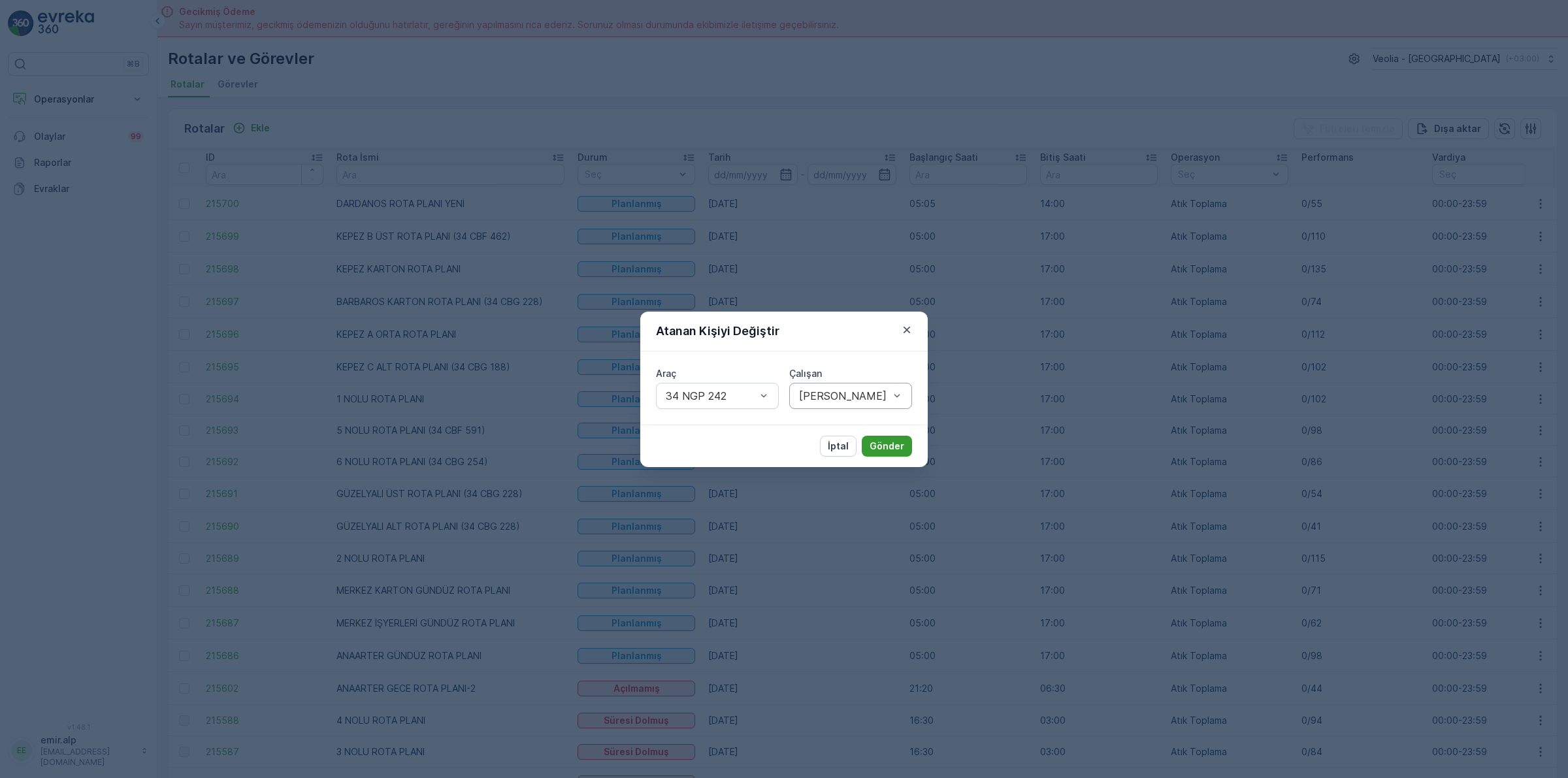
click at [887, 445] on p "Gönder" at bounding box center [886, 446] width 34 height 13
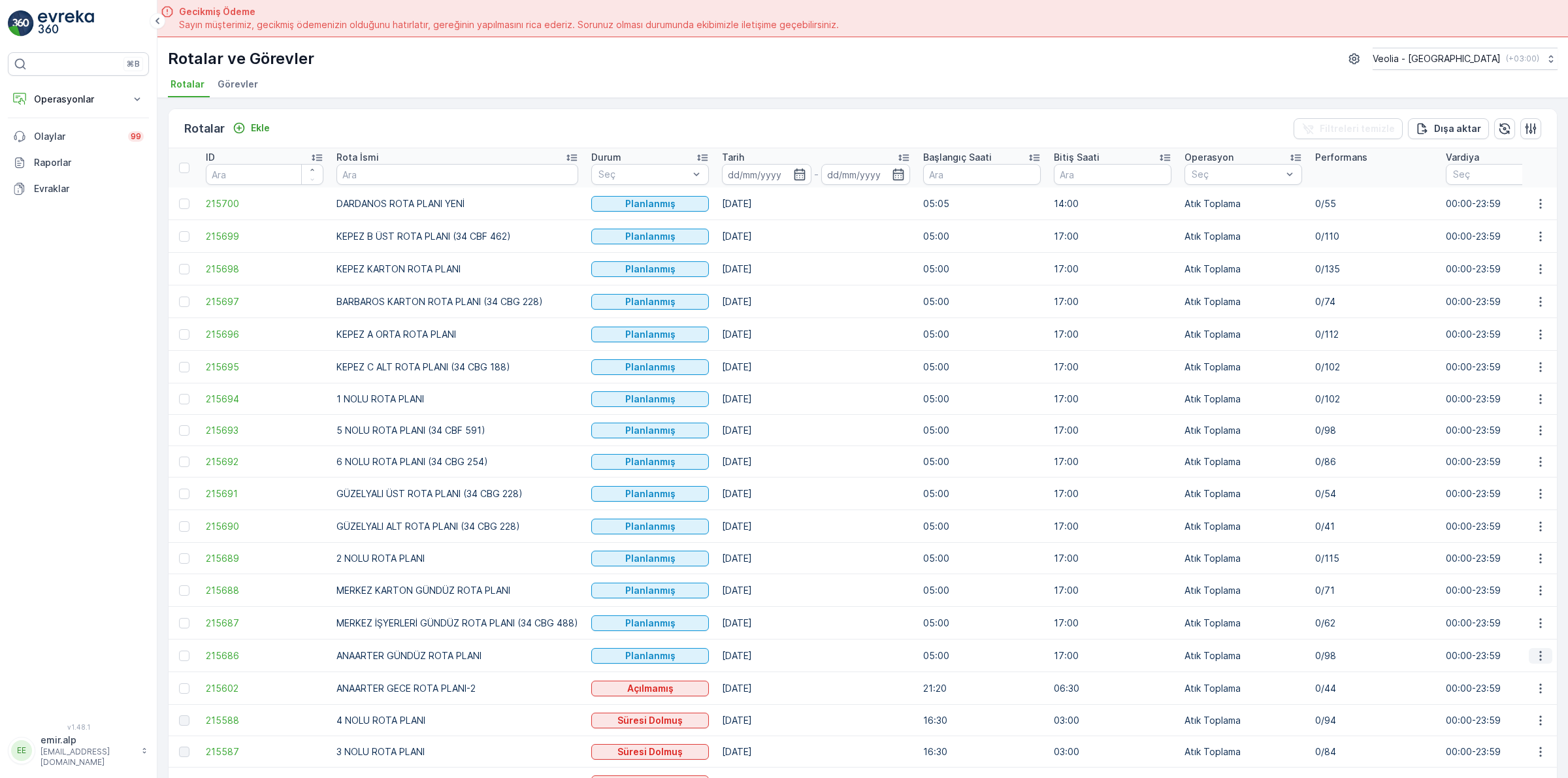
click at [1535, 659] on icon "button" at bounding box center [1540, 656] width 13 height 13
click at [1517, 730] on span "Atanan Kişiyi Değiştir" at bounding box center [1503, 732] width 91 height 13
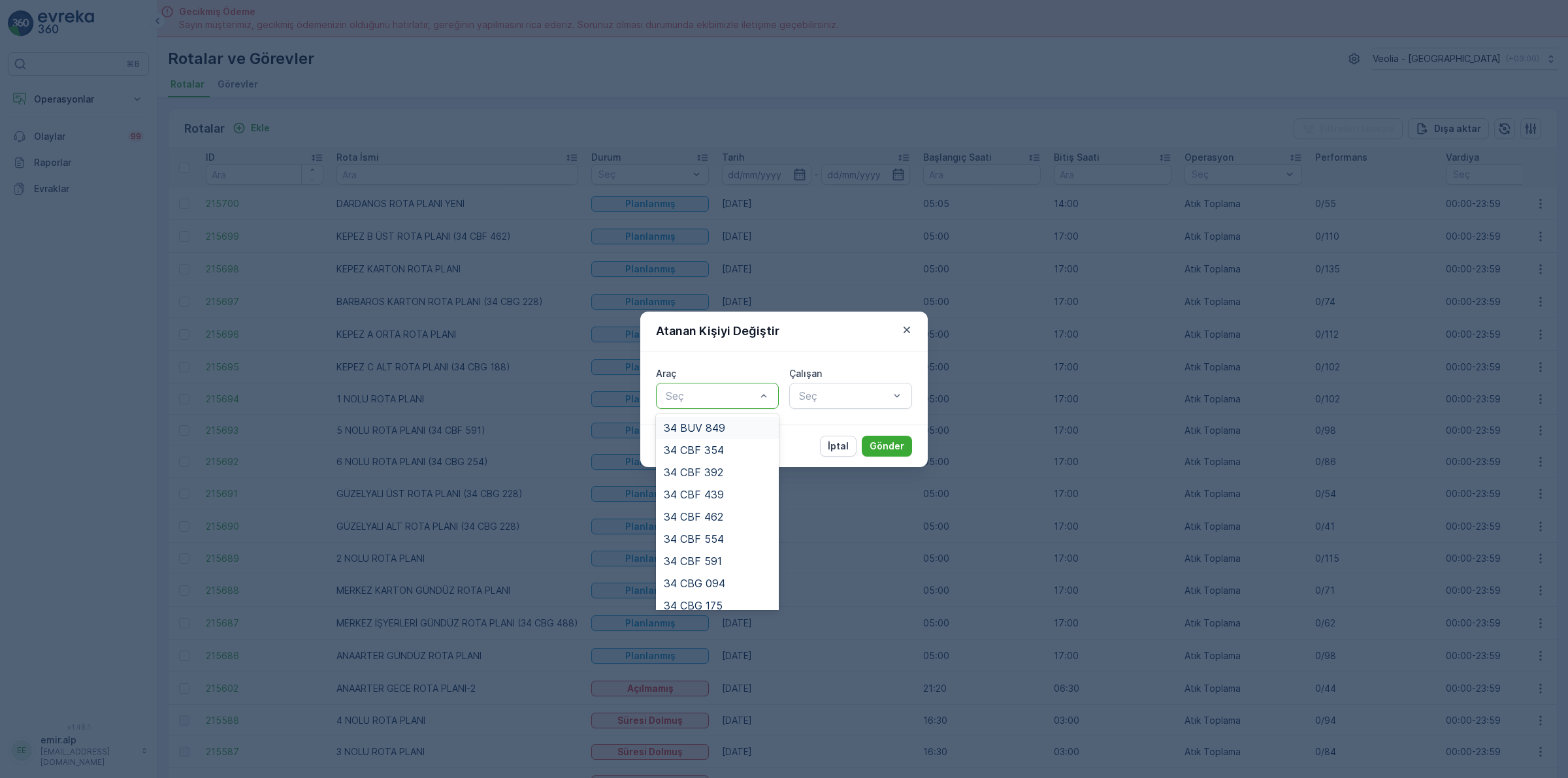
click at [678, 395] on div at bounding box center [710, 396] width 93 height 12
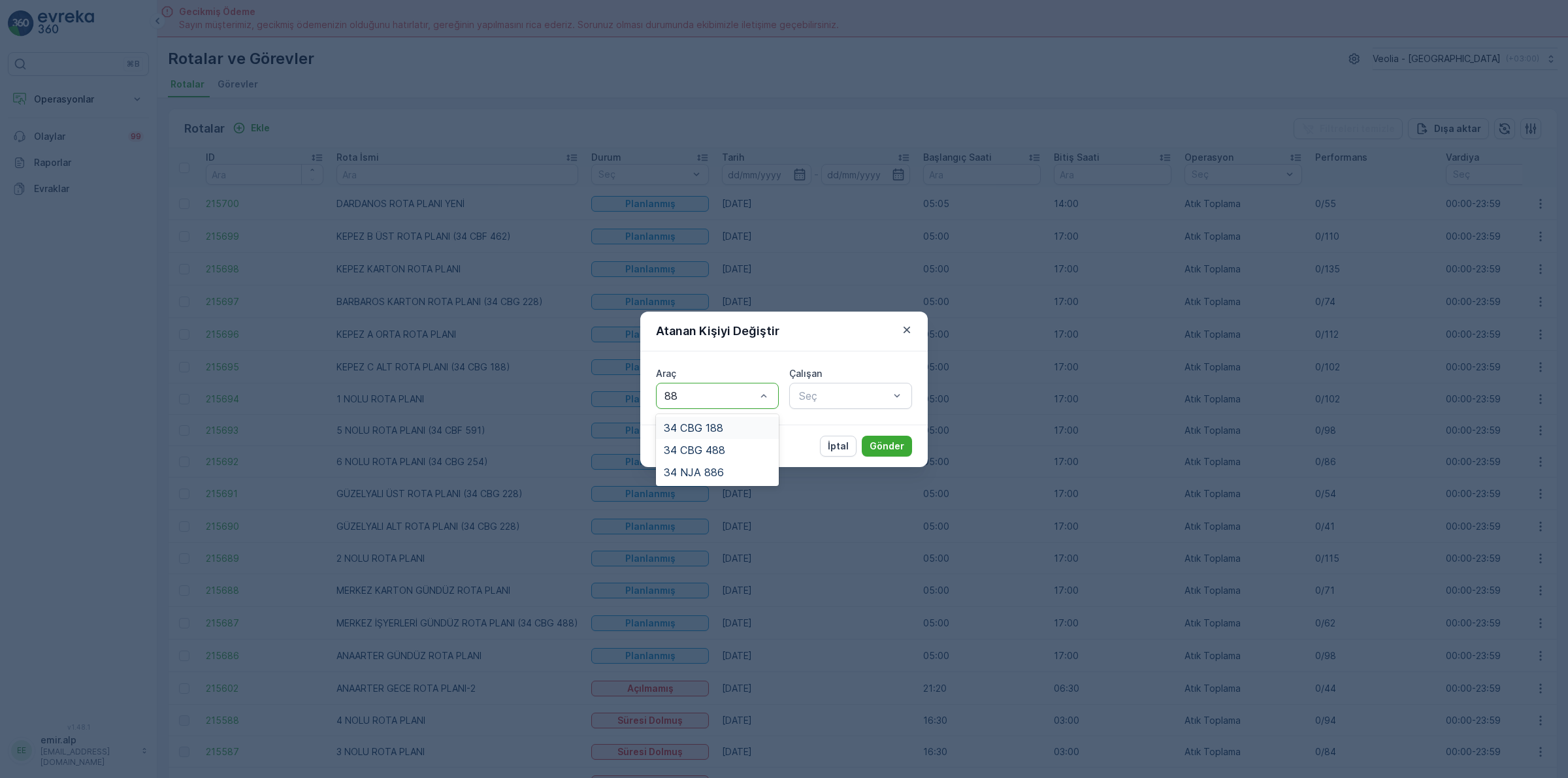
type input "886"
click at [701, 417] on div "34 NJA 886" at bounding box center [717, 428] width 123 height 23
click at [804, 384] on div "Seç" at bounding box center [850, 395] width 123 height 26
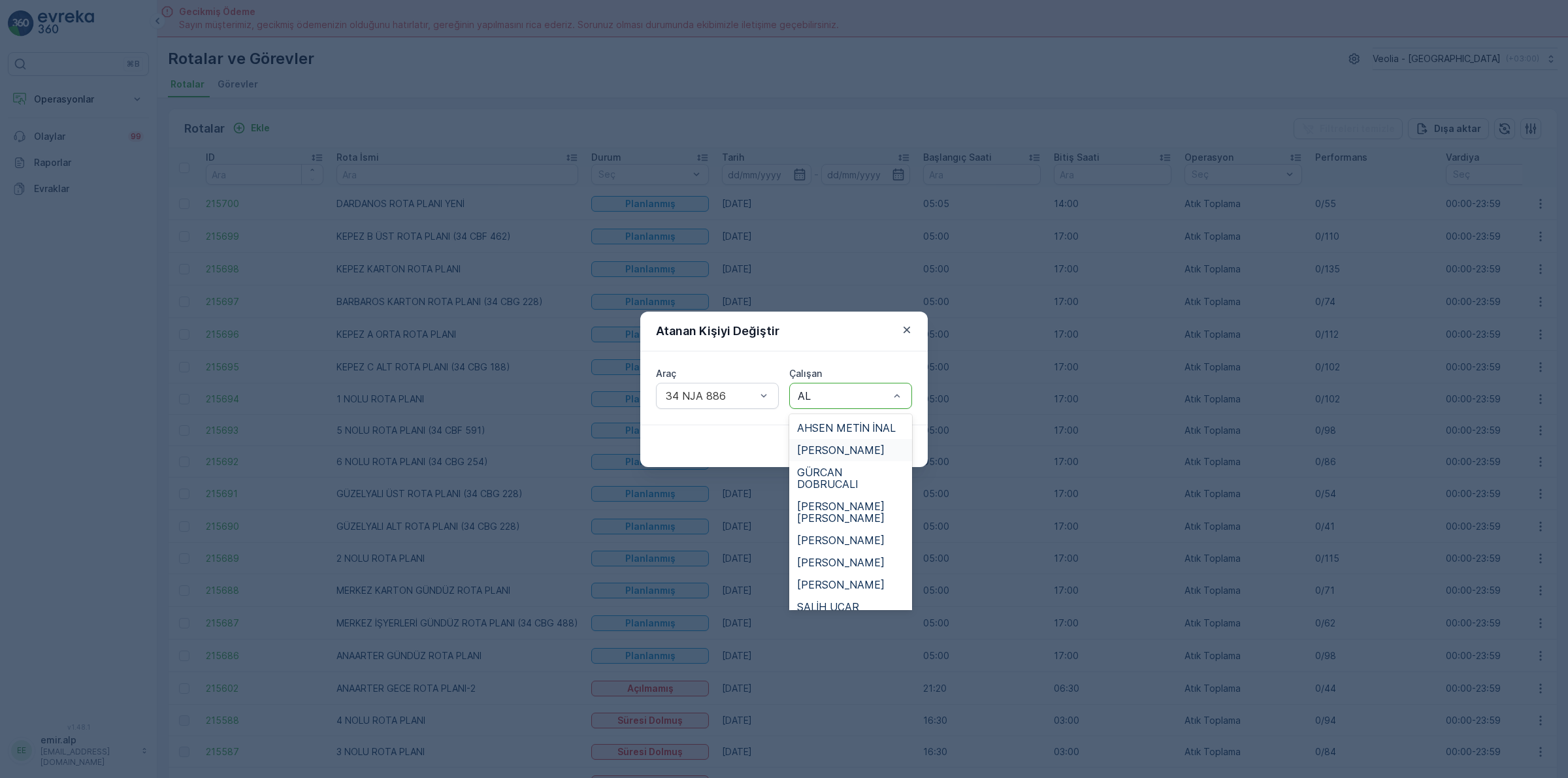
type input "ALİ"
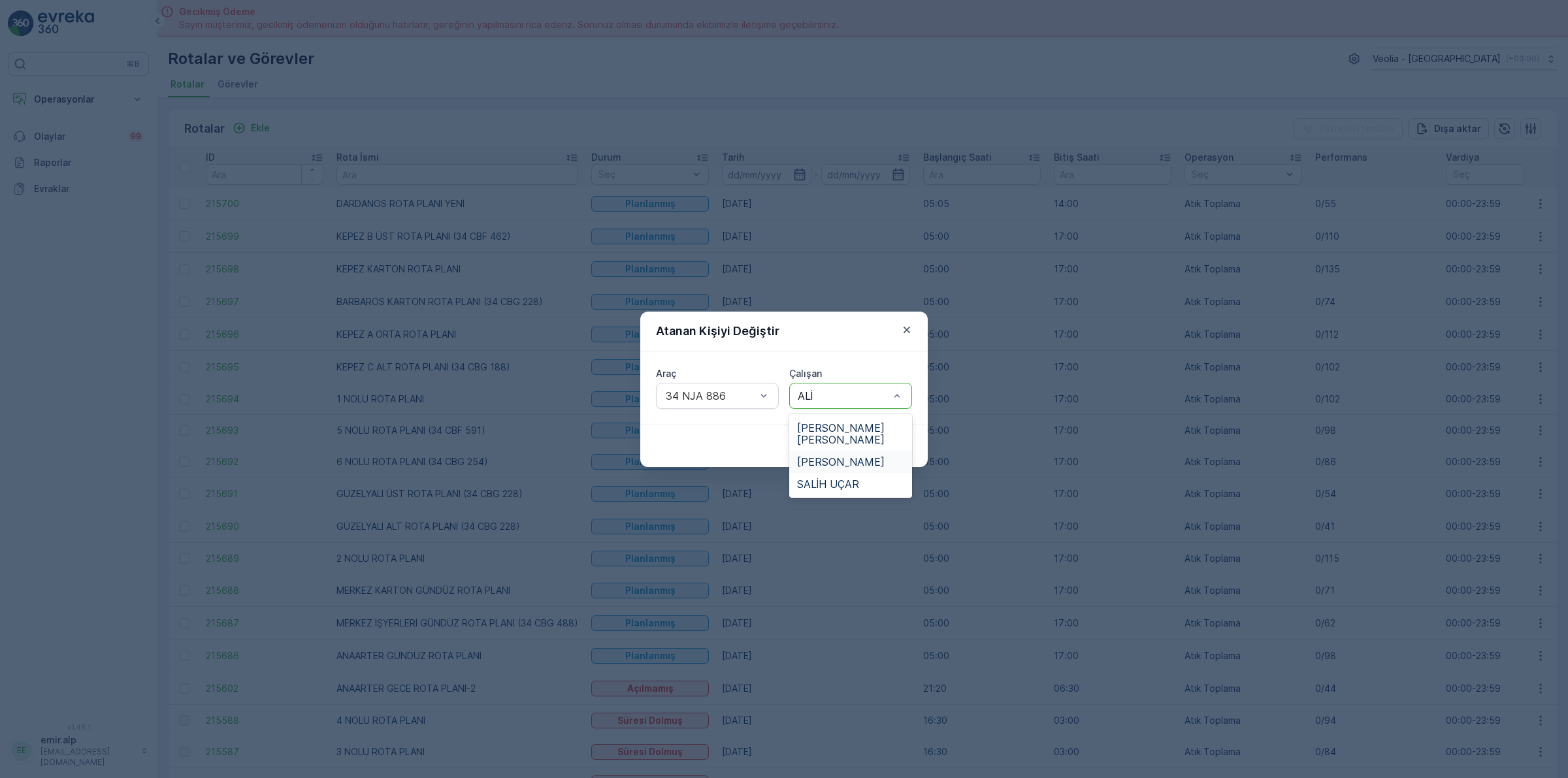
click at [891, 453] on div "[PERSON_NAME]" at bounding box center [850, 462] width 123 height 23
click at [898, 440] on p "Gönder" at bounding box center [886, 446] width 34 height 13
